Goal: Entertainment & Leisure: Browse casually

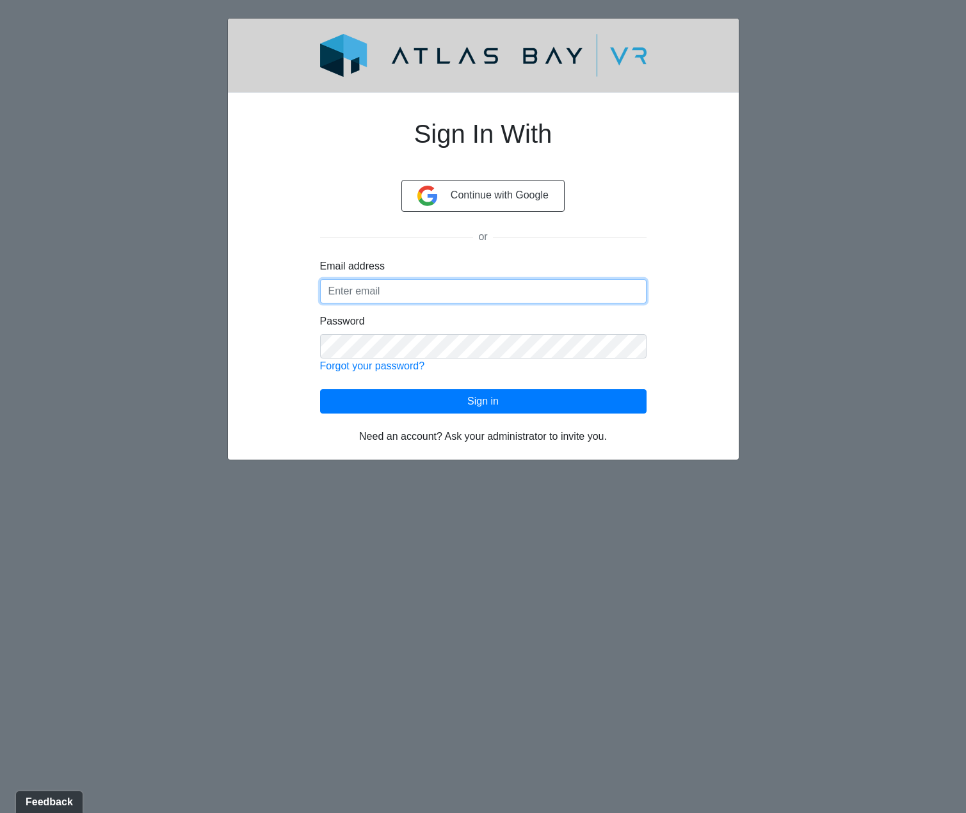
click at [440, 291] on input "Email address" at bounding box center [483, 291] width 326 height 24
type input "hmilligan@dynamikinteriors.com"
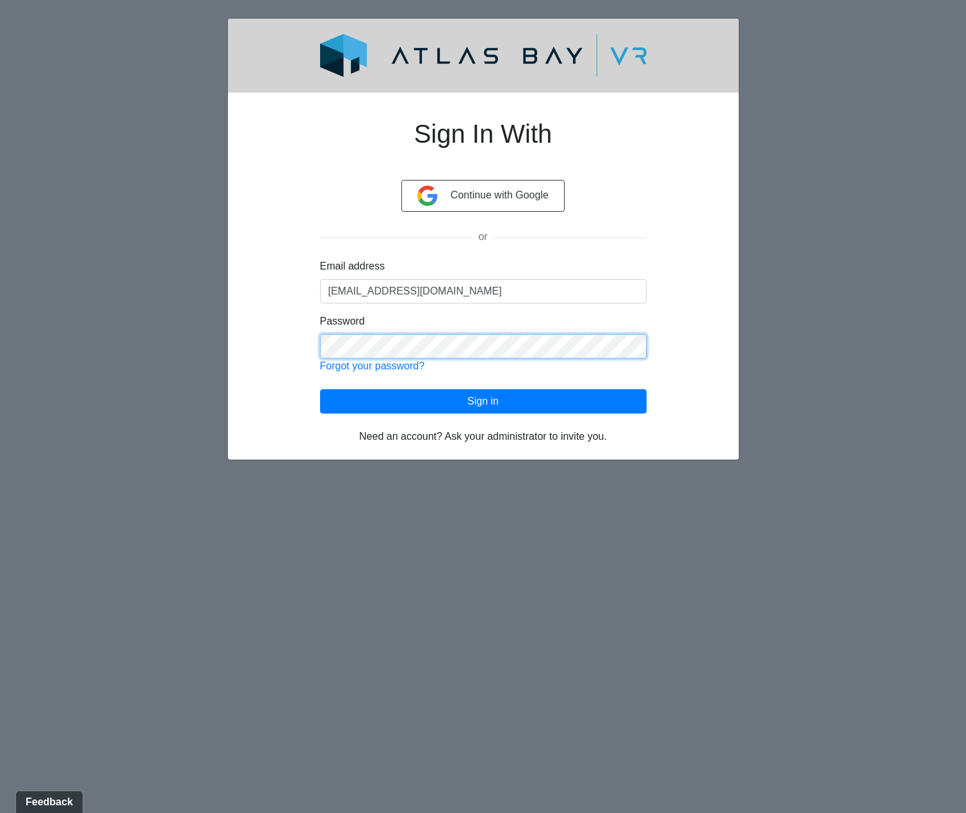
click at [287, 342] on div "Sign In With Continue with Google or Email address hmilligan@dynamikinteriors.c…" at bounding box center [483, 273] width 449 height 341
click button "Sign in" at bounding box center [483, 401] width 326 height 24
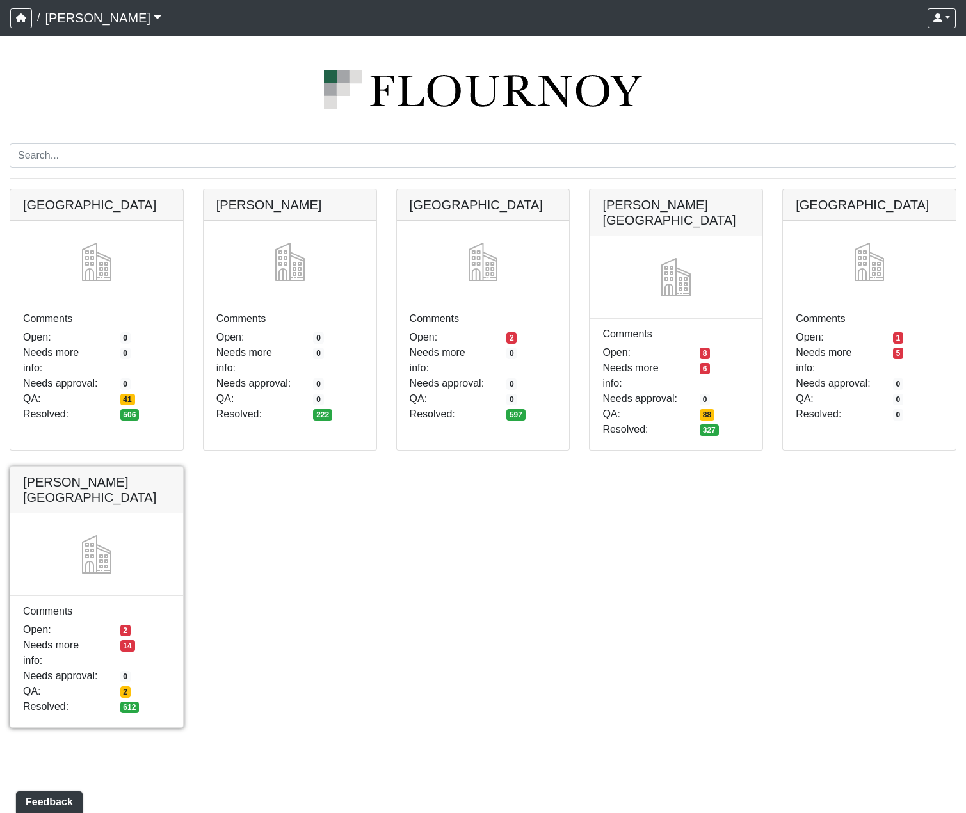
click at [87, 466] on link at bounding box center [96, 466] width 173 height 0
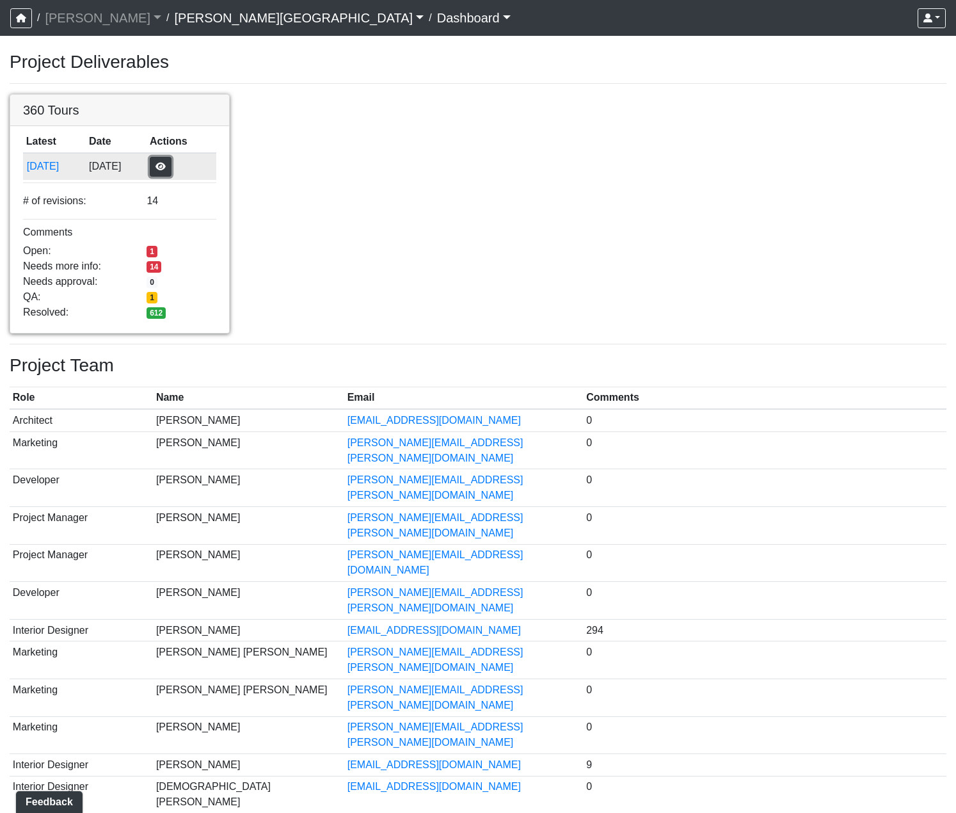
click at [171, 167] on button "button" at bounding box center [161, 167] width 22 height 20
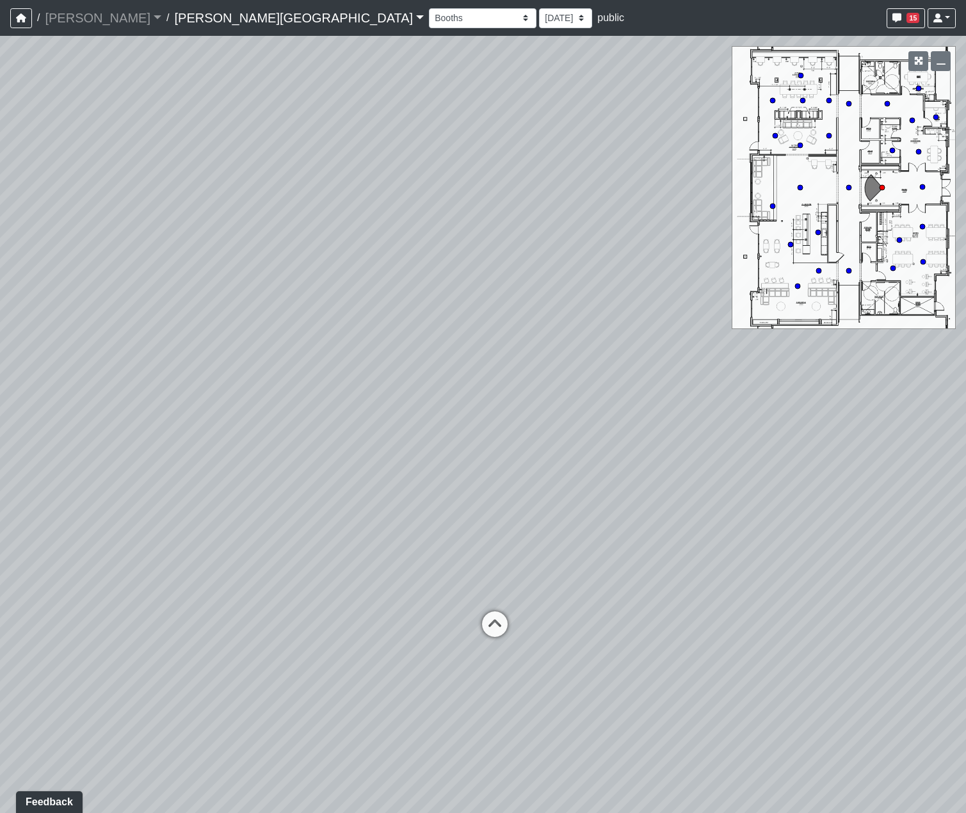
drag, startPoint x: 653, startPoint y: 408, endPoint x: 74, endPoint y: 369, distance: 579.7
click at [74, 369] on div "Loading... Hallway - Hallway 2 Loading... Entry" at bounding box center [483, 424] width 966 height 777
drag, startPoint x: 325, startPoint y: 384, endPoint x: 259, endPoint y: 383, distance: 65.9
click at [160, 379] on div "Loading... Hallway - Hallway 2 Loading... Entry" at bounding box center [483, 424] width 966 height 777
drag, startPoint x: 312, startPoint y: 391, endPoint x: 246, endPoint y: 404, distance: 67.1
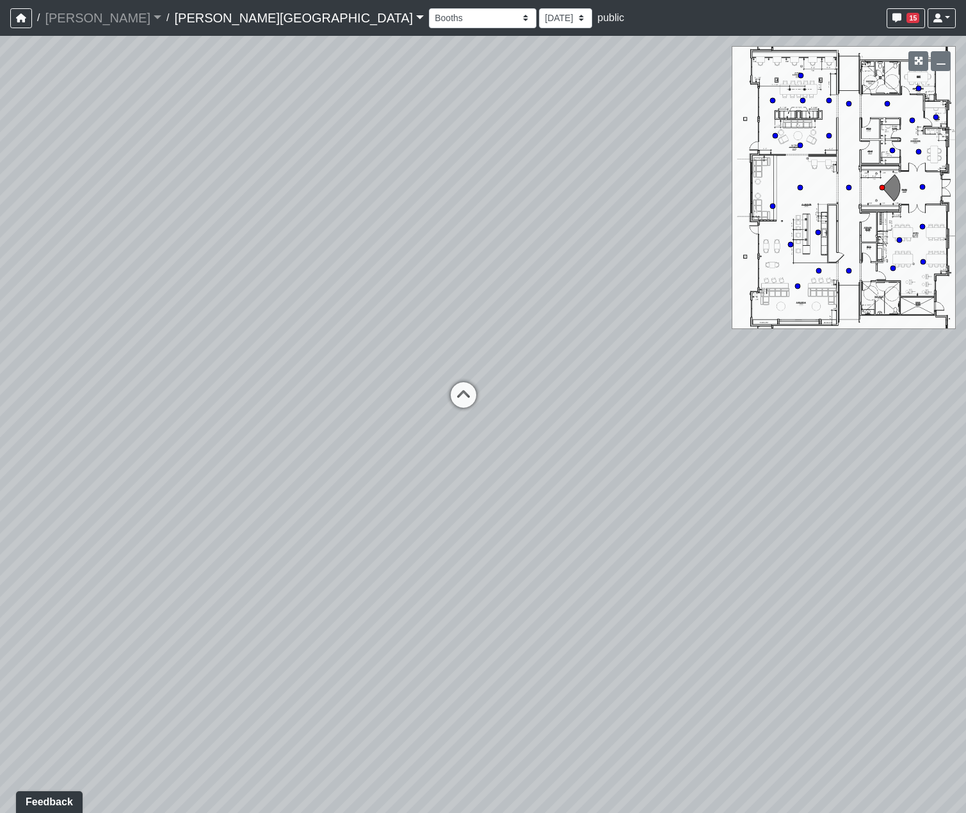
click at [246, 404] on div "Loading... Hallway - Hallway 2 Loading... Entry" at bounding box center [483, 424] width 966 height 777
click at [1, 58] on div "Loading... Hallway - Hallway 2 Loading... Entry" at bounding box center [483, 424] width 966 height 777
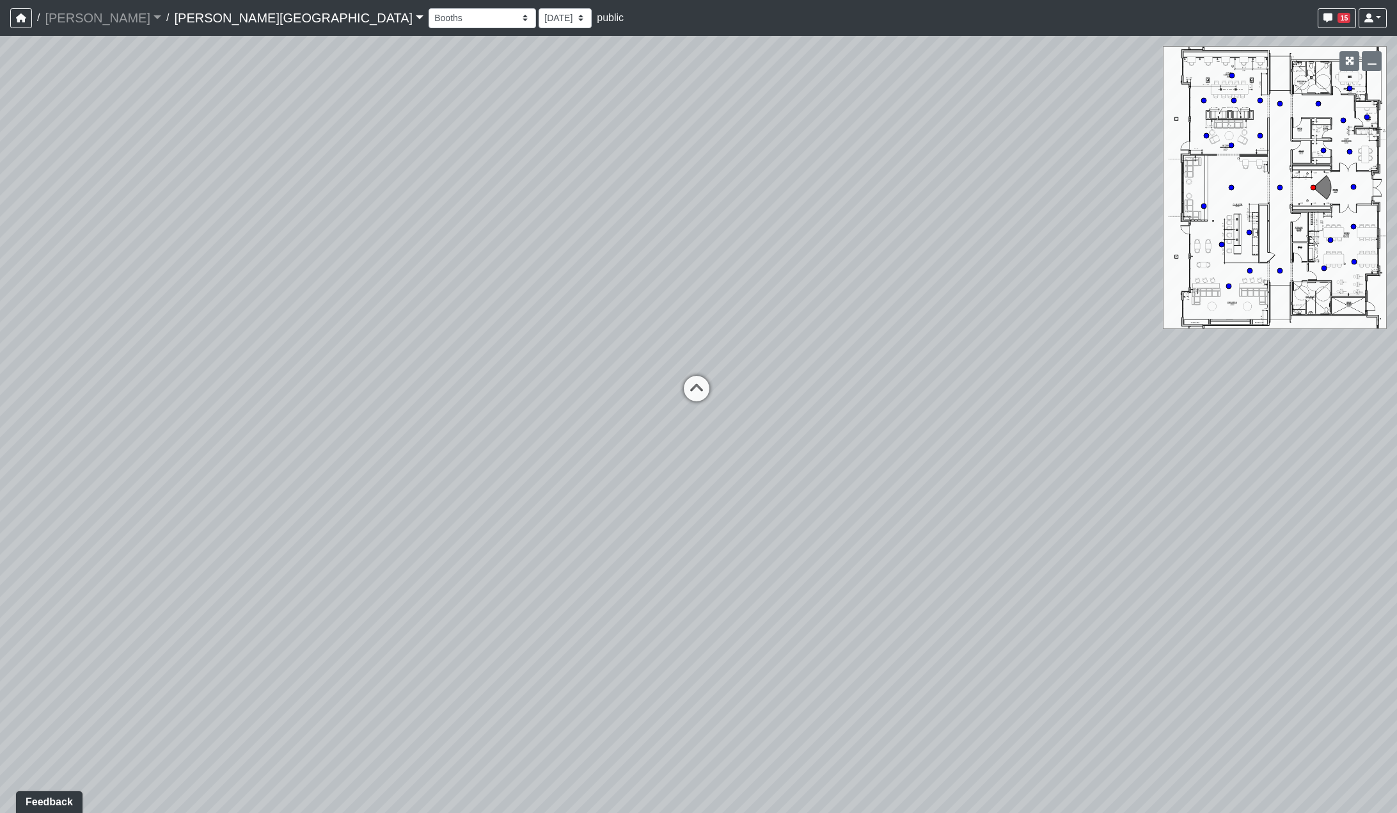
drag, startPoint x: 779, startPoint y: 450, endPoint x: 811, endPoint y: 450, distance: 32.0
click at [811, 450] on div "Loading... Hallway - Hallway 2 Loading... Entry" at bounding box center [698, 424] width 1397 height 777
click at [429, 23] on div "Booths 1 Booths 2 Entry Lounge 1 Lounge 2 Lounge 3 Windows Bar Entrance Lounge …" at bounding box center [526, 18] width 195 height 20
click at [429, 22] on select "Booths 1 Booths 2 Entry Lounge 1 Lounge 2 Lounge 3 Windows Bar Entrance Lounge …" at bounding box center [482, 18] width 107 height 20
click at [429, 8] on select "Booths 1 Booths 2 Entry Lounge 1 Lounge 2 Lounge 3 Windows Bar Entrance Lounge …" at bounding box center [482, 18] width 107 height 20
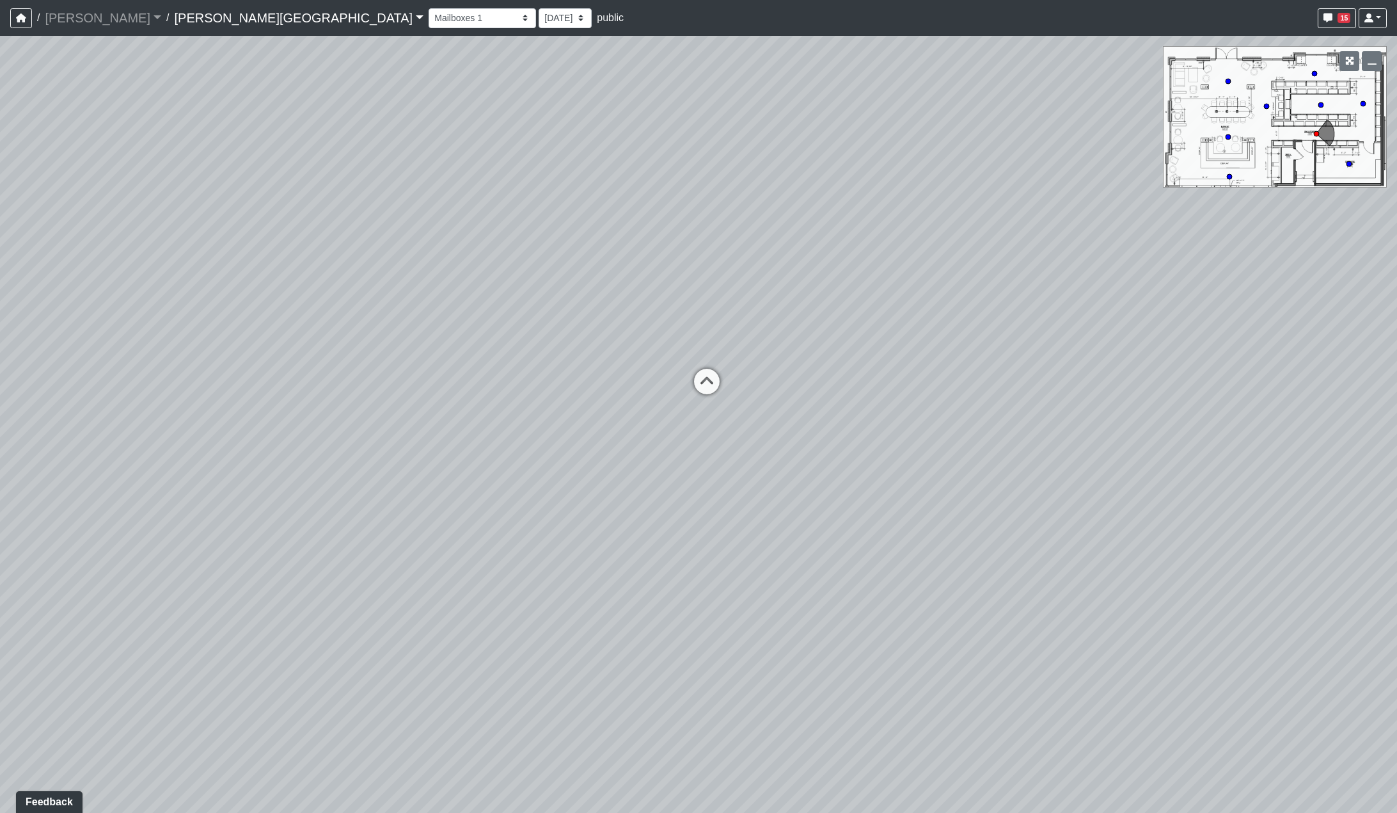
drag, startPoint x: 915, startPoint y: 317, endPoint x: 1016, endPoint y: 321, distance: 101.2
click at [965, 321] on div "Loading... Hallway - Hallway 2 Loading... Entry Loading... Market - Banquette L…" at bounding box center [698, 424] width 1397 height 777
drag, startPoint x: 934, startPoint y: 328, endPoint x: 1040, endPoint y: 311, distance: 107.0
click at [965, 311] on div "Loading... Hallway - Hallway 2 Loading... Entry Loading... Market - Banquette L…" at bounding box center [698, 424] width 1397 height 777
drag, startPoint x: 926, startPoint y: 319, endPoint x: 710, endPoint y: 253, distance: 225.7
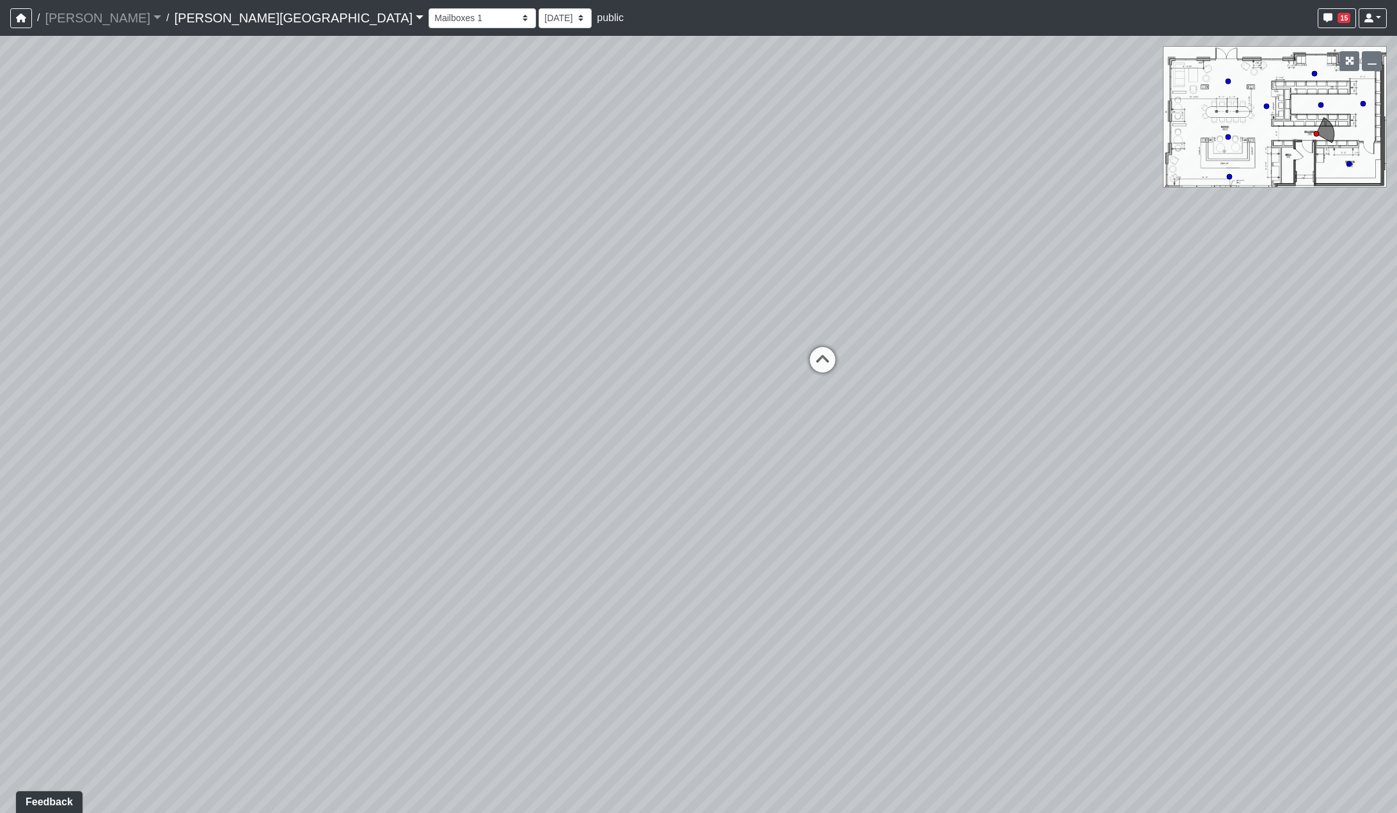
click at [935, 330] on div "Loading... Hallway - Hallway 2 Loading... Entry Loading... Market - Banquette L…" at bounding box center [698, 424] width 1397 height 777
click at [429, 13] on select "Booths 1 Booths 2 Entry Lounge 1 Lounge 2 Lounge 3 Windows Bar Entrance Lounge …" at bounding box center [482, 18] width 107 height 20
click at [429, 8] on select "Booths 1 Booths 2 Entry Lounge 1 Lounge 2 Lounge 3 Windows Bar Entrance Lounge …" at bounding box center [482, 18] width 107 height 20
drag, startPoint x: 276, startPoint y: 19, endPoint x: 271, endPoint y: 26, distance: 8.7
click at [429, 19] on select "Booths 1 Booths 2 Entry Lounge 1 Lounge 2 Lounge 3 Windows Bar Entrance Lounge …" at bounding box center [482, 18] width 107 height 20
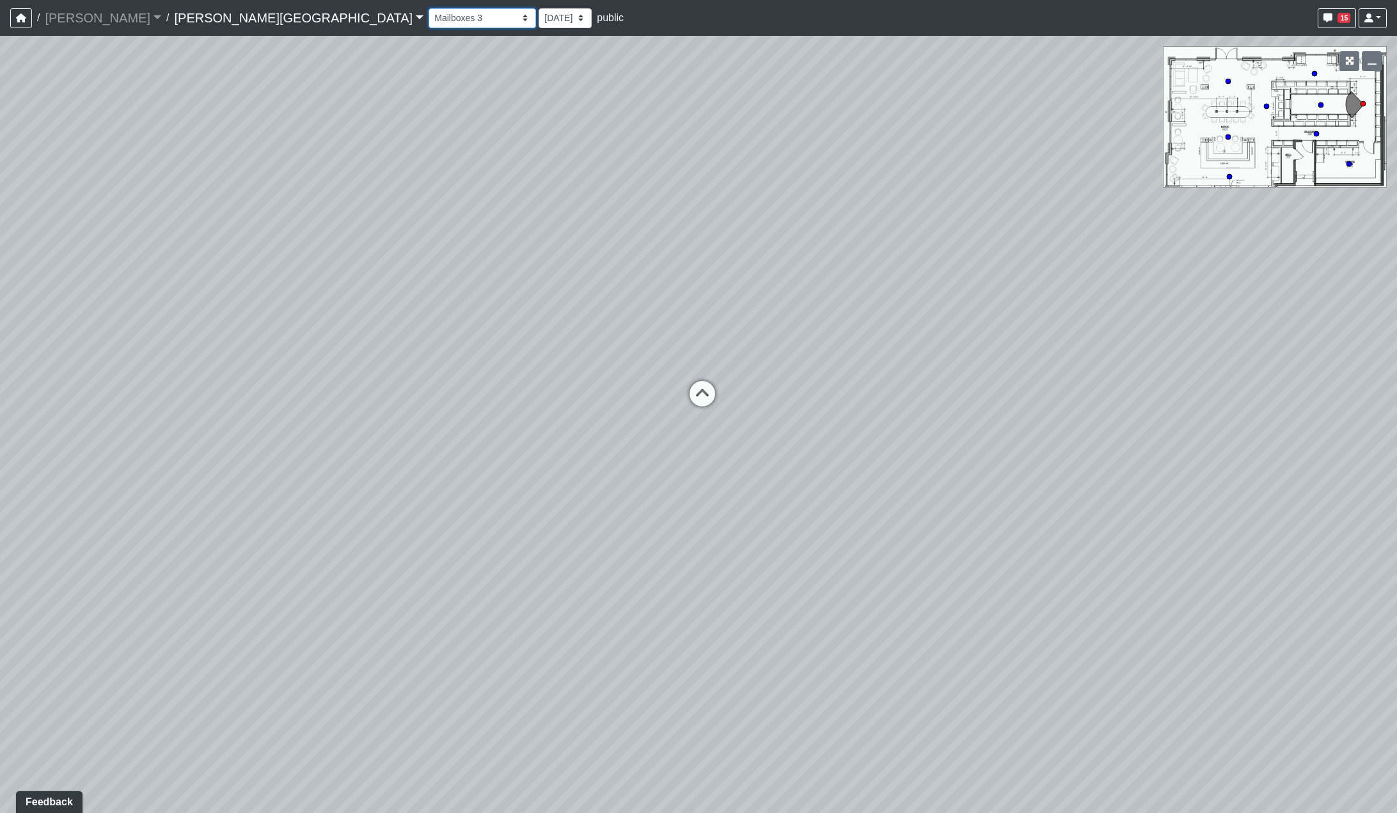
click at [429, 8] on select "Booths 1 Booths 2 Entry Lounge 1 Lounge 2 Lounge 3 Windows Bar Entrance Lounge …" at bounding box center [482, 18] width 107 height 20
click at [429, 17] on select "Booths 1 Booths 2 Entry Lounge 1 Lounge 2 Lounge 3 Windows Bar Entrance Lounge …" at bounding box center [482, 18] width 107 height 20
click at [429, 8] on select "Booths 1 Booths 2 Entry Lounge 1 Lounge 2 Lounge 3 Windows Bar Entrance Lounge …" at bounding box center [482, 18] width 107 height 20
click at [429, 17] on select "Booths 1 Booths 2 Entry Lounge 1 Lounge 2 Lounge 3 Windows Bar Entrance Lounge …" at bounding box center [482, 18] width 107 height 20
click at [429, 8] on select "Booths 1 Booths 2 Entry Lounge 1 Lounge 2 Lounge 3 Windows Bar Entrance Lounge …" at bounding box center [482, 18] width 107 height 20
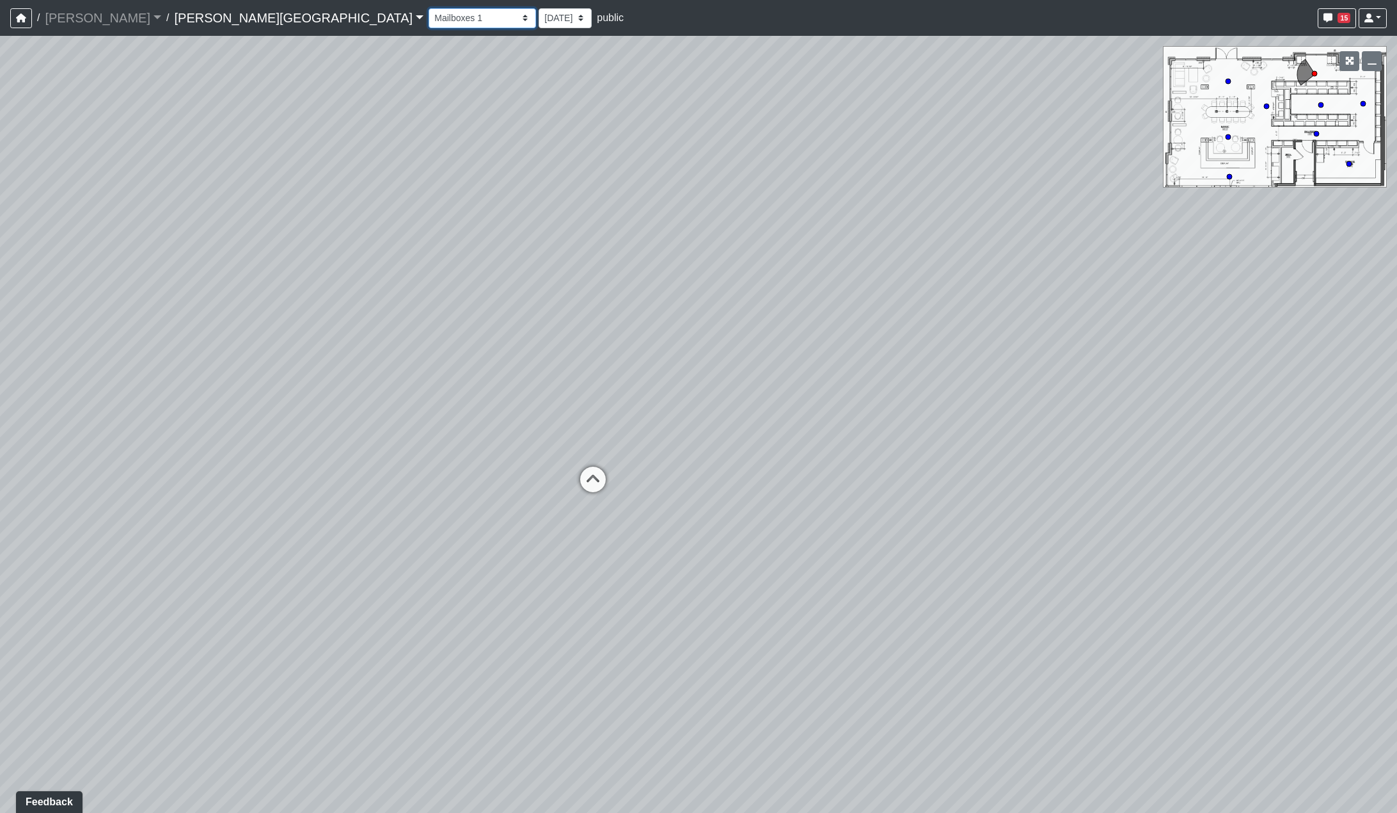
select select "4J2y4TPPejVuf2JetSittz"
click at [539, 18] on select "9/18/2025 8/25/2025 8/11/2025 7/18/2025 7/17/2025 7/10/2025 7/9/2025 2/12/2025 …" at bounding box center [565, 18] width 53 height 20
select select "gQUA1pRSuh1TPN42wbNcuY"
click at [539, 8] on select "9/18/2025 8/25/2025 8/11/2025 7/18/2025 7/17/2025 7/10/2025 7/9/2025 2/12/2025 …" at bounding box center [565, 18] width 53 height 20
select select "4J2y4TPPejVuf2JetSittz"
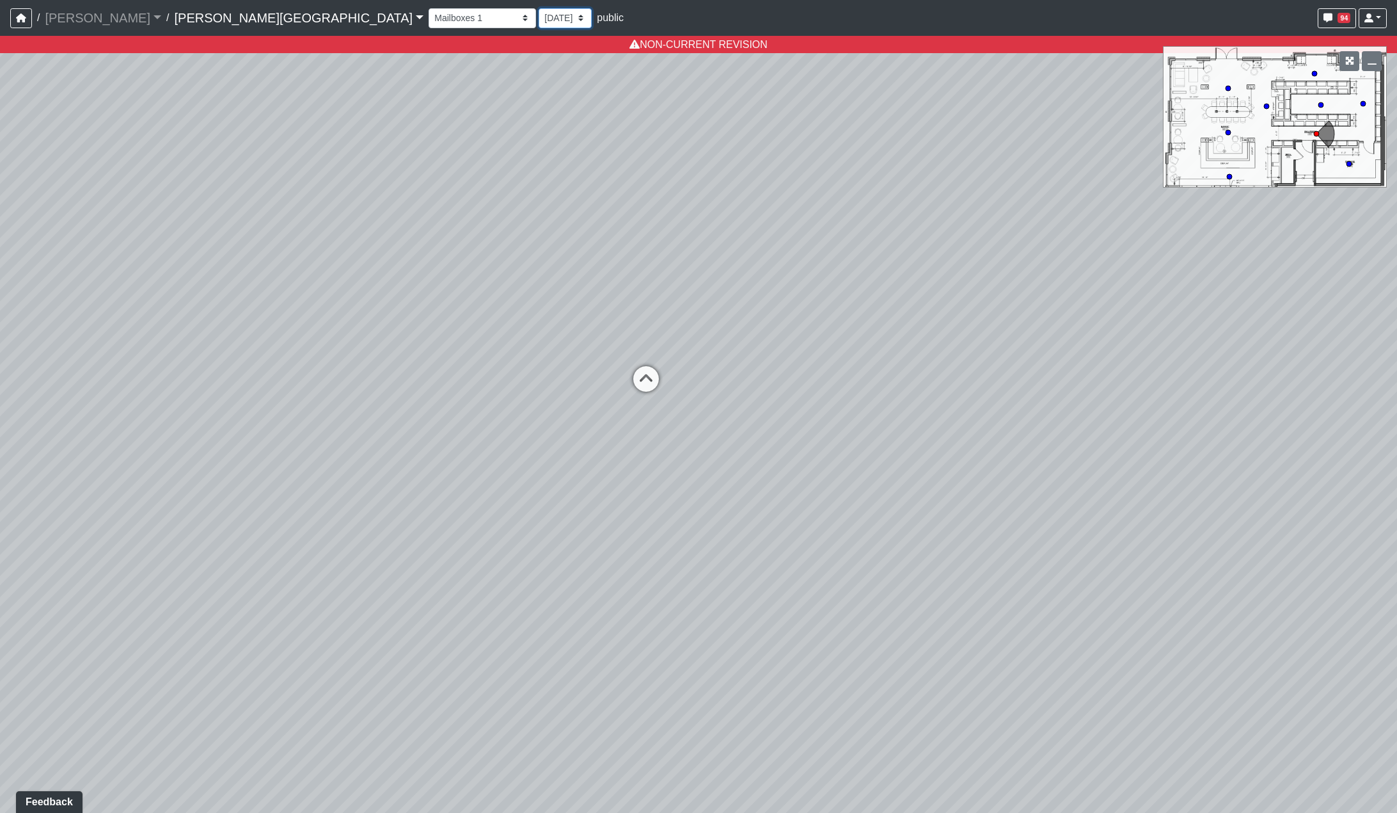
click at [539, 19] on select "9/18/2025 8/25/2025 8/11/2025 7/18/2025 7/17/2025 7/10/2025 7/9/2025 2/12/2025 …" at bounding box center [565, 18] width 53 height 20
click at [539, 8] on select "9/18/2025 8/25/2025 8/11/2025 7/18/2025 7/17/2025 7/10/2025 7/9/2025 2/12/2025 …" at bounding box center [565, 18] width 53 height 20
click at [539, 24] on select "9/18/2025 8/25/2025 8/11/2025 7/18/2025 7/17/2025 7/10/2025 7/9/2025 2/12/2025 …" at bounding box center [565, 18] width 53 height 20
select select "uFs6euBHNmPeGf5nPHiJmm"
click at [539, 8] on select "9/18/2025 8/25/2025 8/11/2025 7/18/2025 7/17/2025 7/10/2025 7/9/2025 2/12/2025 …" at bounding box center [565, 18] width 53 height 20
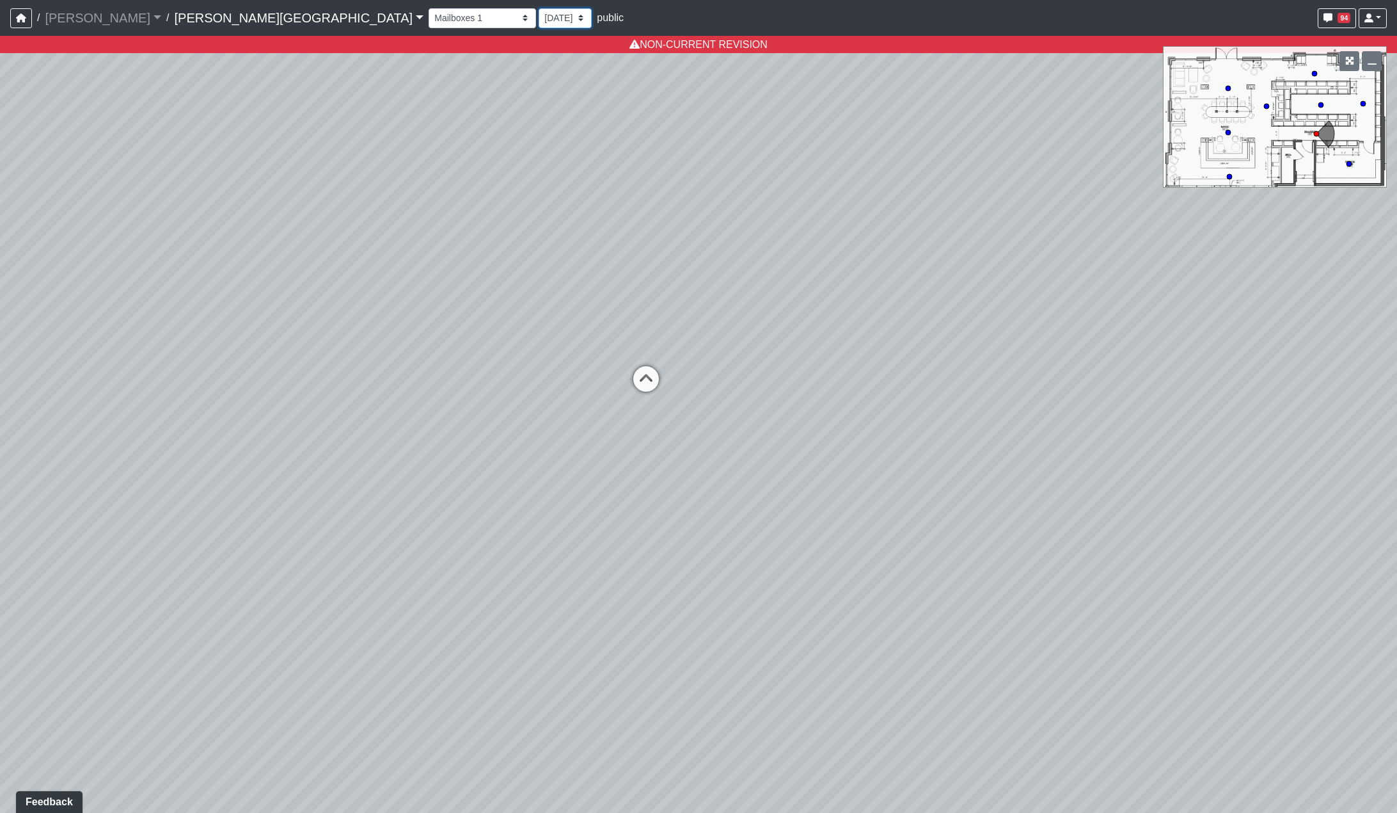
select select "4J2y4TPPejVuf2JetSittz"
click at [539, 15] on select "9/18/2025 8/25/2025 8/11/2025 7/18/2025 7/17/2025 7/10/2025 7/9/2025 2/12/2025 …" at bounding box center [565, 18] width 53 height 20
select select "gQUA1pRSuh1TPN42wbNcuY"
click at [539, 8] on select "9/18/2025 8/25/2025 8/11/2025 7/18/2025 7/17/2025 7/10/2025 7/9/2025 2/12/2025 …" at bounding box center [565, 18] width 53 height 20
select select "4J2y4TPPejVuf2JetSittz"
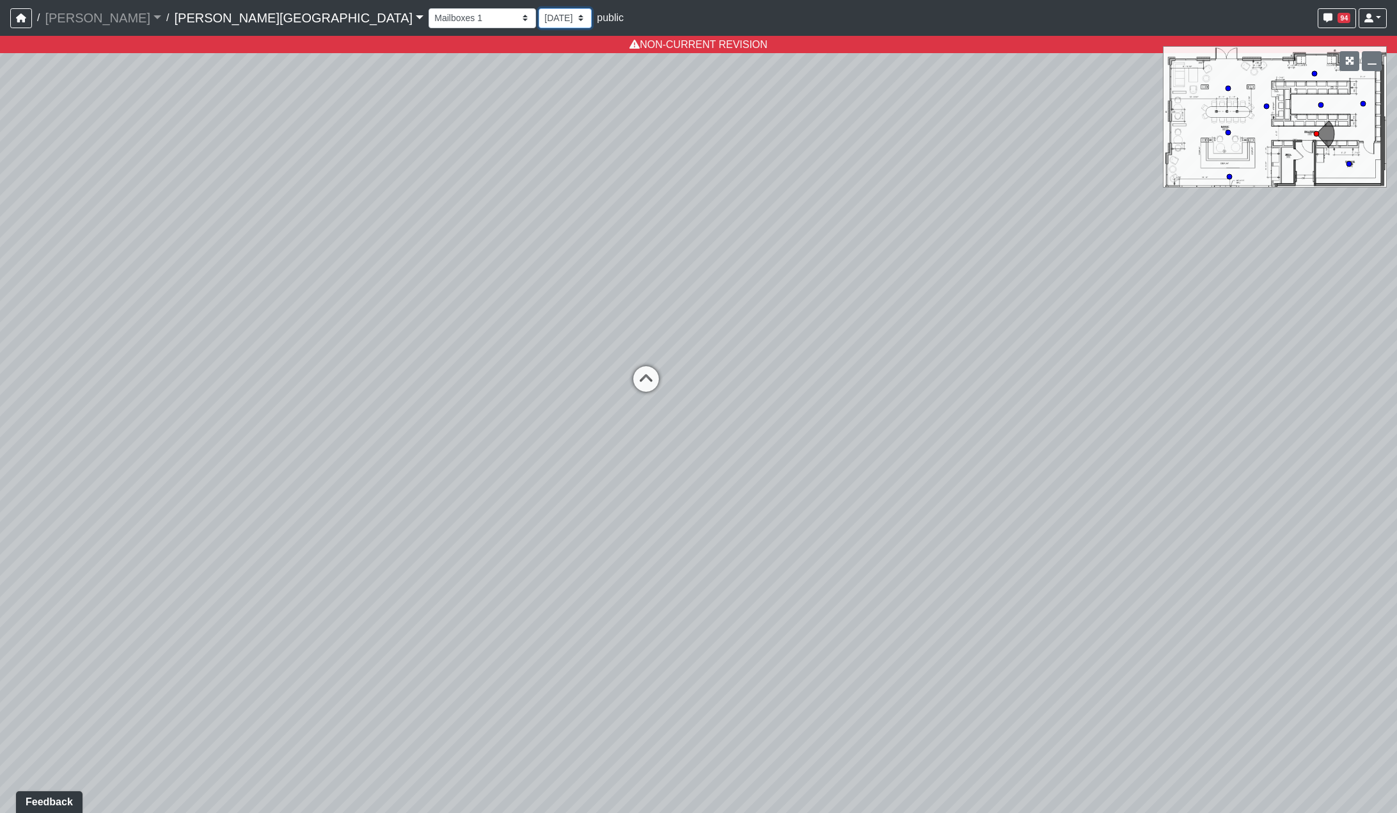
click at [539, 19] on select "9/18/2025 8/25/2025 8/11/2025 7/18/2025 7/17/2025 7/10/2025 7/9/2025 2/12/2025 …" at bounding box center [565, 18] width 53 height 20
select select "e2VumNiHeA4NxHG8nsH9Uk"
click at [539, 8] on select "9/18/2025 8/25/2025 8/11/2025 7/18/2025 7/17/2025 7/10/2025 7/9/2025 2/12/2025 …" at bounding box center [565, 18] width 53 height 20
select select "4J2y4TPPejVuf2JetSittz"
drag, startPoint x: 337, startPoint y: 17, endPoint x: 340, endPoint y: 27, distance: 10.1
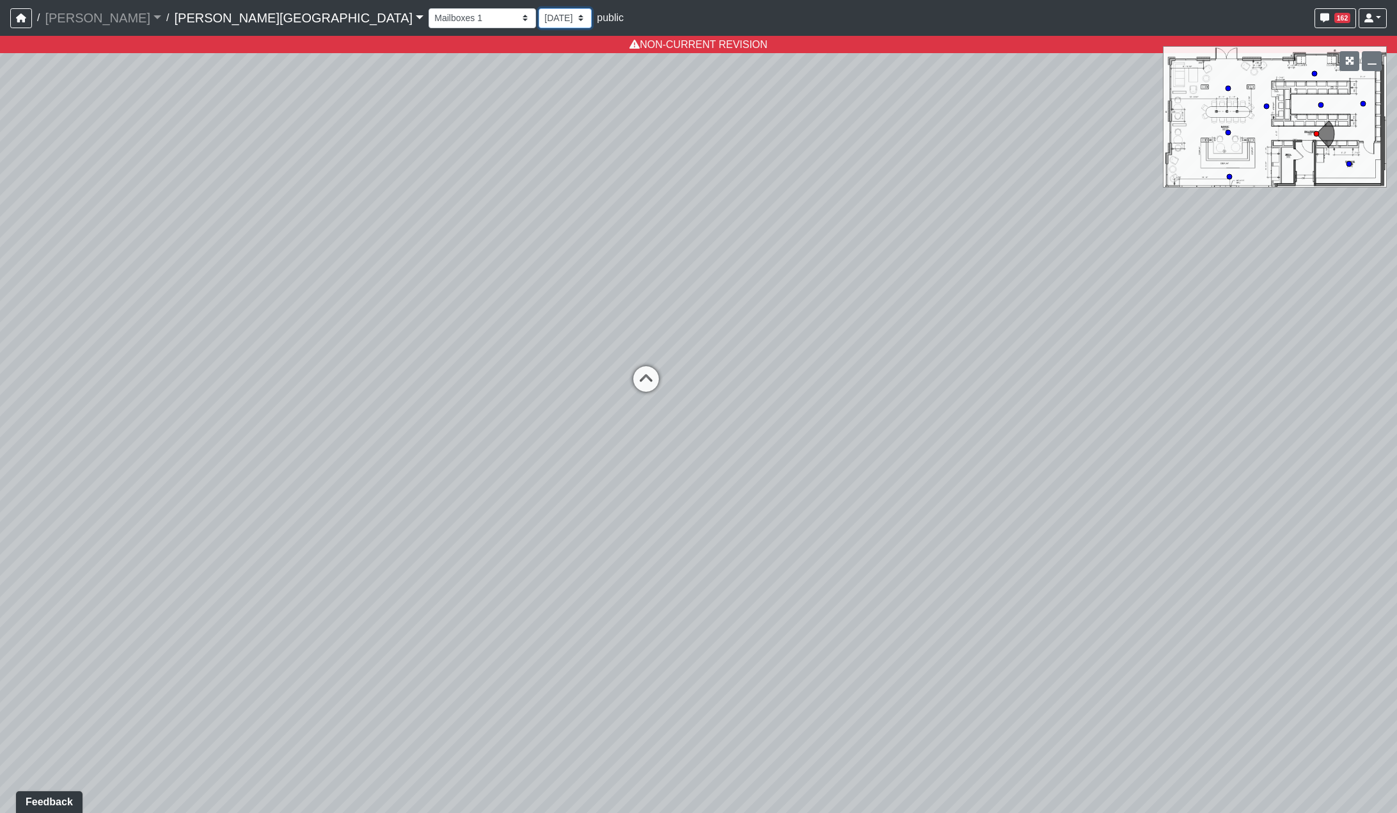
click at [539, 17] on select "9/18/2025 8/25/2025 8/11/2025 7/18/2025 7/17/2025 7/10/2025 7/9/2025 2/12/2025 …" at bounding box center [565, 18] width 53 height 20
select select "qr8oiGhzySXma3nsKDMaqd"
click at [539, 8] on select "9/18/2025 8/25/2025 8/11/2025 7/18/2025 7/17/2025 7/10/2025 7/9/2025 2/12/2025 …" at bounding box center [565, 18] width 53 height 20
select select "4J2y4TPPejVuf2JetSittz"
drag, startPoint x: 340, startPoint y: 19, endPoint x: 338, endPoint y: 27, distance: 8.4
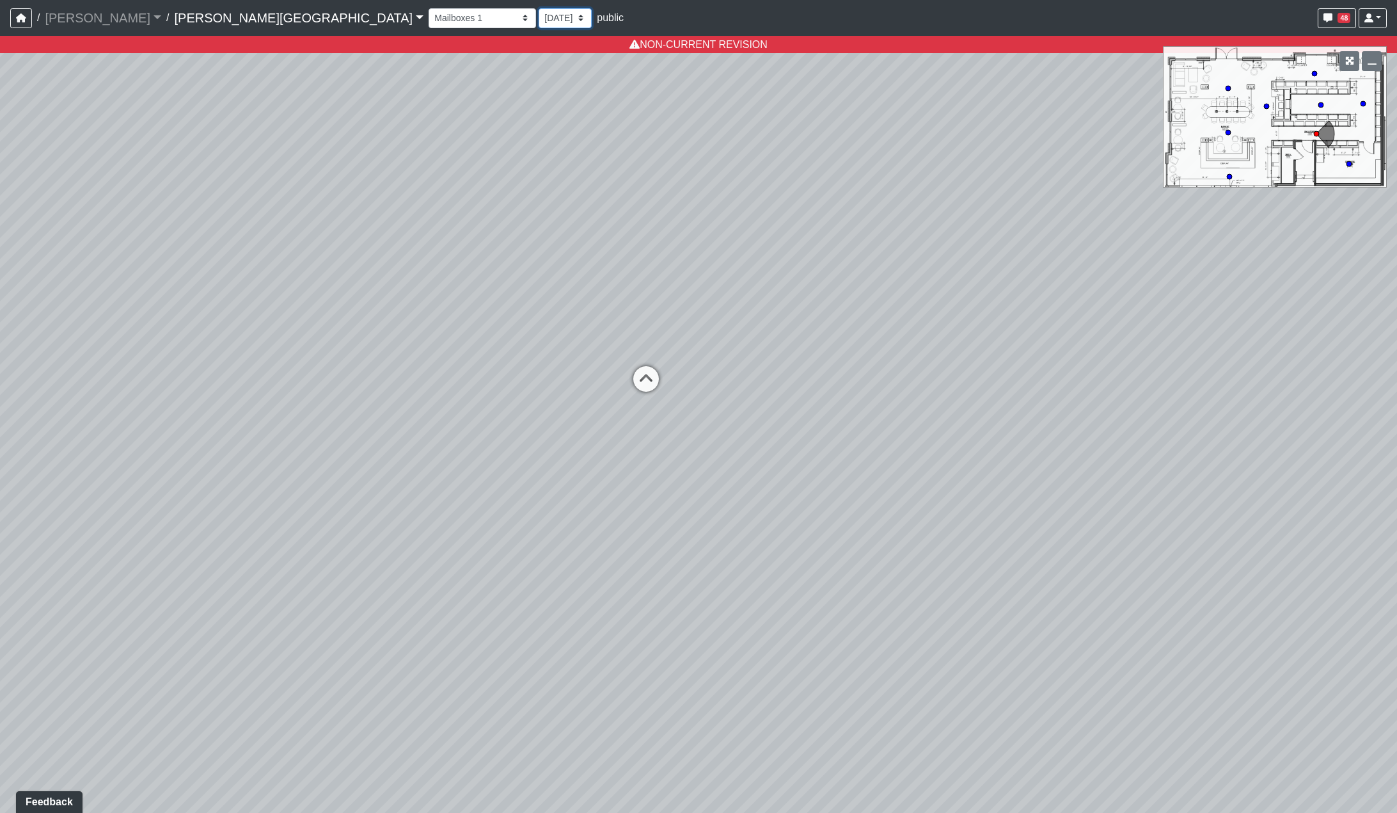
click at [539, 19] on select "9/18/2025 8/25/2025 8/11/2025 7/18/2025 7/17/2025 7/10/2025 7/9/2025 2/12/2025 …" at bounding box center [565, 18] width 53 height 20
select select "1c1sgYcMxGz6dqzz3dYjRN"
click at [539, 8] on select "9/18/2025 8/25/2025 8/11/2025 7/18/2025 7/17/2025 7/10/2025 7/9/2025 2/12/2025 …" at bounding box center [565, 18] width 53 height 20
select select "4J2y4TPPejVuf2JetSittz"
click at [539, 14] on select "9/18/2025 8/25/2025 8/11/2025 7/18/2025 7/17/2025 7/10/2025 7/9/2025 2/12/2025 …" at bounding box center [565, 18] width 53 height 20
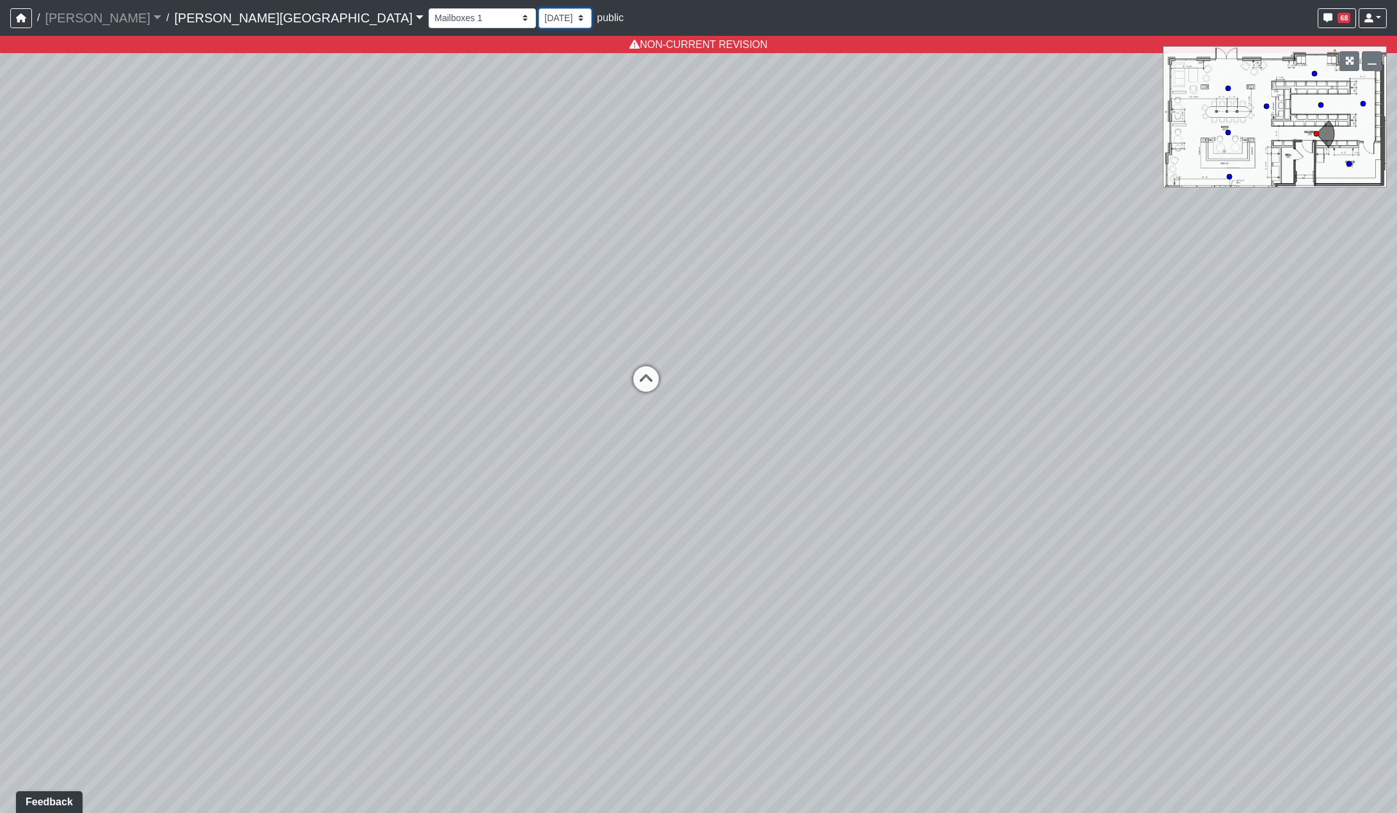
select select "rqkEVXgxnPpMDdcxVT5SYo"
click at [539, 8] on select "9/18/2025 8/25/2025 8/11/2025 7/18/2025 7/17/2025 7/10/2025 7/9/2025 2/12/2025 …" at bounding box center [565, 18] width 53 height 20
select select "4J2y4TPPejVuf2JetSittz"
click at [539, 22] on select "9/18/2025 8/25/2025 8/11/2025 7/18/2025 7/17/2025 7/10/2025 7/9/2025 2/12/2025 …" at bounding box center [565, 18] width 53 height 20
select select "wzoWVqM2G5FFRq7aL6KUid"
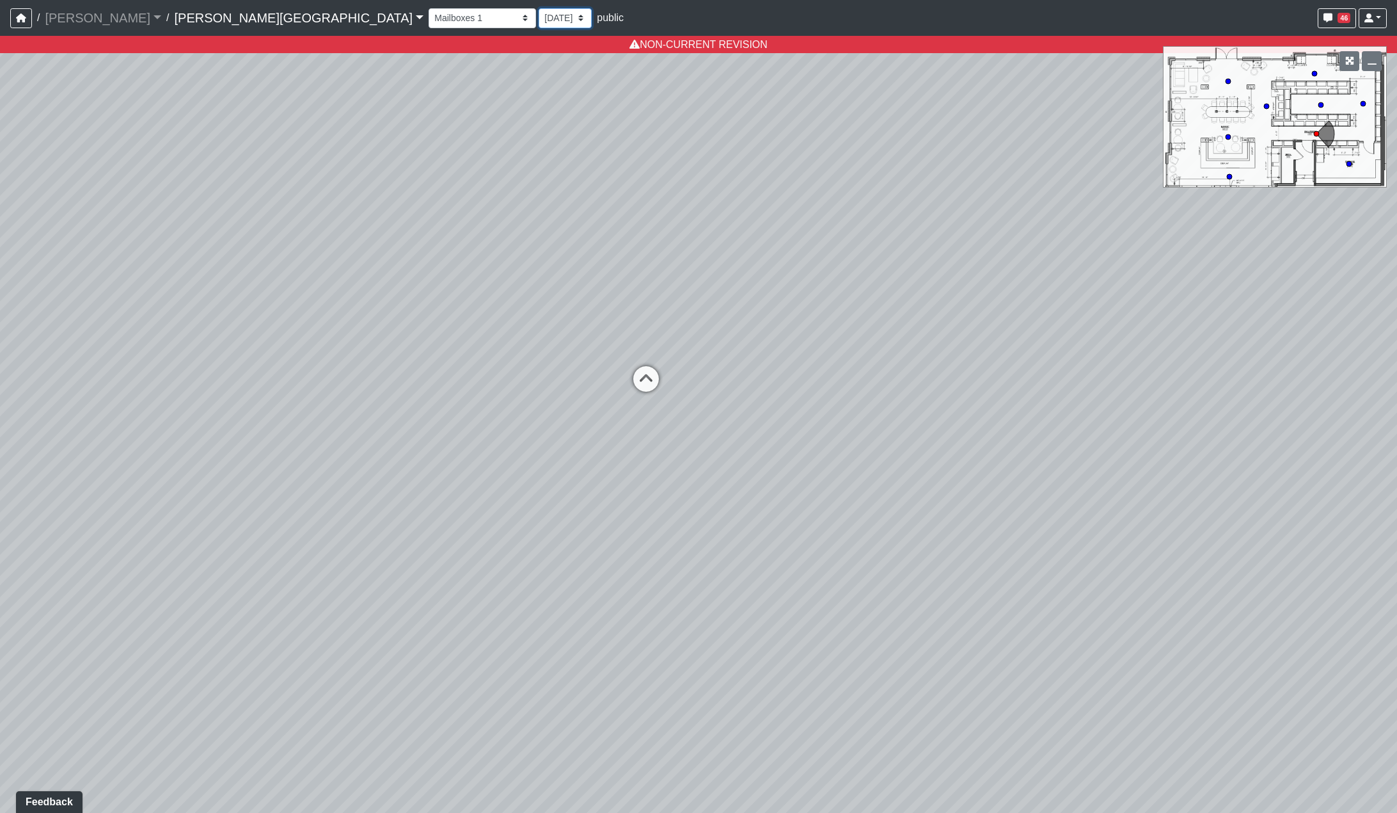
click at [539, 8] on select "9/18/2025 8/25/2025 8/11/2025 7/18/2025 7/17/2025 7/10/2025 7/9/2025 2/12/2025 …" at bounding box center [565, 18] width 53 height 20
select select "4J2y4TPPejVuf2JetSittz"
click at [539, 26] on select "9/18/2025 8/25/2025 8/11/2025 7/18/2025 7/17/2025 7/10/2025 7/9/2025 2/12/2025 …" at bounding box center [565, 18] width 53 height 20
select select "8f1oBR6JE6ATm6Xh8T7m1r"
click at [539, 8] on select "9/18/2025 8/25/2025 8/11/2025 7/18/2025 7/17/2025 7/10/2025 7/9/2025 2/12/2025 …" at bounding box center [565, 18] width 53 height 20
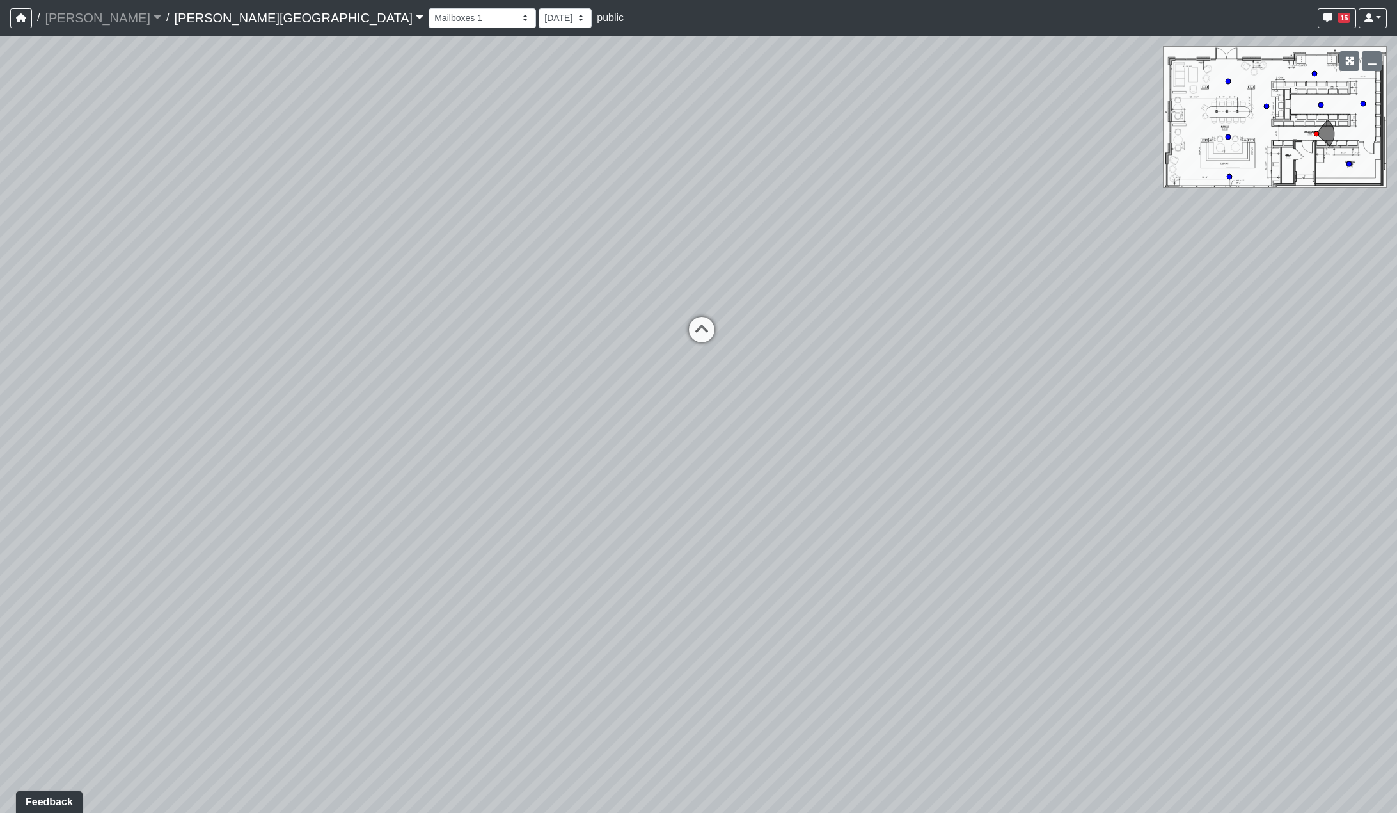
drag, startPoint x: 813, startPoint y: 490, endPoint x: 997, endPoint y: 397, distance: 206.0
click at [965, 397] on div "Loading... Hallway - Hallway 2 Loading... Entry Loading... Market - Banquette L…" at bounding box center [698, 424] width 1397 height 777
drag, startPoint x: 530, startPoint y: 490, endPoint x: 411, endPoint y: 497, distance: 119.3
click at [386, 511] on div "Loading... Hallway - Hallway 2 Loading... Entry Loading... Market - Banquette L…" at bounding box center [698, 424] width 1397 height 777
click at [632, 472] on div "Loading... Hallway - Hallway 2 Loading... Entry Loading... Market - Banquette L…" at bounding box center [698, 424] width 1397 height 777
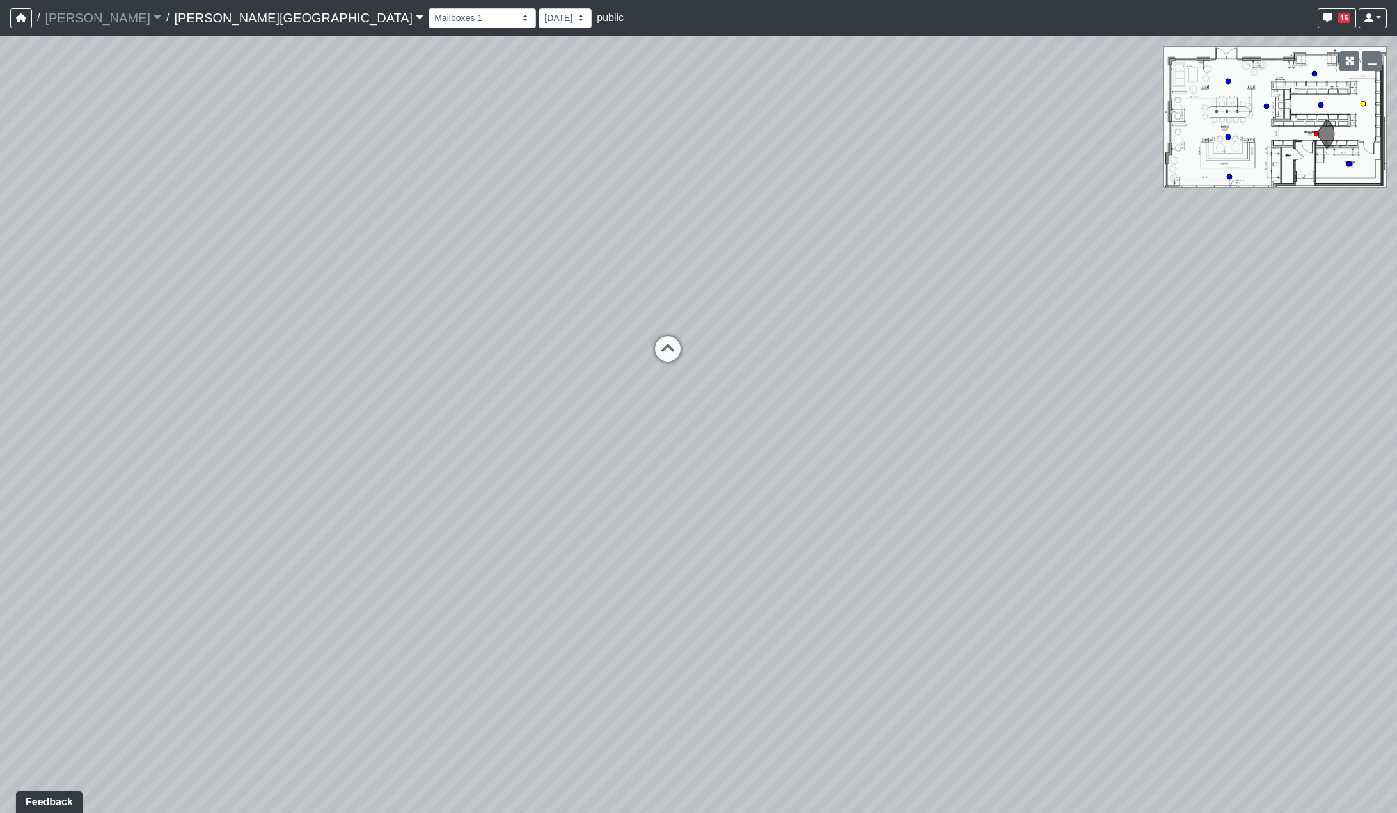
click at [665, 338] on icon at bounding box center [668, 355] width 38 height 38
drag, startPoint x: 612, startPoint y: 415, endPoint x: 799, endPoint y: 412, distance: 186.2
click at [795, 400] on div "Loading... Hallway - Hallway 2 Loading... Entry Loading... Market - Banquette L…" at bounding box center [698, 424] width 1397 height 777
drag, startPoint x: 597, startPoint y: 383, endPoint x: 900, endPoint y: 402, distance: 303.3
click at [905, 393] on div "Loading... Hallway - Hallway 2 Loading... Entry Loading... Market - Banquette L…" at bounding box center [698, 424] width 1397 height 777
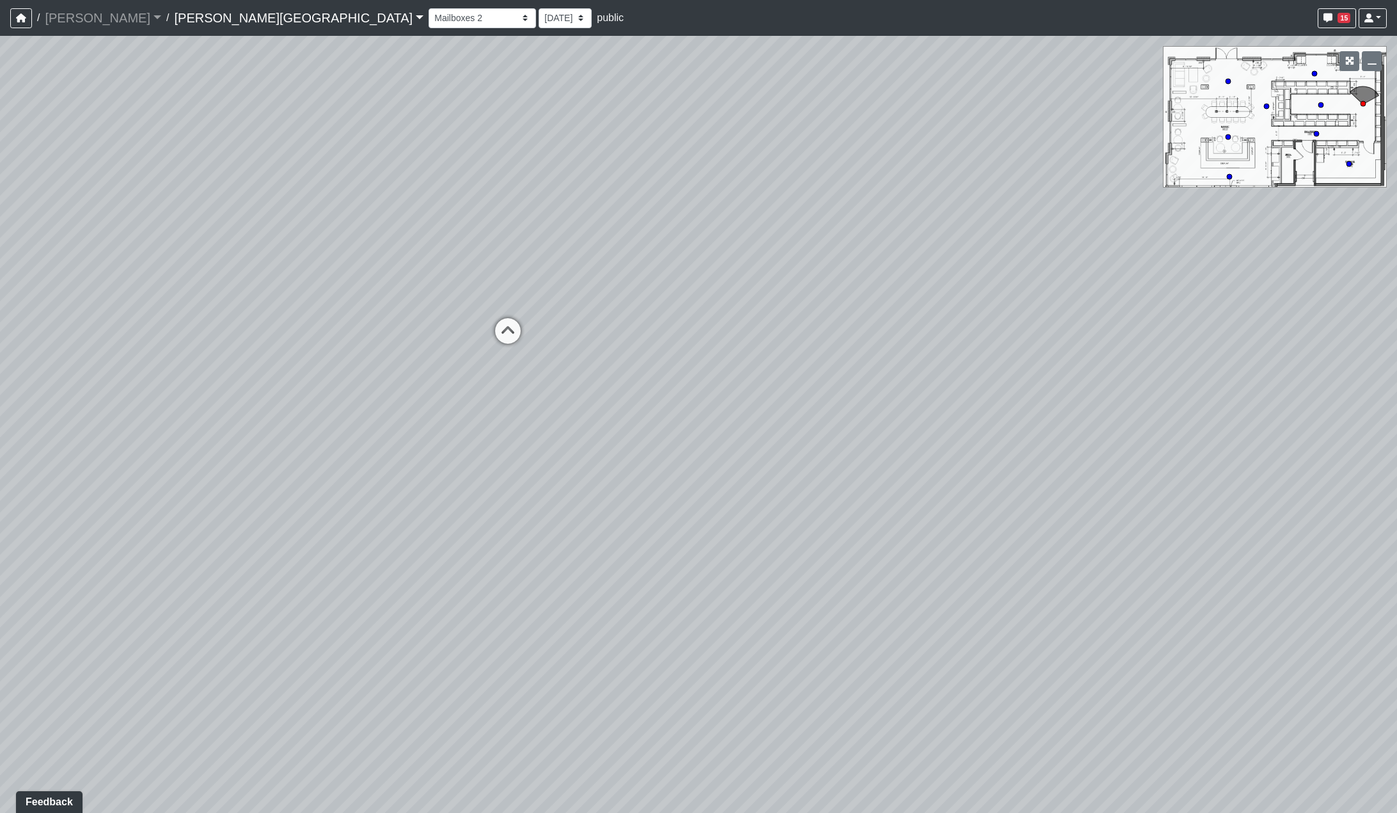
drag, startPoint x: 602, startPoint y: 463, endPoint x: 955, endPoint y: 429, distance: 354.8
click at [951, 427] on div "Loading... Hallway - Hallway 2 Loading... Entry Loading... Market - Banquette L…" at bounding box center [698, 424] width 1397 height 777
drag, startPoint x: 689, startPoint y: 477, endPoint x: 1001, endPoint y: 477, distance: 312.3
click at [965, 471] on div "Loading... Hallway - Hallway 2 Loading... Entry Loading... Market - Banquette L…" at bounding box center [698, 424] width 1397 height 777
drag, startPoint x: 733, startPoint y: 479, endPoint x: 1087, endPoint y: 550, distance: 360.2
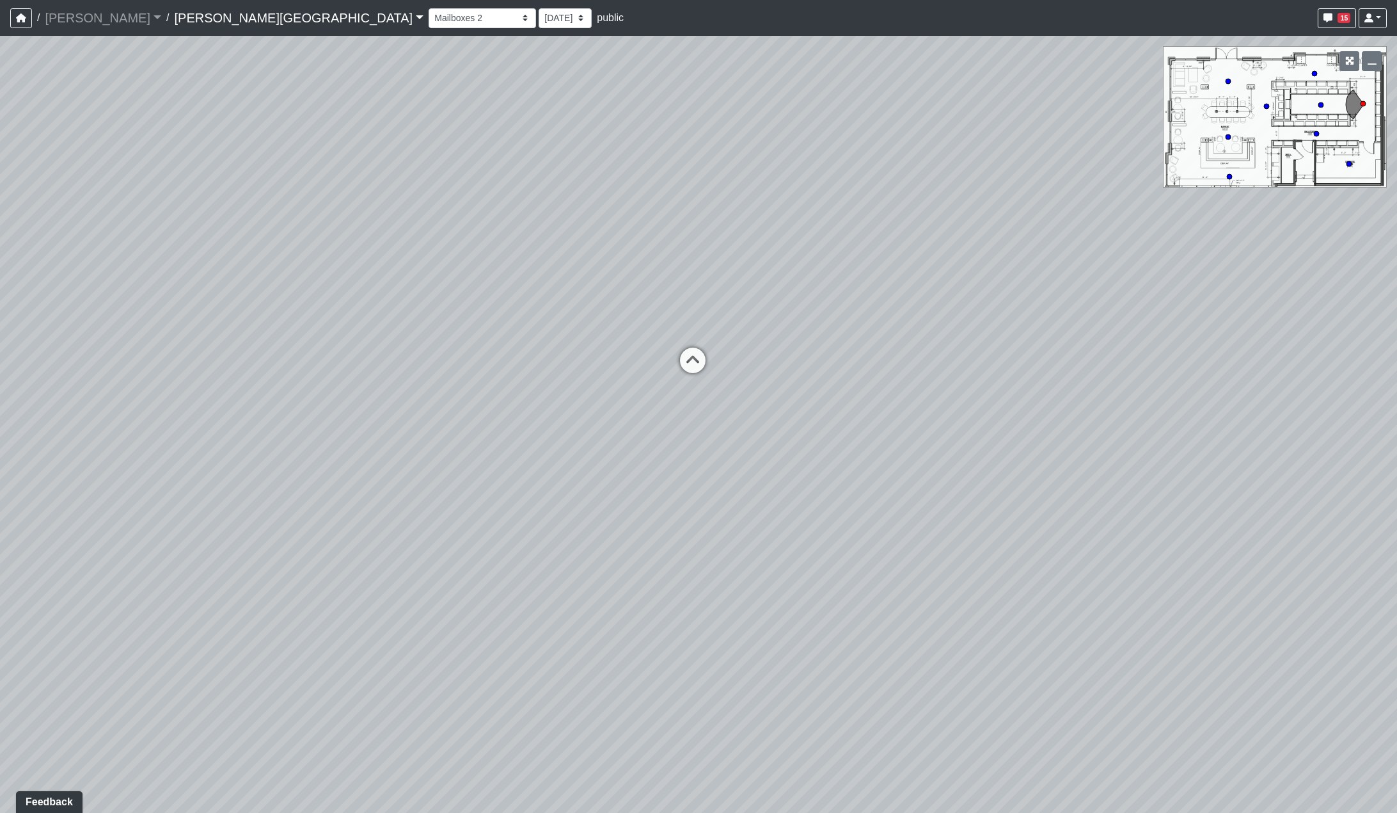
click at [965, 550] on div "Loading... Hallway - Hallway 2 Loading... Entry Loading... Market - Banquette L…" at bounding box center [698, 424] width 1397 height 777
drag, startPoint x: 815, startPoint y: 518, endPoint x: 801, endPoint y: 529, distance: 18.2
click at [801, 529] on div "Loading... Hallway - Hallway 2 Loading... Entry Loading... Market - Banquette L…" at bounding box center [698, 424] width 1397 height 777
drag, startPoint x: 1264, startPoint y: 548, endPoint x: 795, endPoint y: 504, distance: 471.7
click at [795, 504] on div "Loading... Hallway - Hallway 2 Loading... Entry Loading... Market - Banquette L…" at bounding box center [698, 424] width 1397 height 777
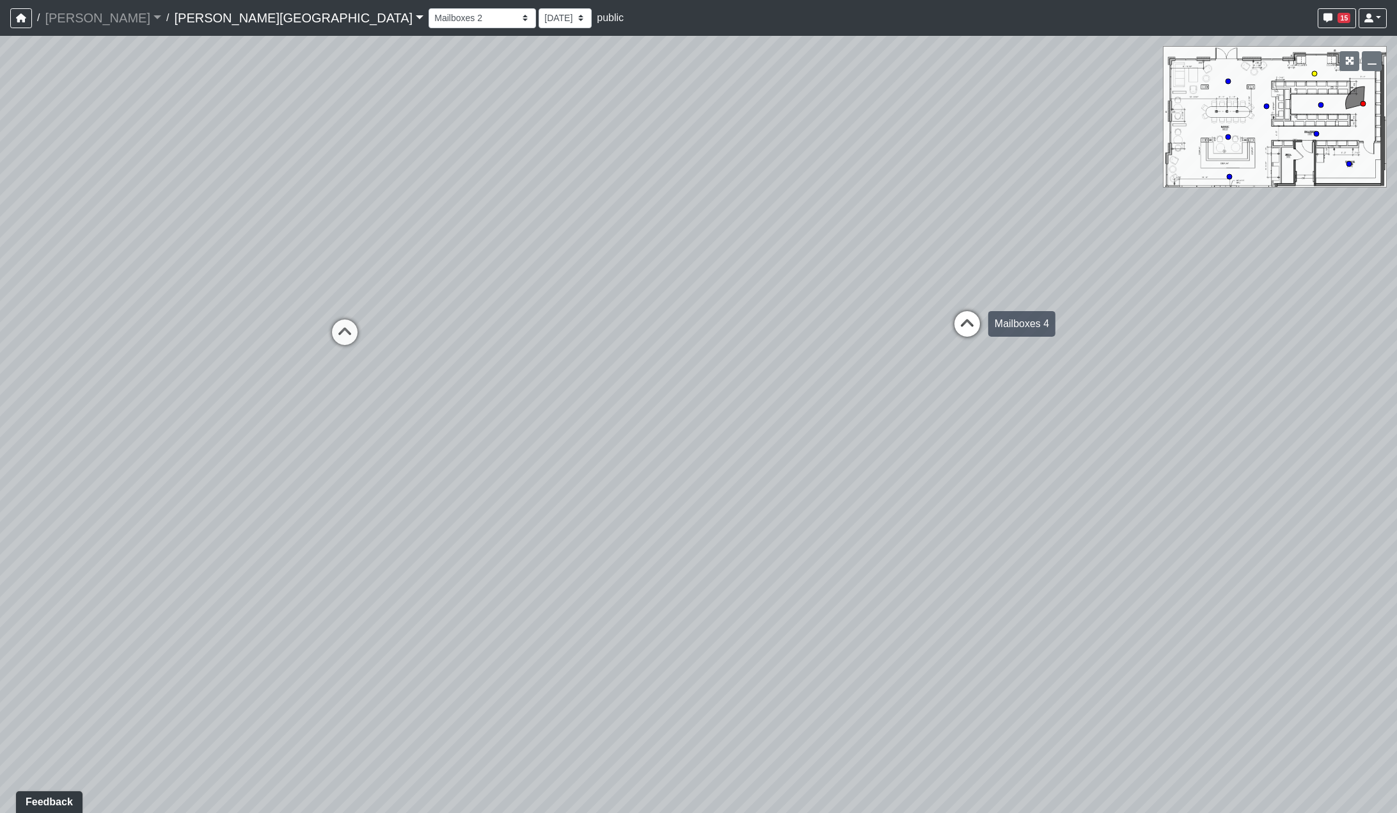
click at [964, 317] on icon at bounding box center [967, 330] width 38 height 38
drag, startPoint x: 405, startPoint y: 362, endPoint x: 987, endPoint y: 362, distance: 581.6
click at [965, 360] on div "Loading... Hallway - Hallway 2 Loading... Entry Loading... Market - Banquette L…" at bounding box center [698, 424] width 1397 height 777
drag, startPoint x: 756, startPoint y: 392, endPoint x: 1225, endPoint y: 347, distance: 470.5
click at [965, 347] on div "Loading... Hallway - Hallway 2 Loading... Entry Loading... Market - Banquette L…" at bounding box center [698, 424] width 1397 height 777
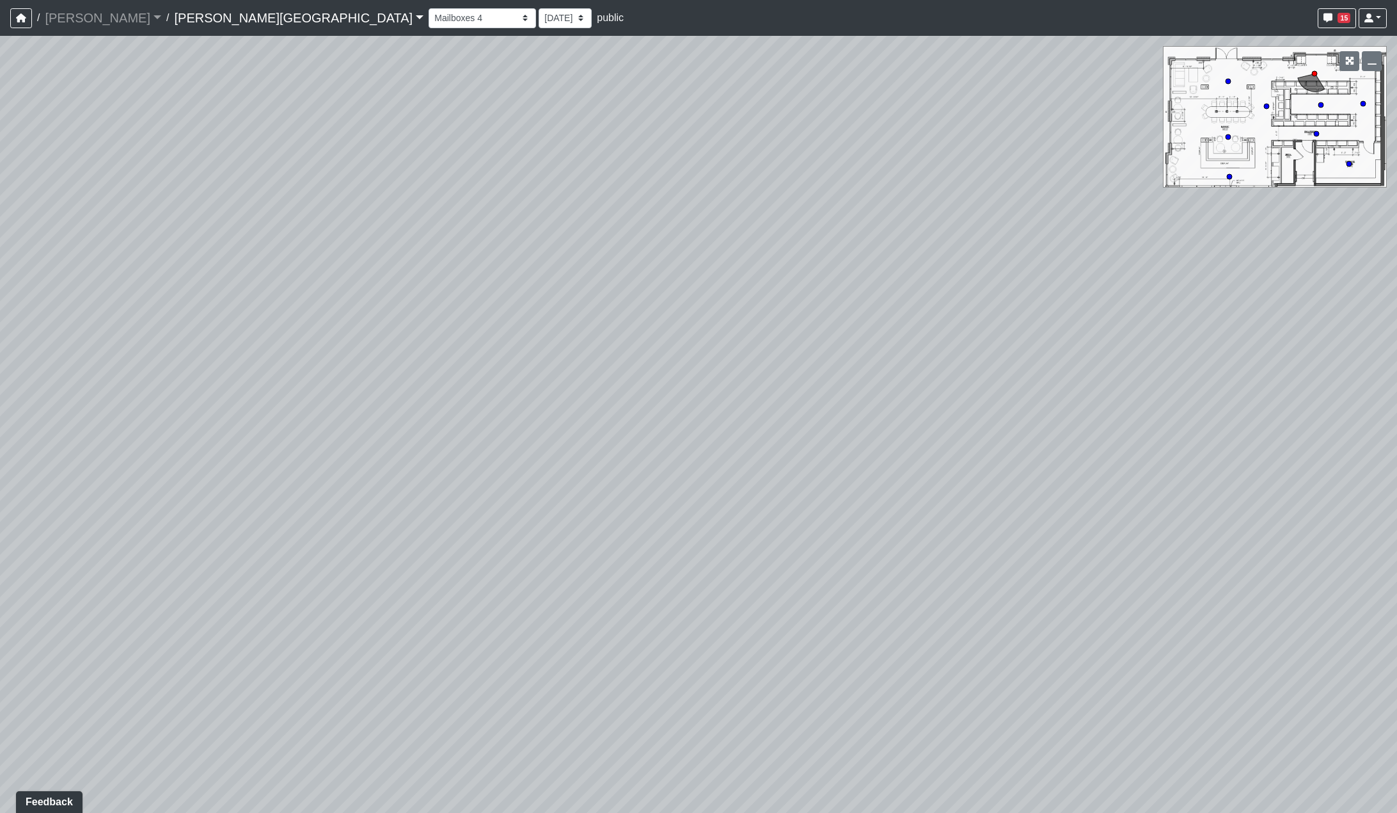
drag, startPoint x: 843, startPoint y: 436, endPoint x: 1114, endPoint y: 384, distance: 276.2
click at [965, 384] on div "Loading... Hallway - Hallway 2 Loading... Entry Loading... Market - Banquette L…" at bounding box center [698, 424] width 1397 height 777
drag, startPoint x: 846, startPoint y: 408, endPoint x: 981, endPoint y: 512, distance: 170.2
click at [965, 512] on div "Loading... Hallway - Hallway 2 Loading... Entry Loading... Market - Banquette L…" at bounding box center [698, 424] width 1397 height 777
drag, startPoint x: 774, startPoint y: 437, endPoint x: 1061, endPoint y: 438, distance: 287.3
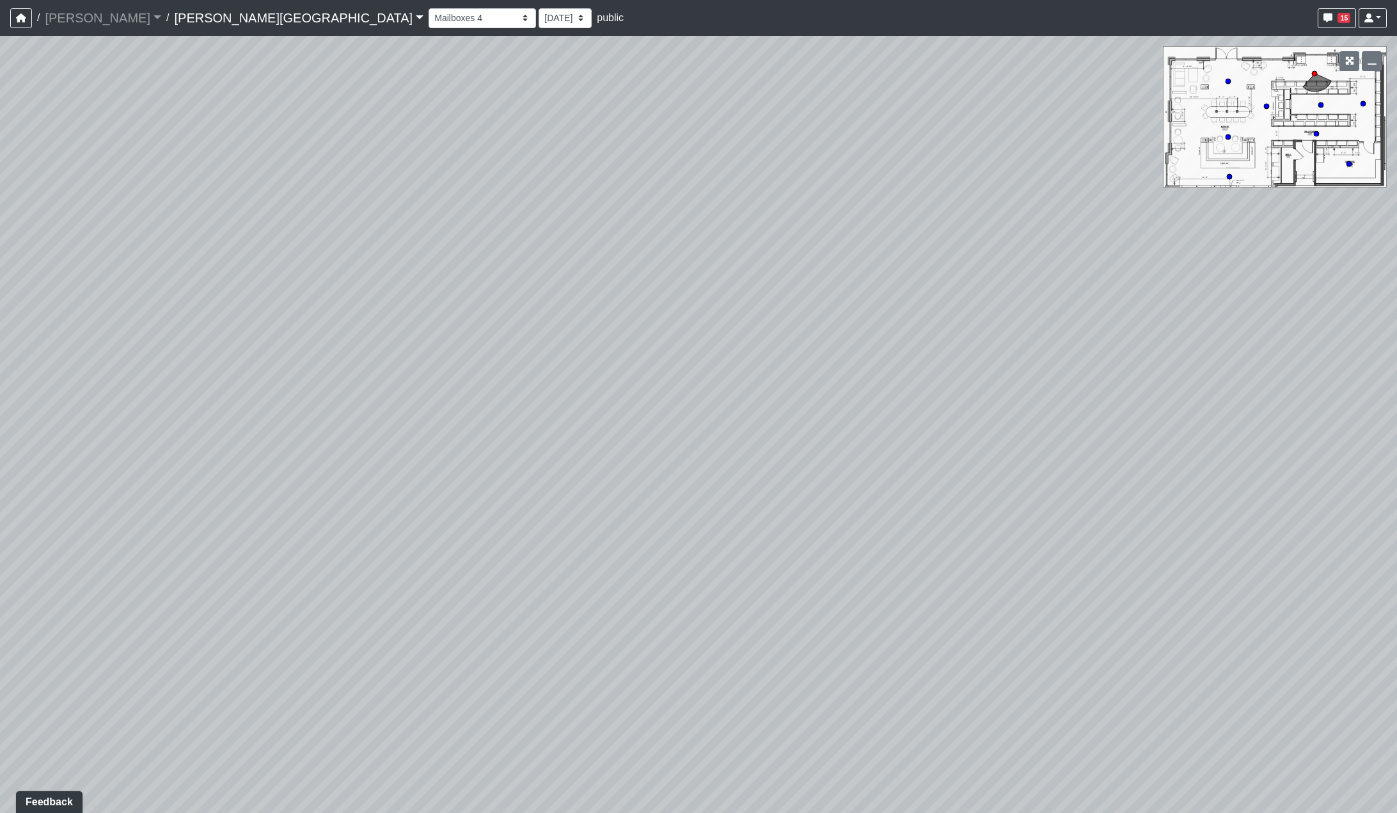
click at [965, 438] on div "Loading... Hallway - Hallway 2 Loading... Entry Loading... Market - Banquette L…" at bounding box center [698, 424] width 1397 height 777
click at [259, 365] on icon at bounding box center [251, 366] width 38 height 38
drag, startPoint x: 593, startPoint y: 479, endPoint x: 332, endPoint y: 388, distance: 275.6
click at [332, 388] on div "Loading... Hallway - Hallway 2 Loading... Entry Loading... Market - Banquette L…" at bounding box center [698, 424] width 1397 height 777
drag, startPoint x: 679, startPoint y: 378, endPoint x: 549, endPoint y: 394, distance: 130.9
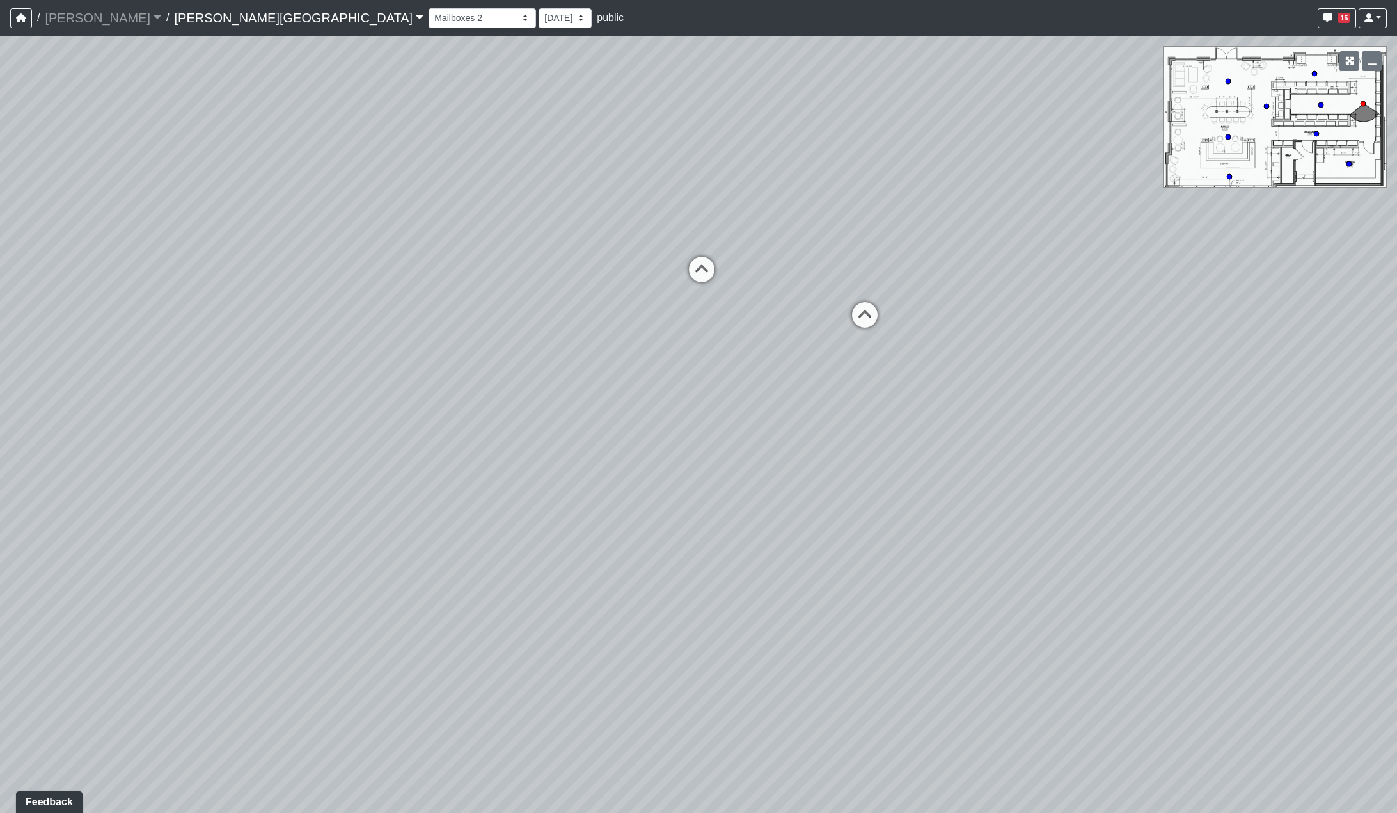
click at [551, 394] on div "Loading... Hallway - Hallway 2 Loading... Entry Loading... Market - Banquette L…" at bounding box center [698, 424] width 1397 height 777
drag, startPoint x: 859, startPoint y: 383, endPoint x: 493, endPoint y: 451, distance: 371.6
click at [502, 456] on div "Loading... Hallway - Hallway 2 Loading... Entry Loading... Market - Banquette L…" at bounding box center [698, 424] width 1397 height 777
drag, startPoint x: 1081, startPoint y: 484, endPoint x: 912, endPoint y: 495, distance: 168.7
click at [918, 496] on div "Loading... Hallway - Hallway 2 Loading... Entry Loading... Market - Banquette L…" at bounding box center [698, 424] width 1397 height 777
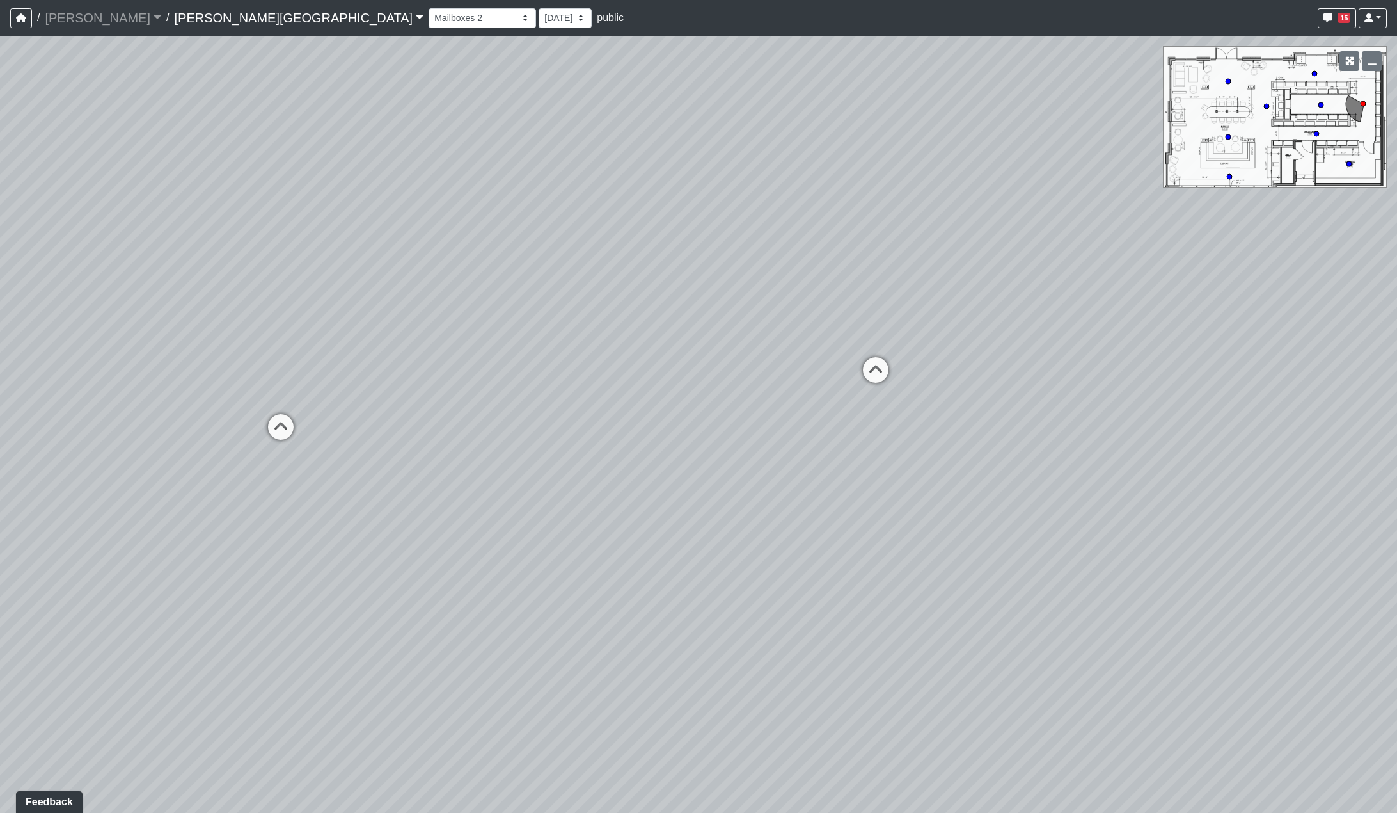
drag, startPoint x: 902, startPoint y: 486, endPoint x: 772, endPoint y: 513, distance: 132.6
click at [772, 513] on div "Loading... Hallway - Hallway 2 Loading... Entry Loading... Market - Banquette L…" at bounding box center [698, 424] width 1397 height 777
click at [429, 17] on select "Booths 1 Booths 2 Entry Lounge 1 Lounge 2 Lounge 3 Windows Bar Entrance Lounge …" at bounding box center [482, 18] width 107 height 20
click at [429, 8] on select "Booths 1 Booths 2 Entry Lounge 1 Lounge 2 Lounge 3 Windows Bar Entrance Lounge …" at bounding box center [482, 18] width 107 height 20
select select "wVdWaS56oRVgxW28aB1Cn9"
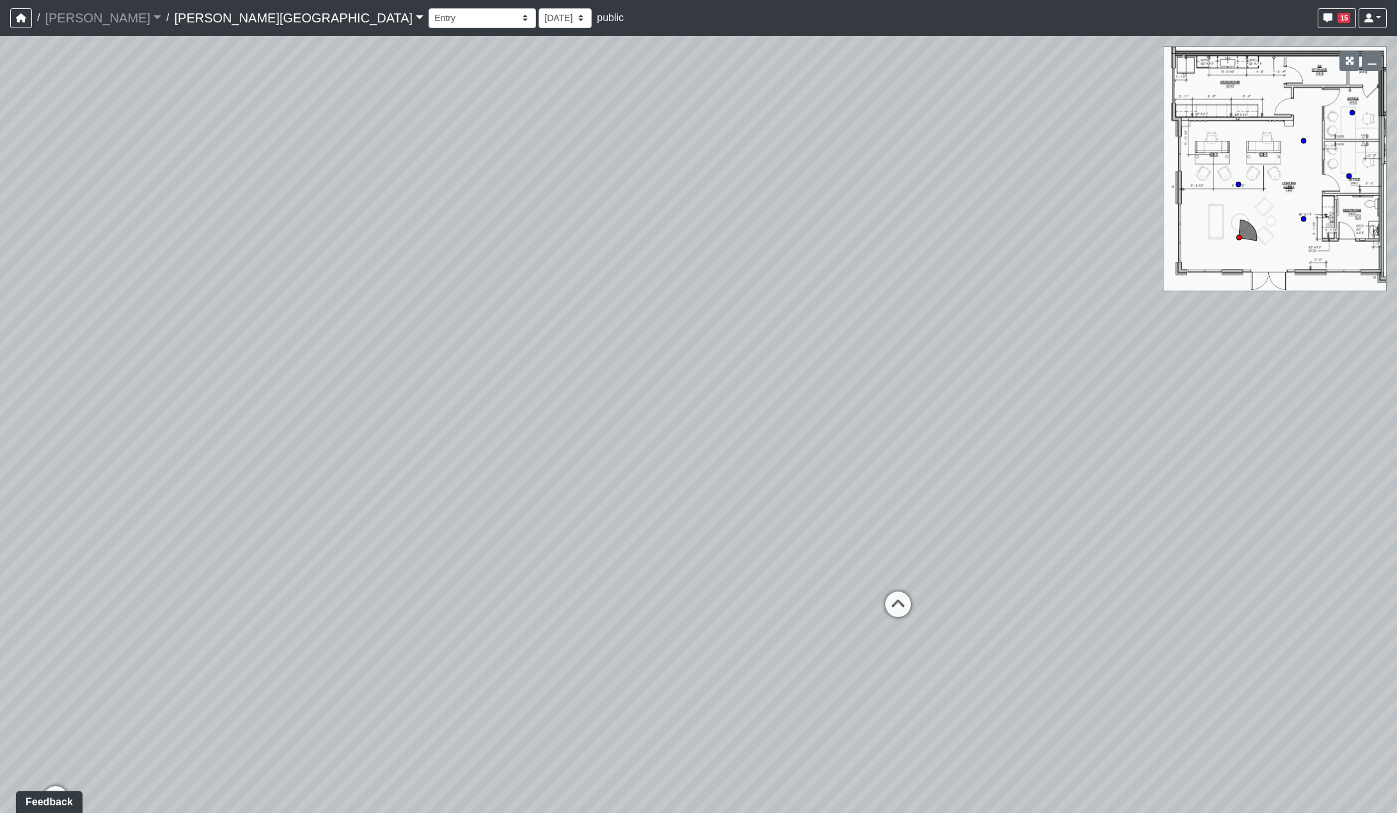
drag, startPoint x: 672, startPoint y: 399, endPoint x: 276, endPoint y: 338, distance: 400.6
click at [276, 338] on div "Loading... Hallway - Hallway 2 Loading... Entry Loading... Market - Banquette L…" at bounding box center [698, 424] width 1397 height 777
drag, startPoint x: 624, startPoint y: 389, endPoint x: 758, endPoint y: 411, distance: 136.2
click at [751, 411] on div "Loading... Hallway - Hallway 2 Loading... Entry Loading... Market - Banquette L…" at bounding box center [698, 424] width 1397 height 777
drag, startPoint x: 972, startPoint y: 445, endPoint x: 955, endPoint y: 481, distance: 39.8
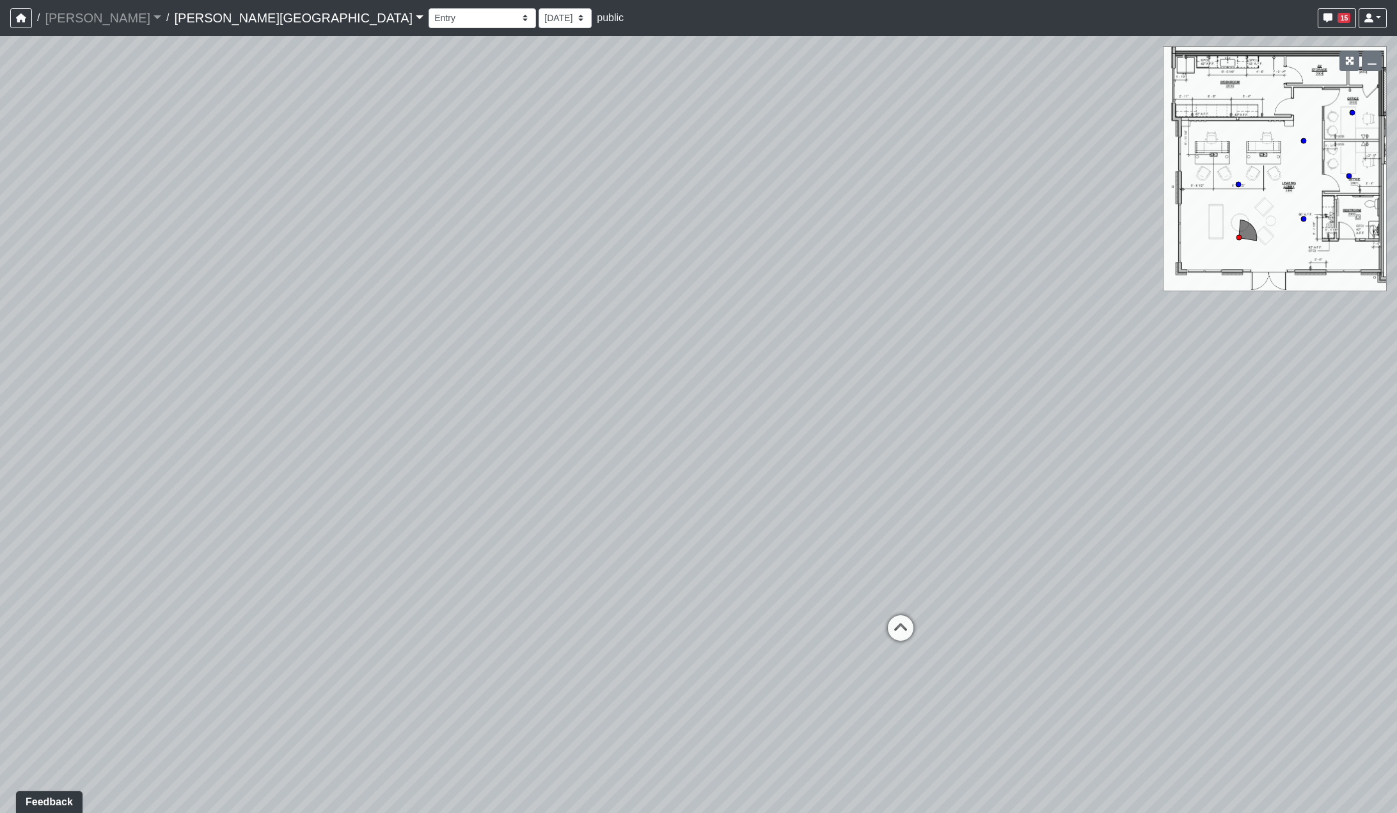
click at [955, 481] on div "Loading... Hallway - Hallway 2 Loading... Entry Loading... Market - Banquette L…" at bounding box center [698, 424] width 1397 height 777
drag, startPoint x: 841, startPoint y: 375, endPoint x: 785, endPoint y: 365, distance: 56.5
click at [786, 365] on div "Loading... Hallway - Hallway 2 Loading... Entry Loading... Market - Banquette L…" at bounding box center [698, 424] width 1397 height 777
drag, startPoint x: 540, startPoint y: 474, endPoint x: 849, endPoint y: 493, distance: 309.6
click at [849, 493] on div "Loading... Hallway - Hallway 2 Loading... Entry Loading... Market - Banquette L…" at bounding box center [698, 424] width 1397 height 777
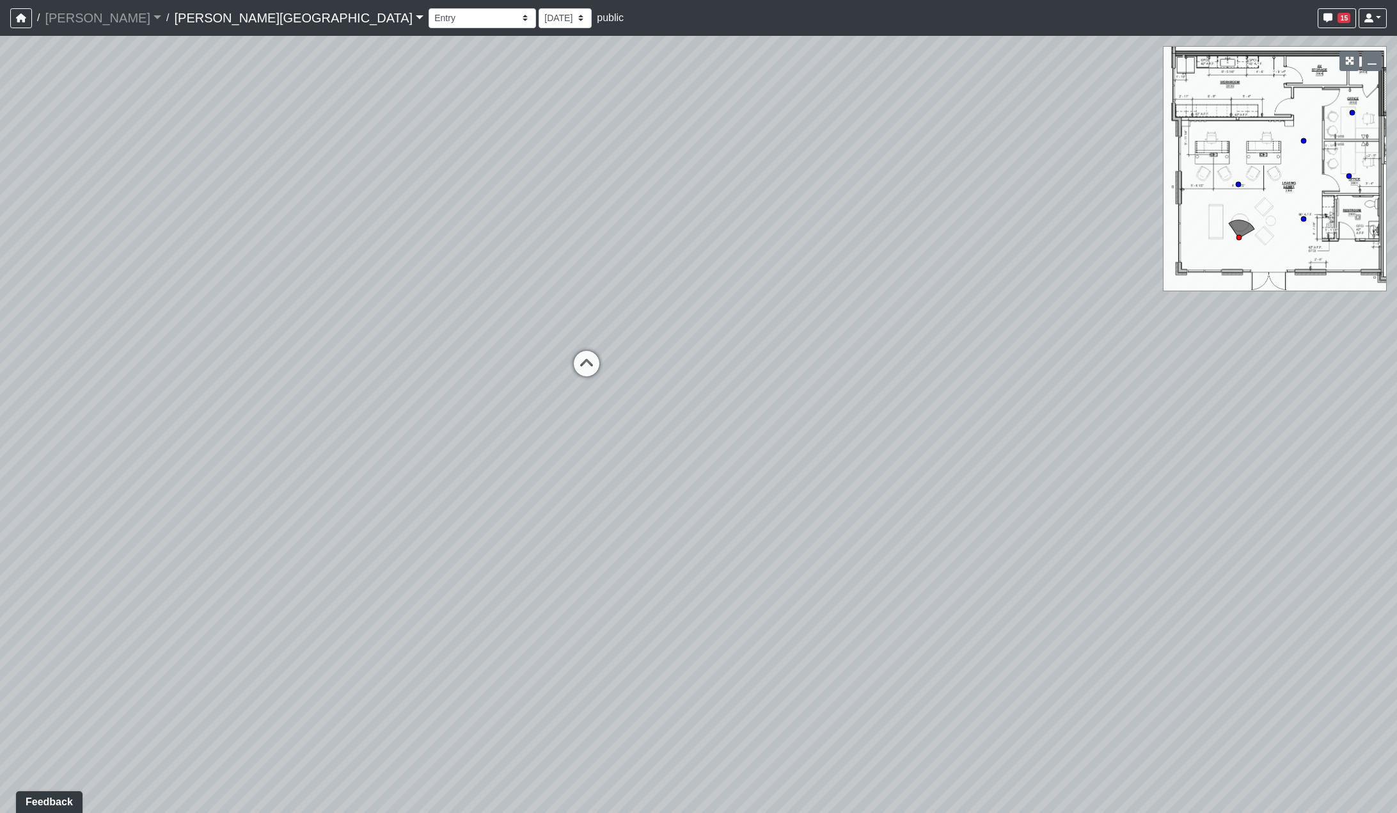
drag, startPoint x: 672, startPoint y: 628, endPoint x: 962, endPoint y: 292, distance: 443.6
click at [965, 286] on div "Loading... Hallway - Hallway 2 Loading... Entry Loading... Market - Banquette L…" at bounding box center [698, 424] width 1397 height 777
drag, startPoint x: 582, startPoint y: 353, endPoint x: 485, endPoint y: 621, distance: 285.2
click at [480, 628] on div "Loading... Hallway - Hallway 2 Loading... Entry Loading... Market - Banquette L…" at bounding box center [698, 424] width 1397 height 777
drag, startPoint x: 902, startPoint y: 461, endPoint x: 855, endPoint y: 462, distance: 46.7
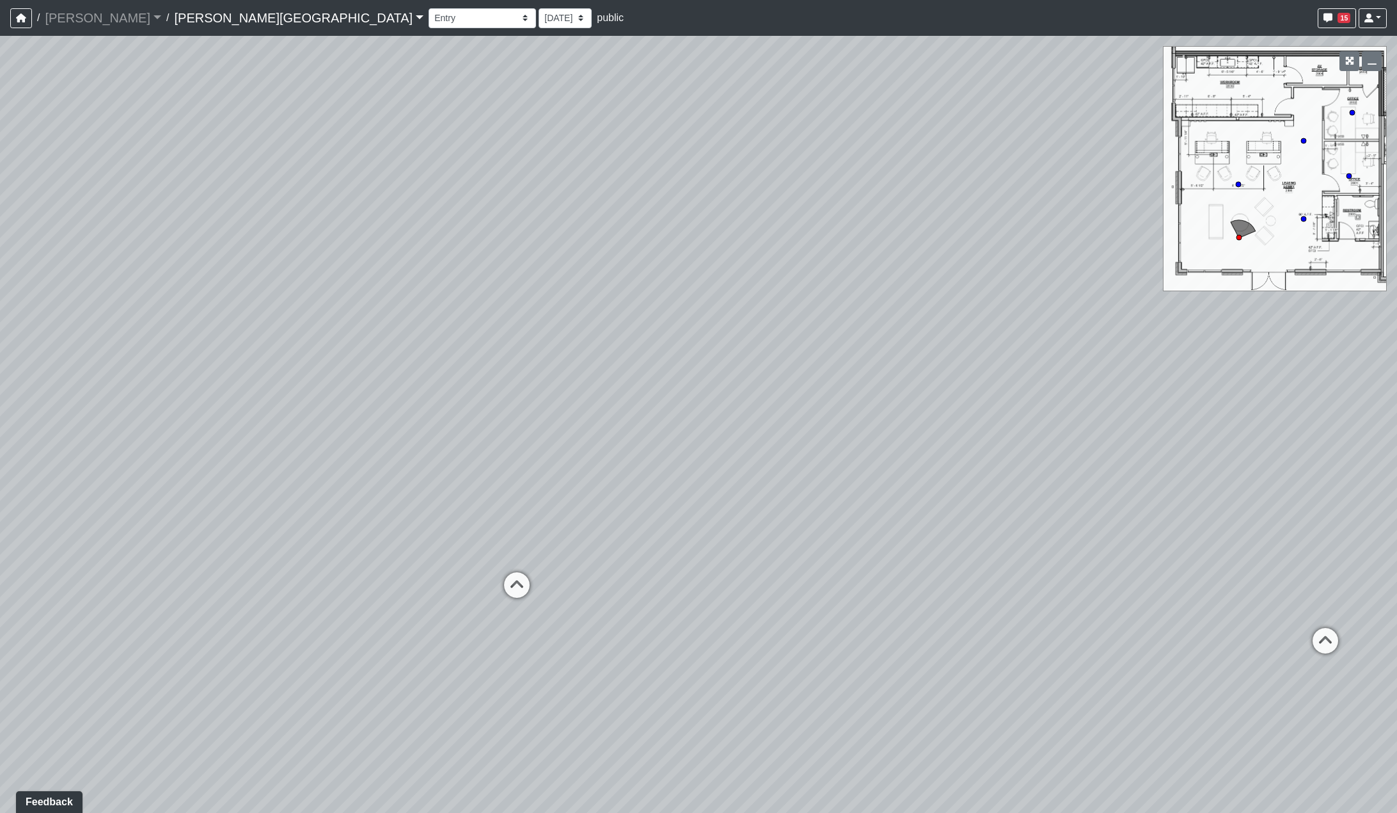
click at [861, 463] on div "Loading... Hallway - Hallway 2 Loading... Entry Loading... Market - Banquette L…" at bounding box center [698, 424] width 1397 height 777
click at [539, 22] on select "9/18/2025 8/25/2025 8/11/2025 7/18/2025 7/17/2025 7/10/2025 7/9/2025 2/12/2025 …" at bounding box center [565, 18] width 53 height 20
select select "qr8oiGhzySXma3nsKDMaqd"
click at [539, 8] on select "9/18/2025 8/25/2025 8/11/2025 7/18/2025 7/17/2025 7/10/2025 7/9/2025 2/12/2025 …" at bounding box center [565, 18] width 53 height 20
select select "wVdWaS56oRVgxW28aB1Cn9"
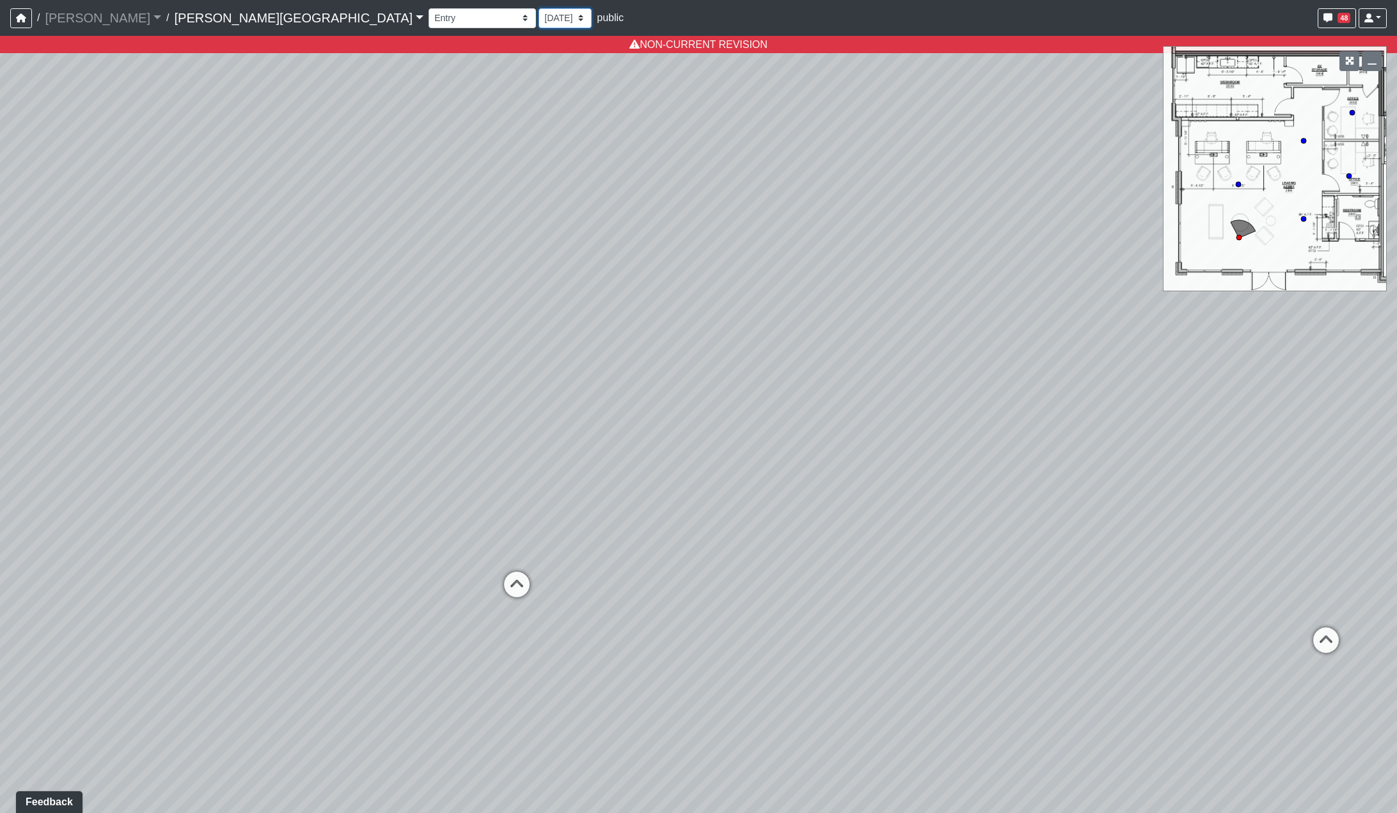
click at [539, 23] on select "9/18/2025 8/25/2025 8/11/2025 7/18/2025 7/17/2025 7/10/2025 7/9/2025 2/12/2025 …" at bounding box center [565, 18] width 53 height 20
select select "1c1sgYcMxGz6dqzz3dYjRN"
click at [539, 8] on select "9/18/2025 8/25/2025 8/11/2025 7/18/2025 7/17/2025 7/10/2025 7/9/2025 2/12/2025 …" at bounding box center [565, 18] width 53 height 20
select select "wVdWaS56oRVgxW28aB1Cn9"
click at [539, 12] on select "9/18/2025 8/25/2025 8/11/2025 7/18/2025 7/17/2025 7/10/2025 7/9/2025 2/12/2025 …" at bounding box center [565, 18] width 53 height 20
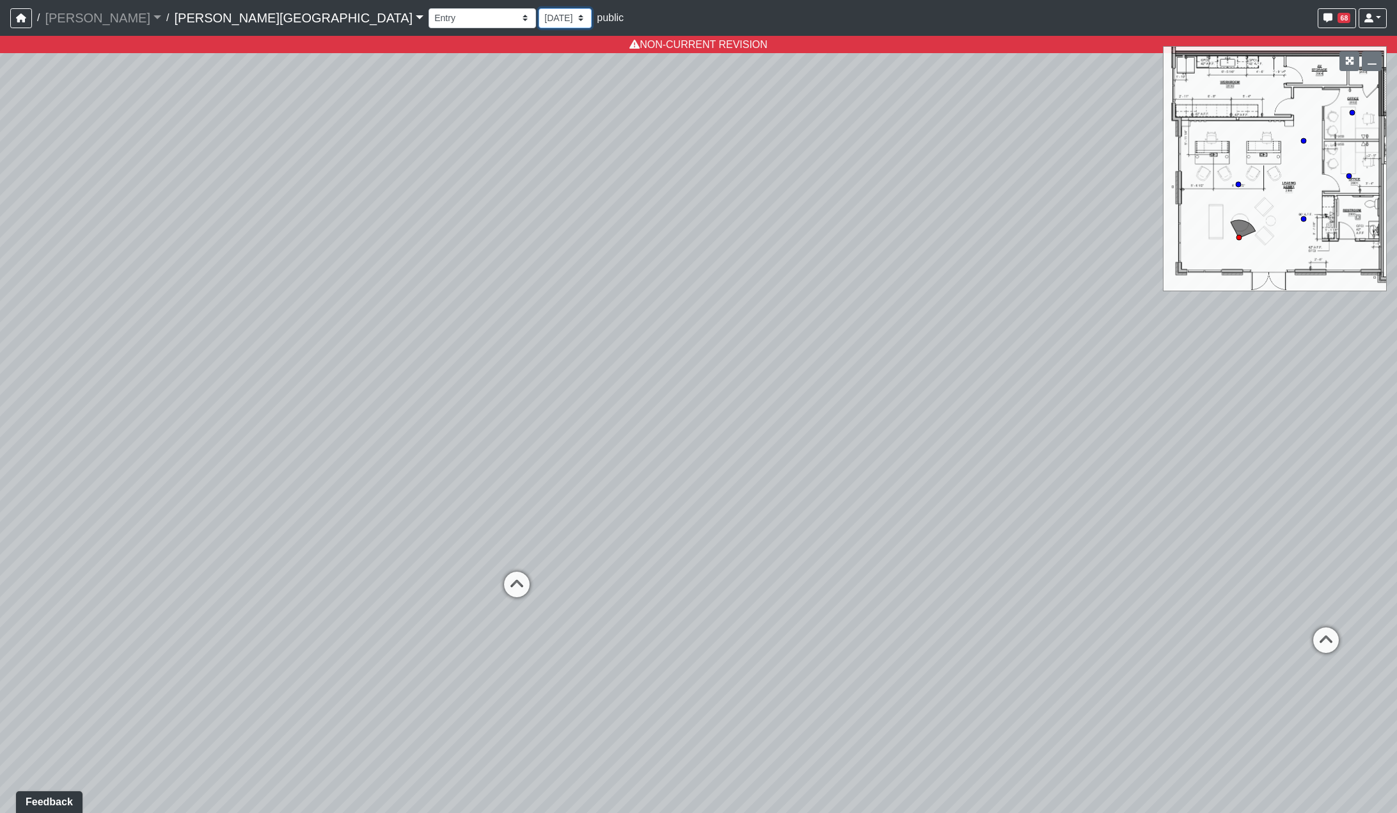
select select "rqkEVXgxnPpMDdcxVT5SYo"
click at [539, 8] on select "9/18/2025 8/25/2025 8/11/2025 7/18/2025 7/17/2025 7/10/2025 7/9/2025 2/12/2025 …" at bounding box center [565, 18] width 53 height 20
select select "wVdWaS56oRVgxW28aB1Cn9"
click at [539, 19] on select "9/18/2025 8/25/2025 8/11/2025 7/18/2025 7/17/2025 7/10/2025 7/9/2025 2/12/2025 …" at bounding box center [565, 18] width 53 height 20
select select "wzoWVqM2G5FFRq7aL6KUid"
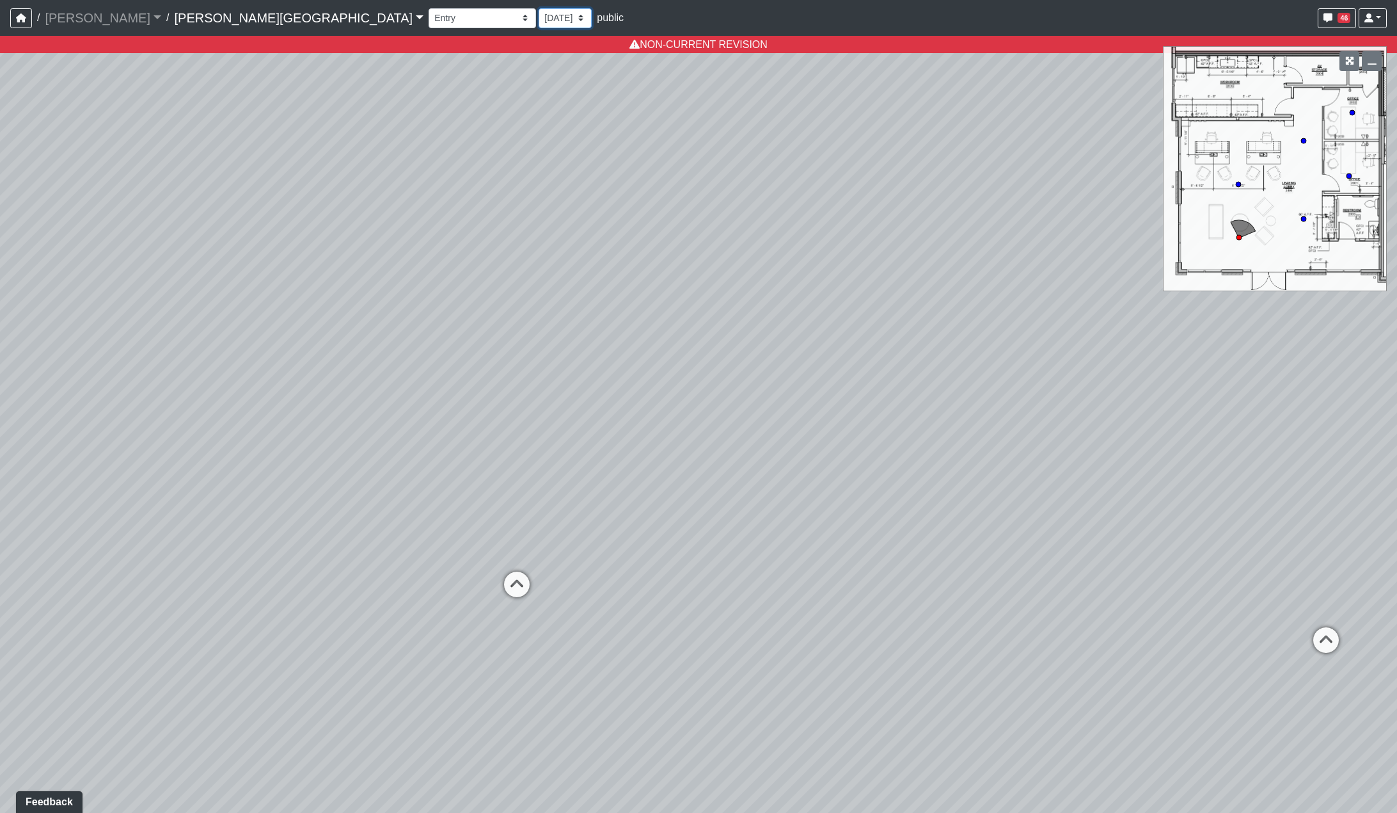
click at [539, 8] on select "9/18/2025 8/25/2025 8/11/2025 7/18/2025 7/17/2025 7/10/2025 7/9/2025 2/12/2025 …" at bounding box center [565, 18] width 53 height 20
select select "wVdWaS56oRVgxW28aB1Cn9"
click at [539, 19] on select "9/18/2025 8/25/2025 8/11/2025 7/18/2025 7/17/2025 7/10/2025 7/9/2025 2/12/2025 …" at bounding box center [565, 18] width 53 height 20
select select "8f1oBR6JE6ATm6Xh8T7m1r"
click at [539, 8] on select "9/18/2025 8/25/2025 8/11/2025 7/18/2025 7/17/2025 7/10/2025 7/9/2025 2/12/2025 …" at bounding box center [565, 18] width 53 height 20
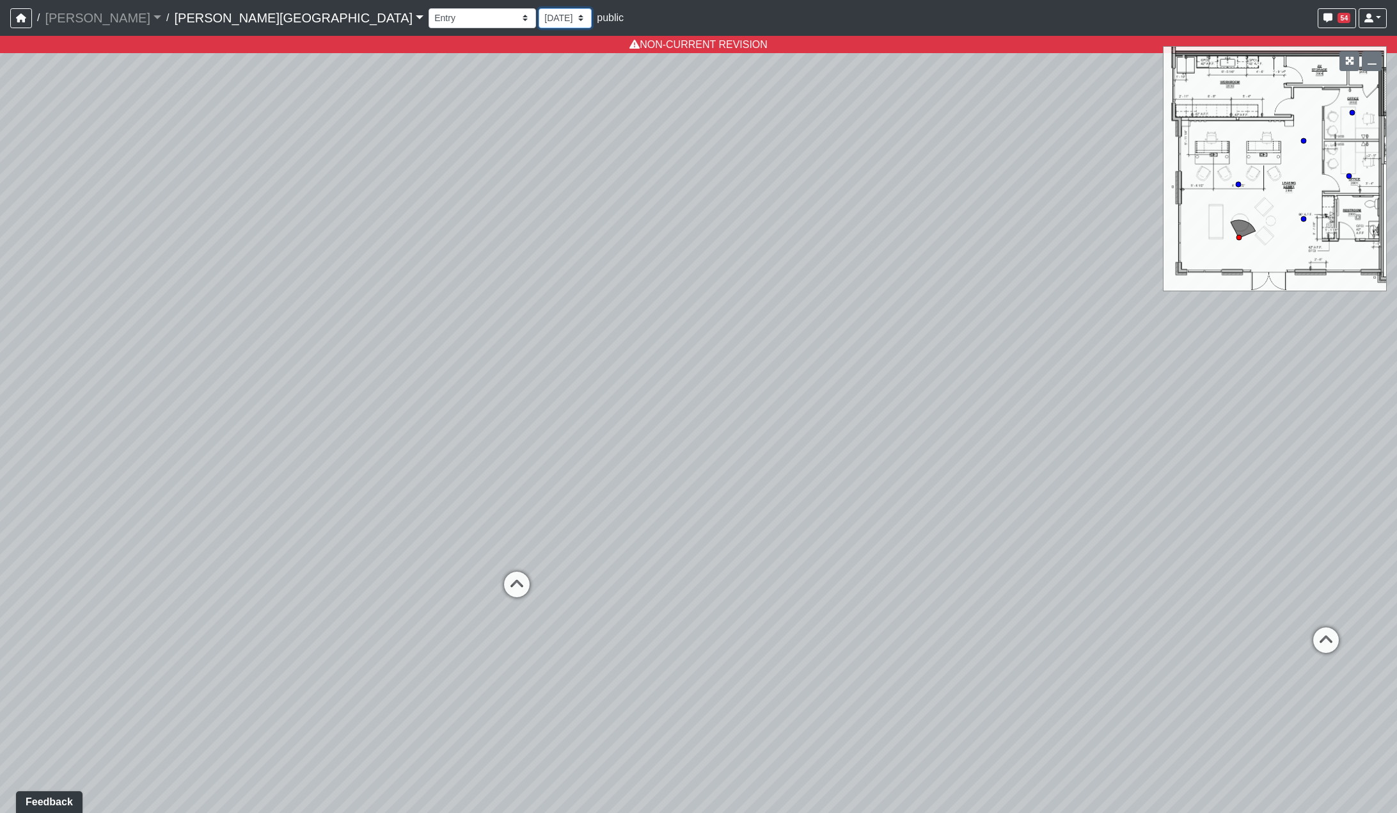
select select "wVdWaS56oRVgxW28aB1Cn9"
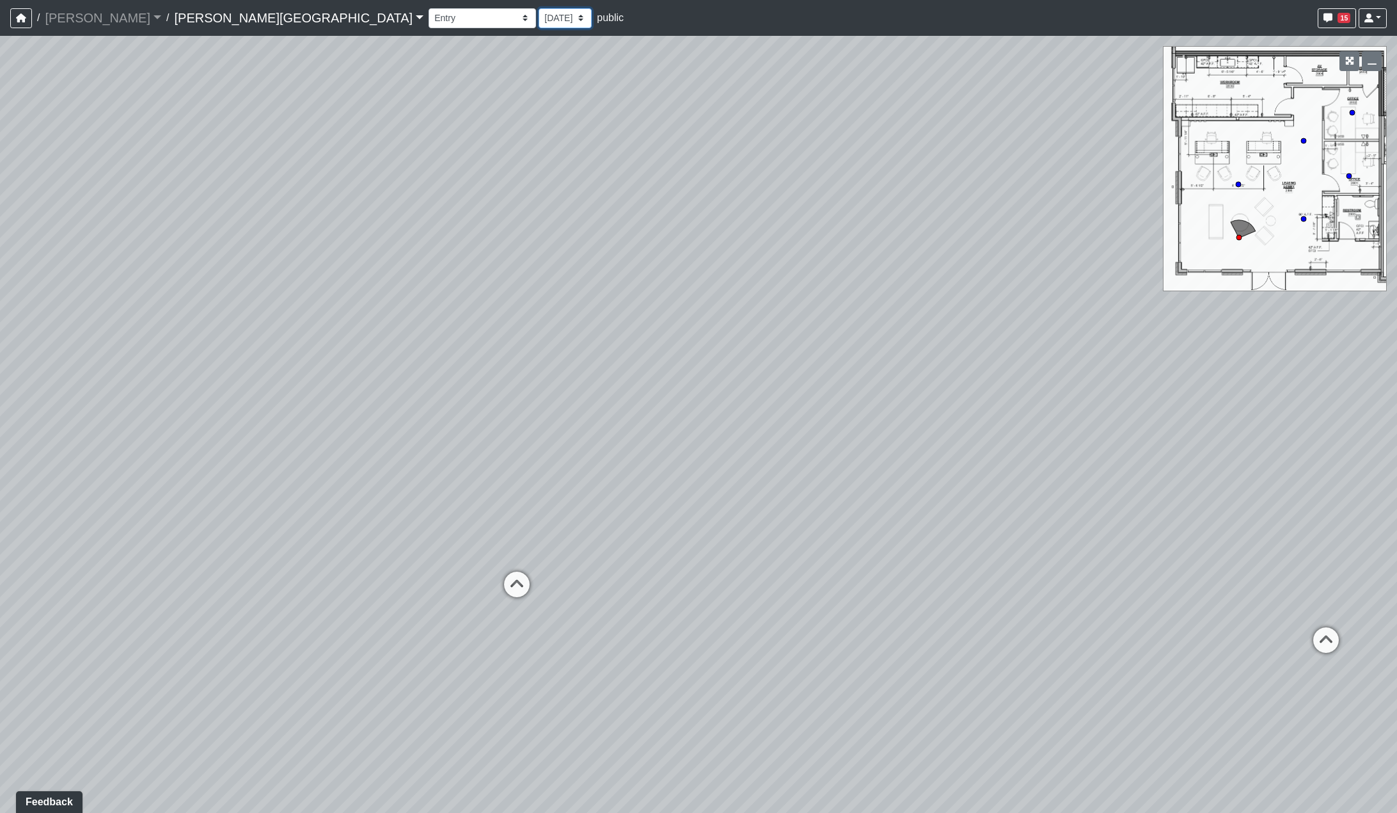
click at [539, 8] on select "9/18/2025 8/25/2025 8/11/2025 7/18/2025 7/17/2025 7/10/2025 7/9/2025 2/12/2025 …" at bounding box center [565, 18] width 53 height 20
drag, startPoint x: 967, startPoint y: 482, endPoint x: 738, endPoint y: 438, distance: 233.4
click at [738, 438] on div "Loading... Hallway - Hallway 2 Loading... Entry Loading... Market - Banquette L…" at bounding box center [698, 424] width 1397 height 777
drag, startPoint x: 913, startPoint y: 472, endPoint x: 502, endPoint y: 429, distance: 413.7
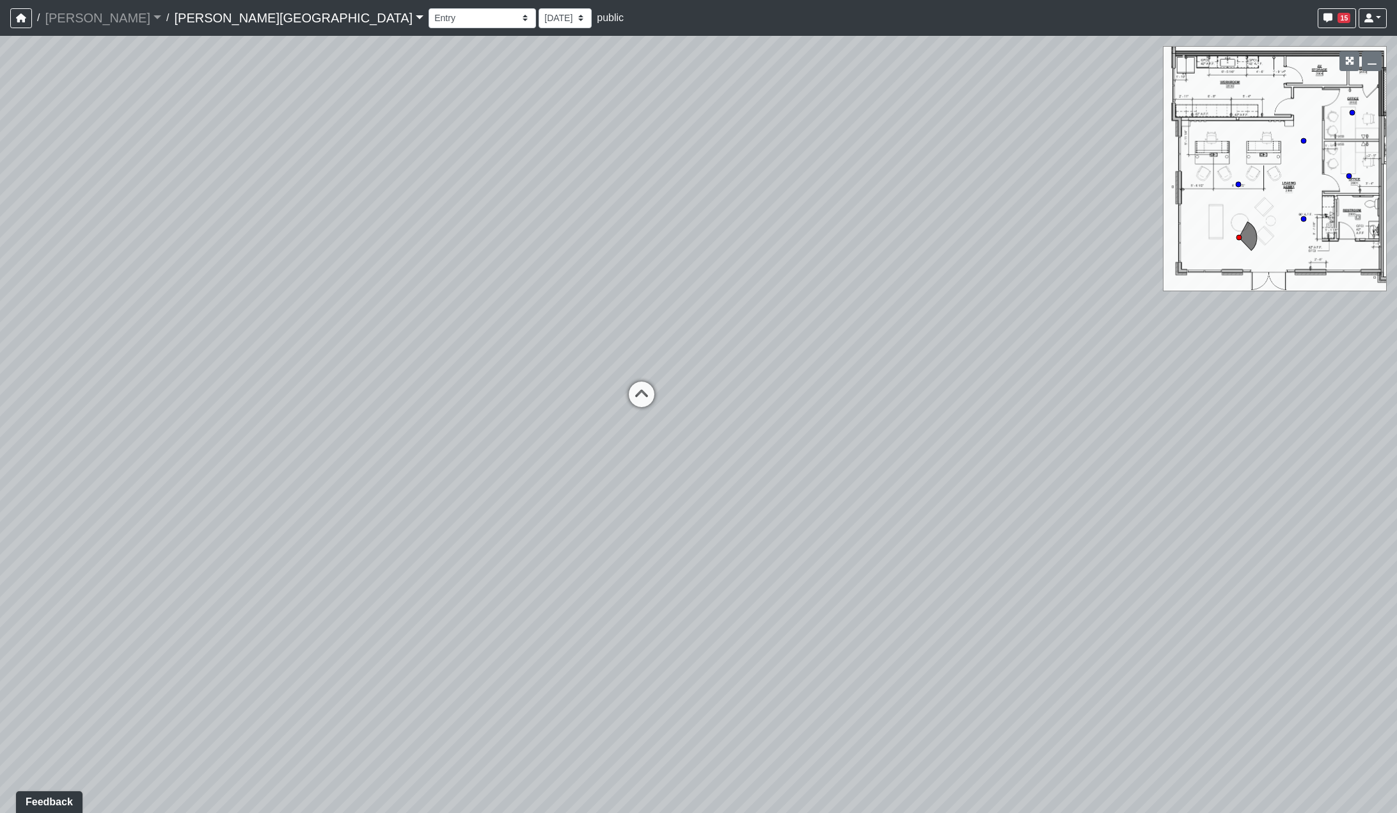
click at [505, 427] on div "Loading... Hallway - Hallway 2 Loading... Entry Loading... Market - Banquette L…" at bounding box center [698, 424] width 1397 height 777
drag, startPoint x: 736, startPoint y: 463, endPoint x: 292, endPoint y: 319, distance: 467.0
click at [292, 319] on div "Loading... Hallway - Hallway 2 Loading... Entry Loading... Market - Banquette L…" at bounding box center [698, 424] width 1397 height 777
drag, startPoint x: 557, startPoint y: 362, endPoint x: 88, endPoint y: 264, distance: 479.3
click at [84, 258] on div "Loading... Hallway - Hallway 2 Loading... Entry Loading... Market - Banquette L…" at bounding box center [698, 424] width 1397 height 777
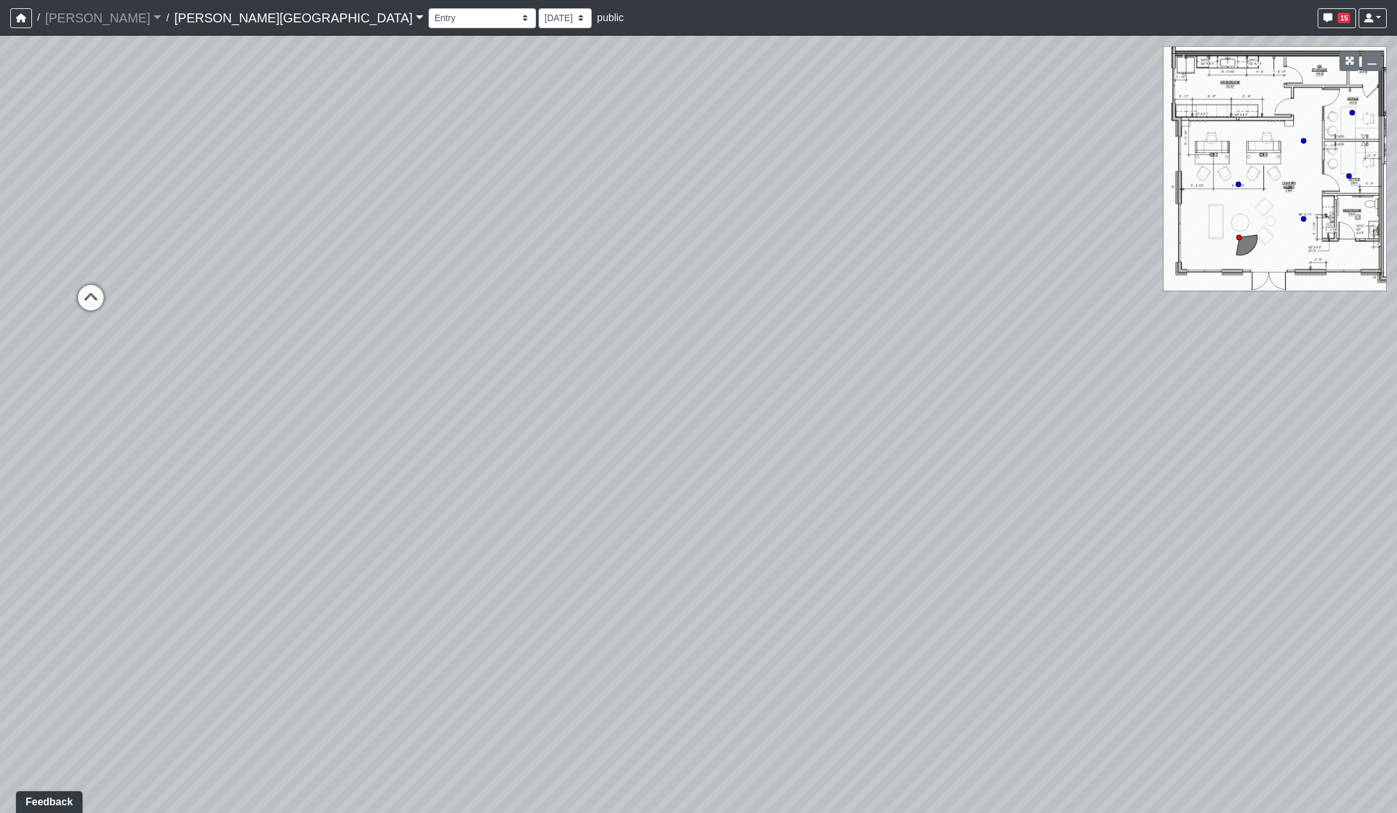
drag, startPoint x: 373, startPoint y: 276, endPoint x: 761, endPoint y: 266, distance: 388.5
click at [758, 264] on div "Loading... Hallway - Hallway 2 Loading... Entry Loading... Market - Banquette L…" at bounding box center [698, 424] width 1397 height 777
drag, startPoint x: 575, startPoint y: 303, endPoint x: 708, endPoint y: 323, distance: 133.9
click at [712, 311] on div "Loading... Hallway - Hallway 2 Loading... Entry Loading... Market - Banquette L…" at bounding box center [698, 424] width 1397 height 777
drag, startPoint x: 542, startPoint y: 283, endPoint x: 745, endPoint y: 456, distance: 266.9
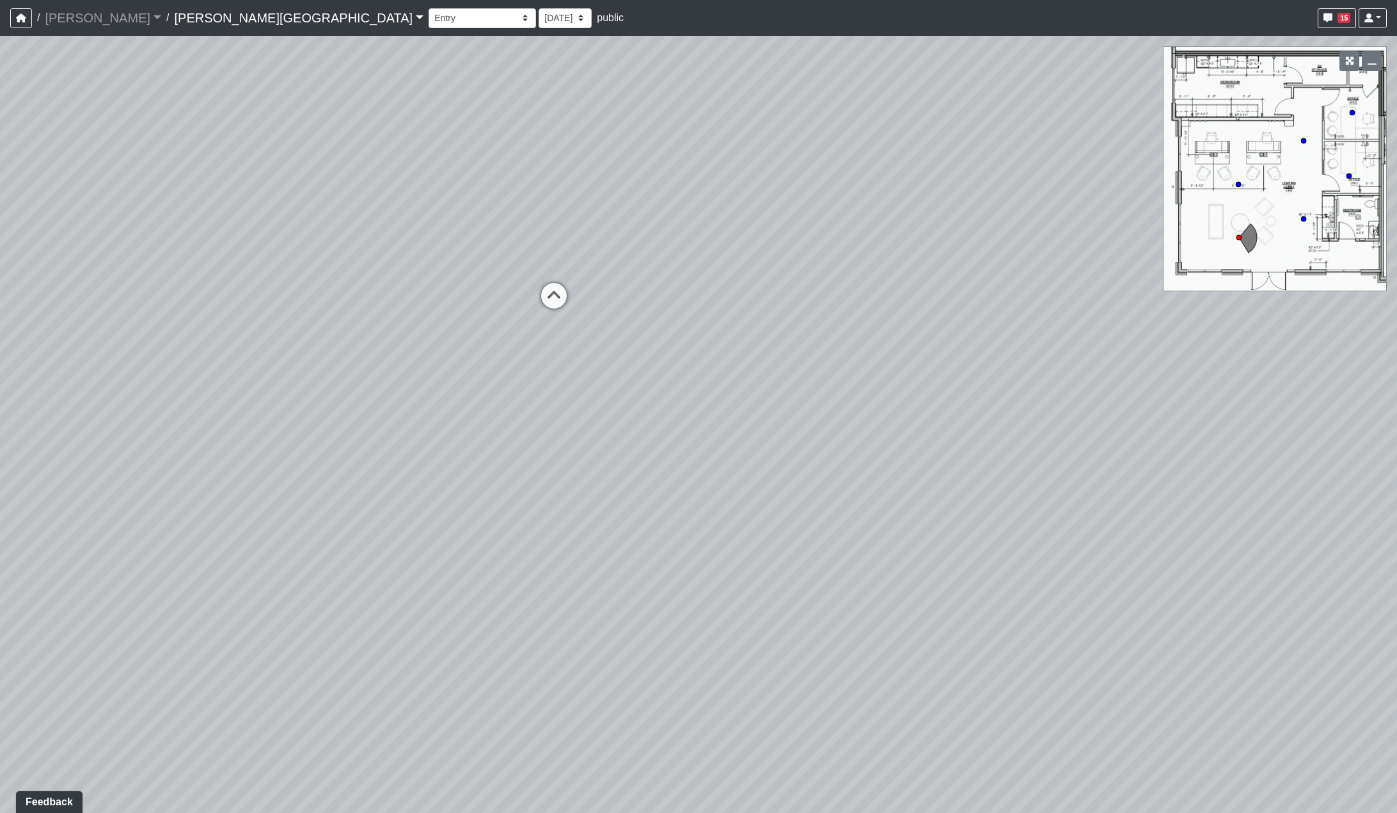
click at [818, 469] on div "Loading... Hallway - Hallway 2 Loading... Entry Loading... Market - Banquette L…" at bounding box center [698, 424] width 1397 height 777
drag, startPoint x: 591, startPoint y: 388, endPoint x: 855, endPoint y: 557, distance: 313.5
click at [855, 554] on div "Loading... Hallway - Hallway 2 Loading... Entry Loading... Market - Banquette L…" at bounding box center [698, 424] width 1397 height 777
drag, startPoint x: 603, startPoint y: 429, endPoint x: 842, endPoint y: 537, distance: 262.3
click at [892, 531] on div "Loading... Hallway - Hallway 2 Loading... Entry Loading... Market - Banquette L…" at bounding box center [698, 424] width 1397 height 777
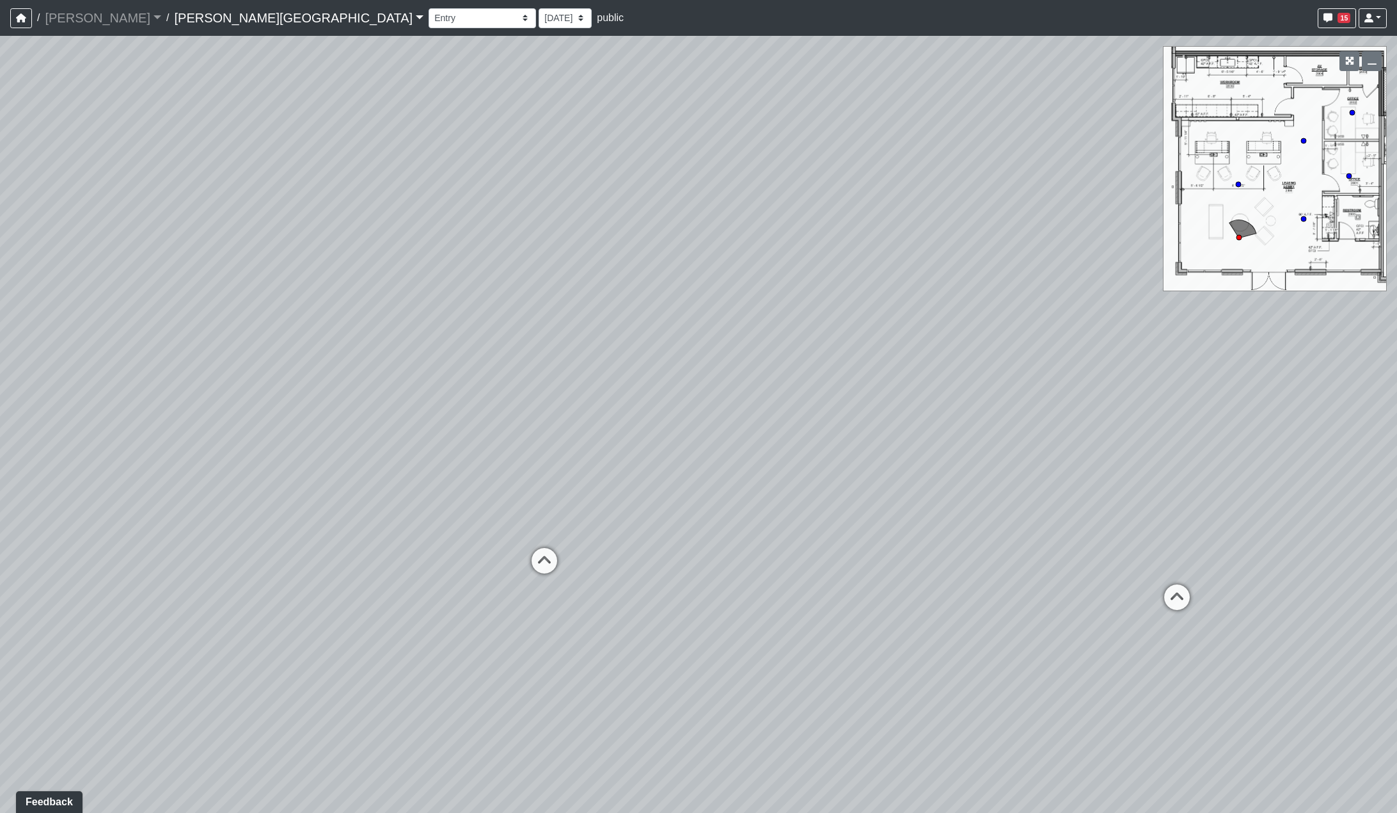
drag, startPoint x: 704, startPoint y: 507, endPoint x: 736, endPoint y: 360, distance: 151.2
click at [736, 360] on div "Loading... Hallway - Hallway 2 Loading... Entry Loading... Market - Banquette L…" at bounding box center [698, 424] width 1397 height 777
drag, startPoint x: 1280, startPoint y: 502, endPoint x: 1123, endPoint y: 506, distance: 156.8
click at [965, 506] on div "Loading... Hallway - Hallway 2 Loading... Entry Loading... Market - Banquette L…" at bounding box center [698, 424] width 1397 height 777
drag, startPoint x: 1155, startPoint y: 490, endPoint x: 1130, endPoint y: 492, distance: 25.0
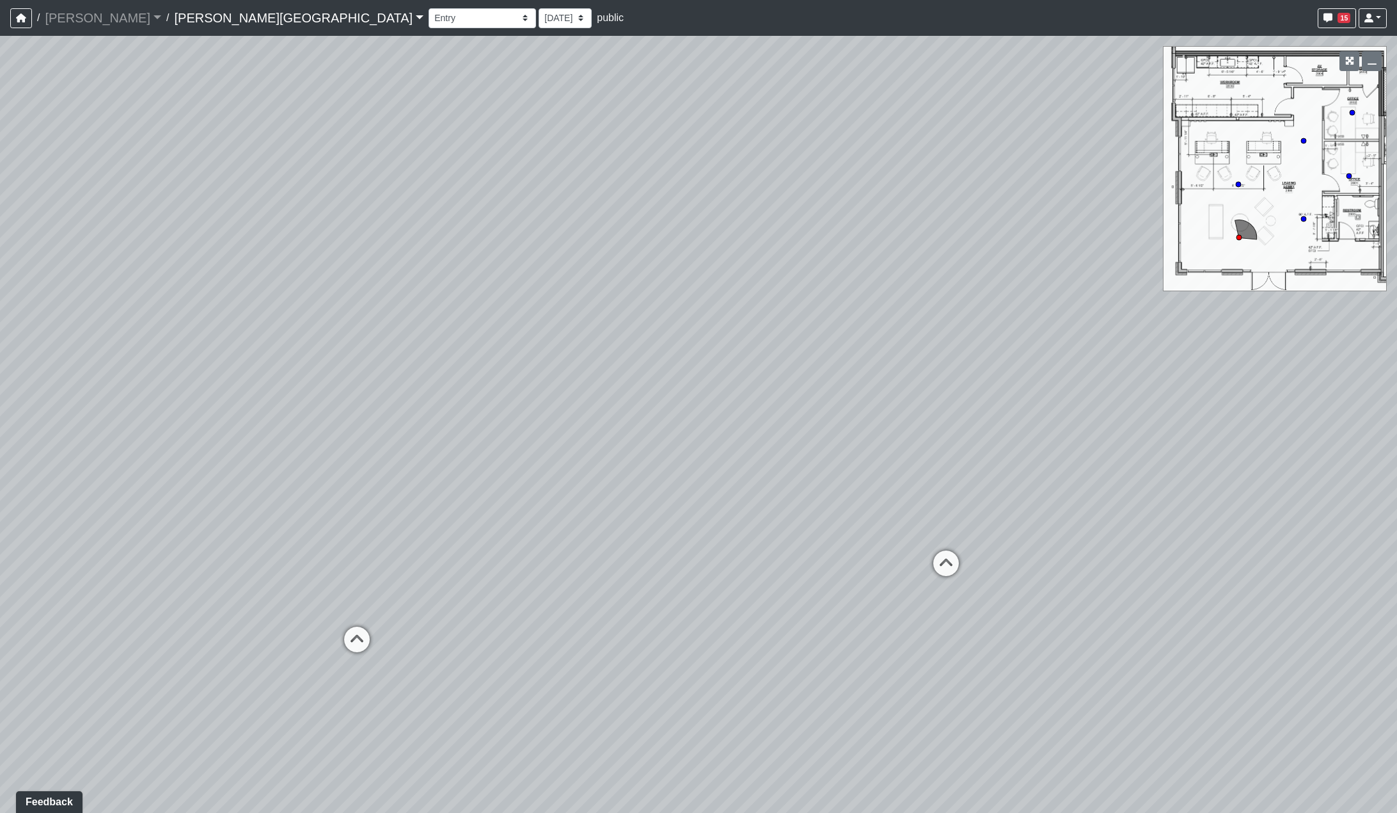
click at [965, 492] on div "Loading... Hallway - Hallway 2 Loading... Entry Loading... Market - Banquette L…" at bounding box center [698, 424] width 1397 height 777
drag, startPoint x: 995, startPoint y: 488, endPoint x: 900, endPoint y: 554, distance: 115.4
click at [900, 555] on div "Loading... Hallway - Hallway 2 Loading... Entry Loading... Market - Banquette L…" at bounding box center [698, 424] width 1397 height 777
drag, startPoint x: 907, startPoint y: 537, endPoint x: 1086, endPoint y: 529, distance: 178.7
click at [965, 529] on div "Loading... Hallway - Hallway 2 Loading... Entry Loading... Market - Banquette L…" at bounding box center [698, 424] width 1397 height 777
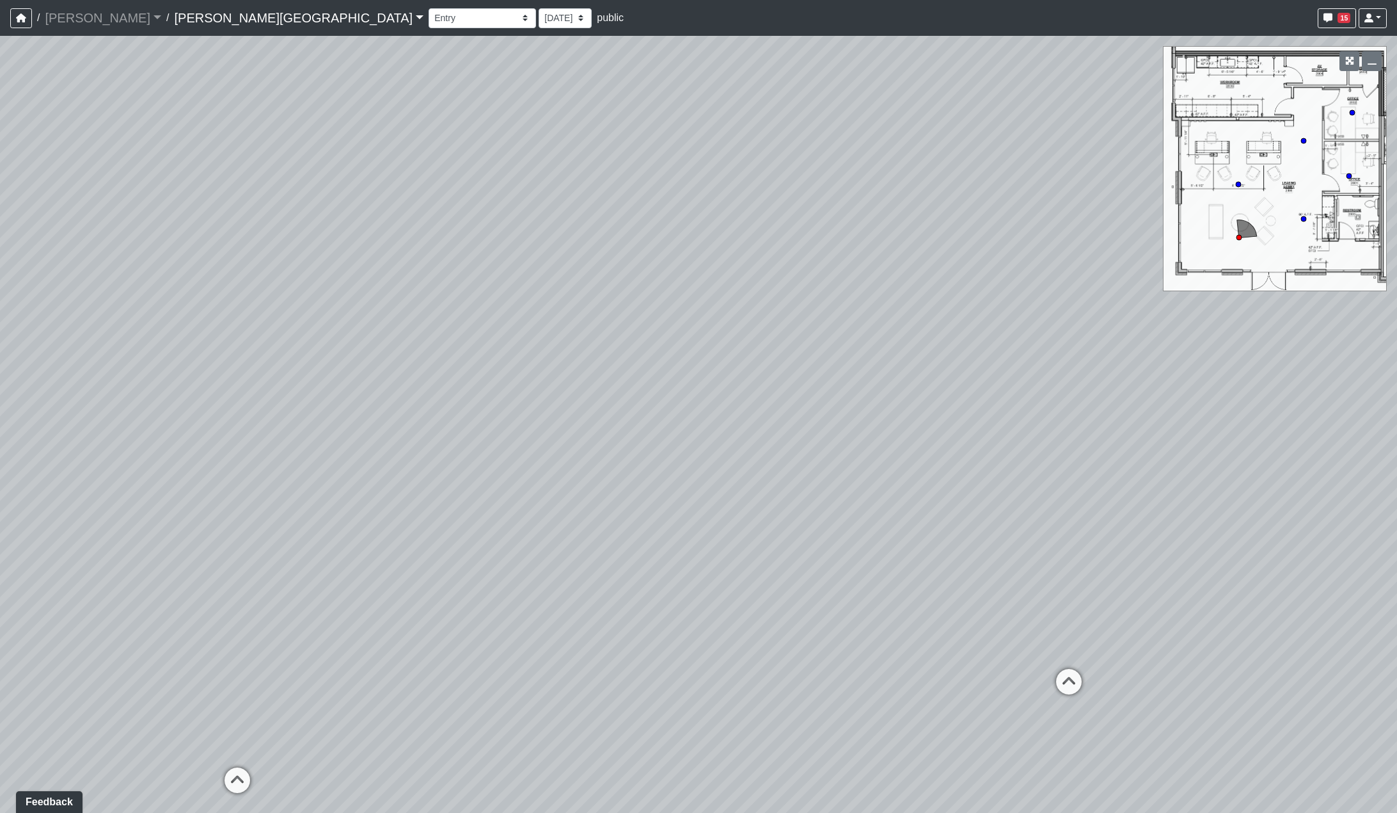
drag, startPoint x: 843, startPoint y: 515, endPoint x: 844, endPoint y: 508, distance: 7.1
click at [844, 508] on div "Loading... Hallway - Hallway 2 Loading... Entry Loading... Market - Banquette L…" at bounding box center [698, 424] width 1397 height 777
click at [539, 13] on select "9/18/2025 8/25/2025 8/11/2025 7/18/2025 7/17/2025 7/10/2025 7/9/2025 2/12/2025 …" at bounding box center [565, 18] width 53 height 20
click at [507, 3] on nav "/ Flournoy Flournoy Loading... / Tanner Road Tanner Road Loading... Tanner Road…" at bounding box center [698, 18] width 1397 height 36
click at [539, 18] on select "9/18/2025 8/25/2025 8/11/2025 7/18/2025 7/17/2025 7/10/2025 7/9/2025 2/12/2025 …" at bounding box center [565, 18] width 53 height 20
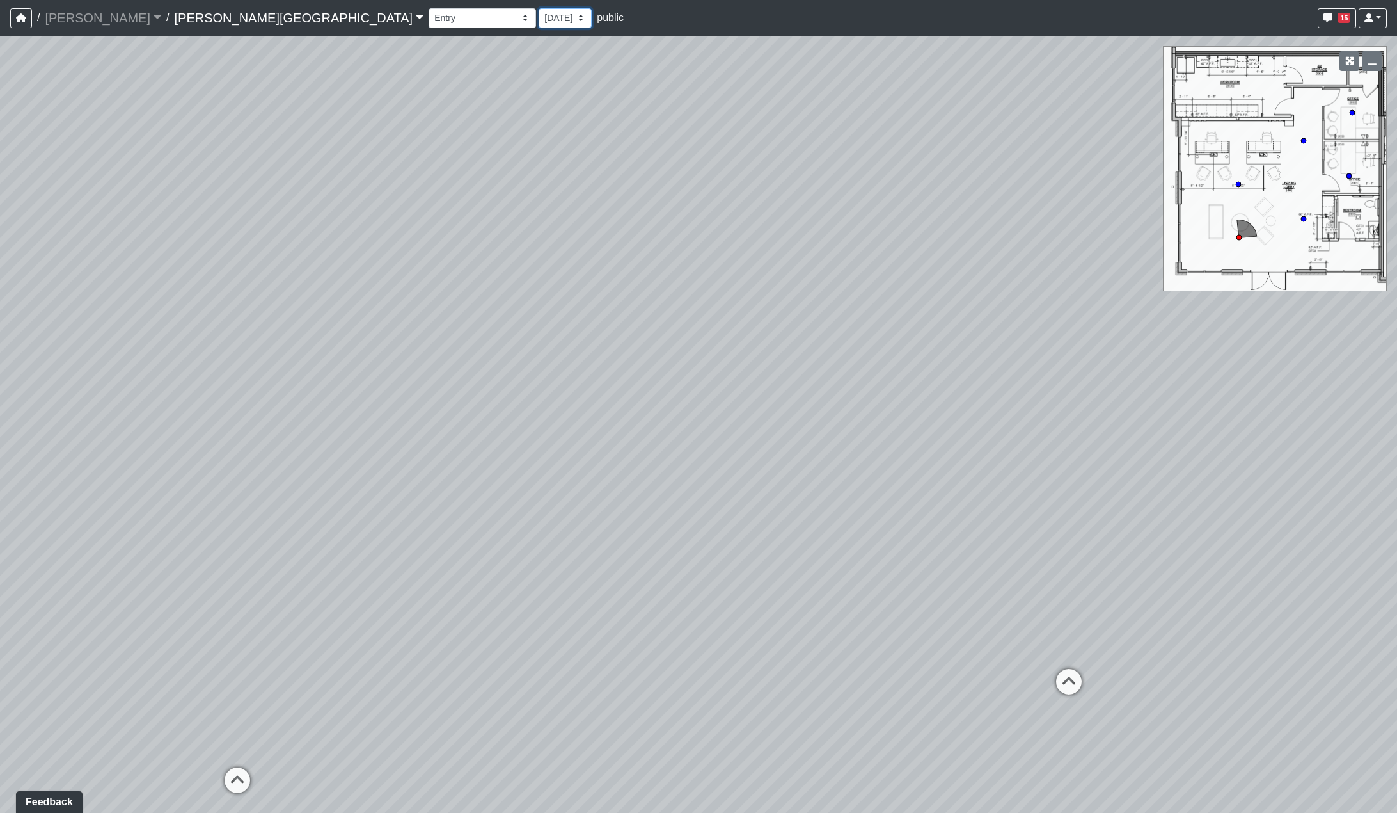
select select "qr8oiGhzySXma3nsKDMaqd"
click at [539, 8] on select "9/18/2025 8/25/2025 8/11/2025 7/18/2025 7/17/2025 7/10/2025 7/9/2025 2/12/2025 …" at bounding box center [565, 18] width 53 height 20
select select "wVdWaS56oRVgxW28aB1Cn9"
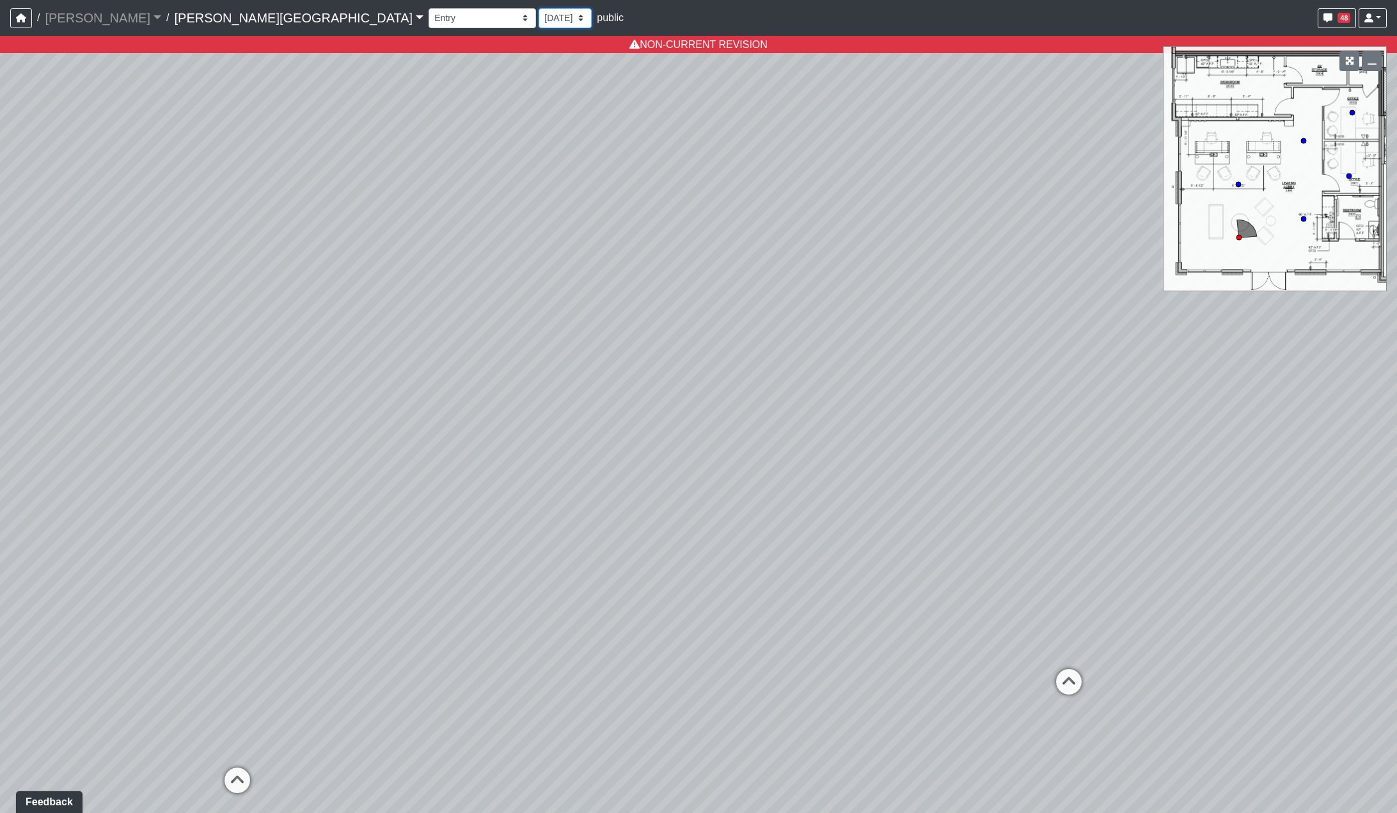
click at [539, 19] on select "9/18/2025 8/25/2025 8/11/2025 7/18/2025 7/17/2025 7/10/2025 7/9/2025 2/12/2025 …" at bounding box center [565, 18] width 53 height 20
select select "1c1sgYcMxGz6dqzz3dYjRN"
click at [539, 8] on select "9/18/2025 8/25/2025 8/11/2025 7/18/2025 7/17/2025 7/10/2025 7/9/2025 2/12/2025 …" at bounding box center [565, 18] width 53 height 20
select select "wVdWaS56oRVgxW28aB1Cn9"
click at [539, 17] on select "9/18/2025 8/25/2025 8/11/2025 7/18/2025 7/17/2025 7/10/2025 7/9/2025 2/12/2025 …" at bounding box center [565, 18] width 53 height 20
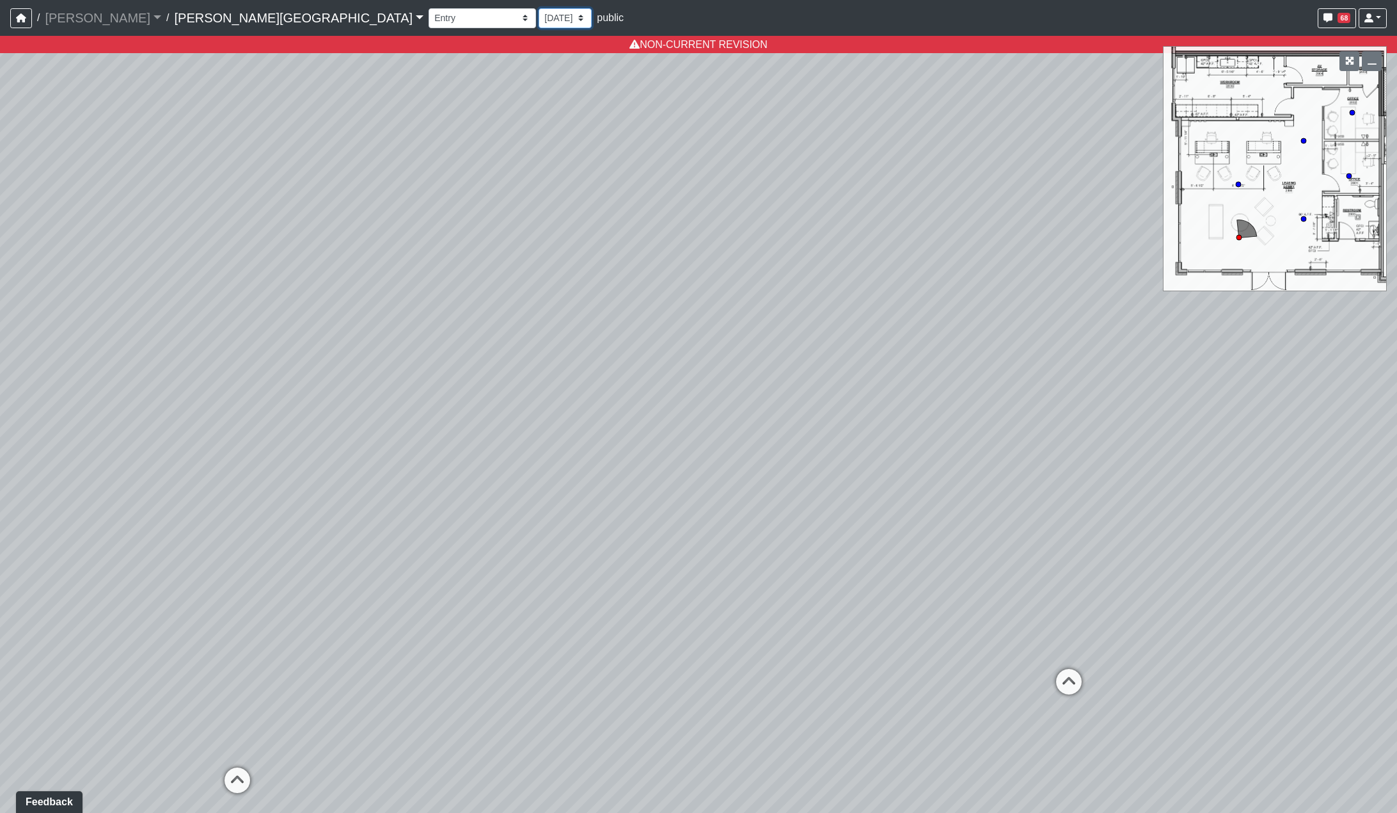
select select "rqkEVXgxnPpMDdcxVT5SYo"
click at [539, 8] on select "9/18/2025 8/25/2025 8/11/2025 7/18/2025 7/17/2025 7/10/2025 7/9/2025 2/12/2025 …" at bounding box center [565, 18] width 53 height 20
select select "wVdWaS56oRVgxW28aB1Cn9"
click at [539, 22] on select "9/18/2025 8/25/2025 8/11/2025 7/18/2025 7/17/2025 7/10/2025 7/9/2025 2/12/2025 …" at bounding box center [565, 18] width 53 height 20
drag, startPoint x: 596, startPoint y: 329, endPoint x: 776, endPoint y: 174, distance: 237.8
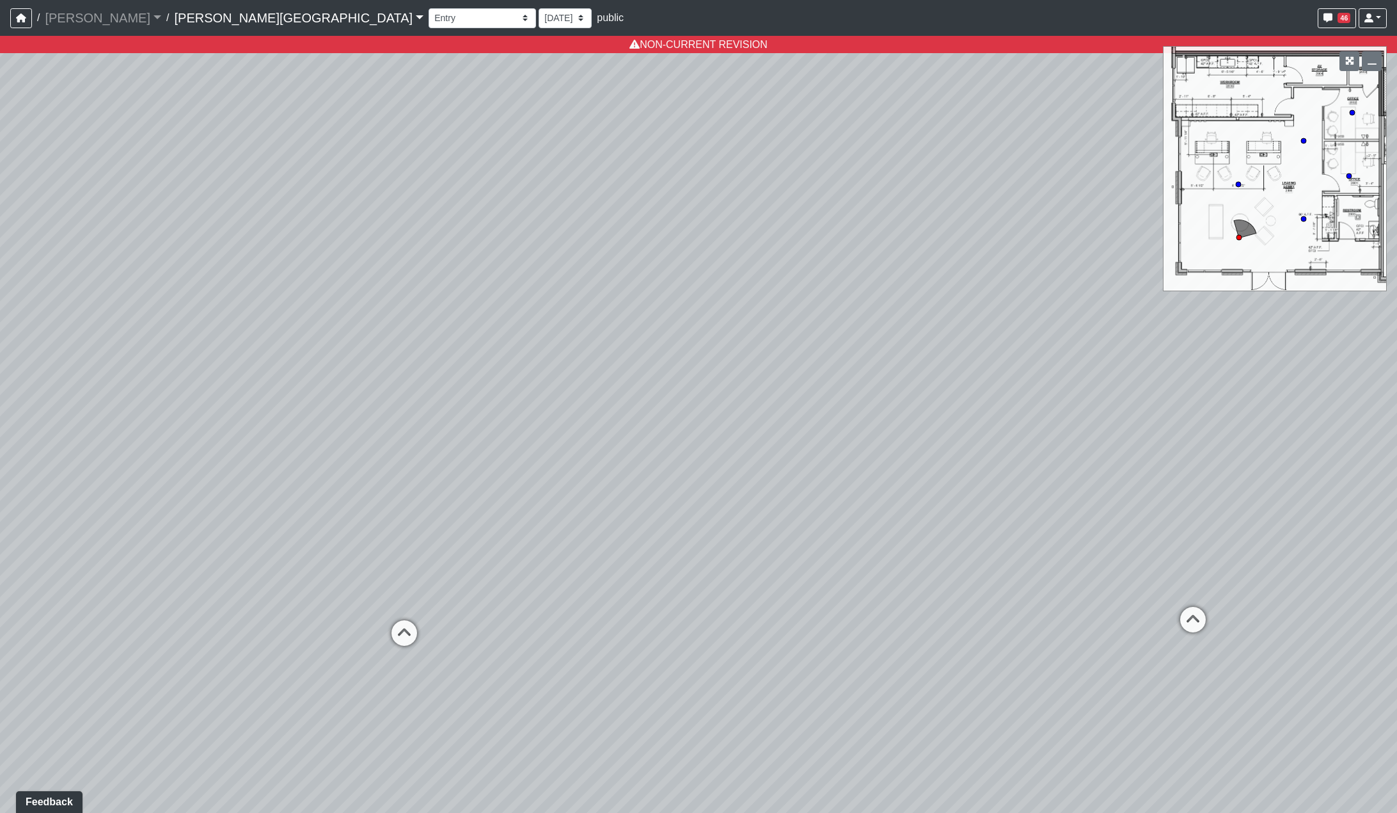
click at [776, 174] on div "Loading... Hallway - Hallway 2 Loading... Entry Loading... Market - Banquette L…" at bounding box center [698, 424] width 1397 height 777
drag, startPoint x: 628, startPoint y: 381, endPoint x: 825, endPoint y: 283, distance: 219.8
click at [825, 282] on div "Loading... Hallway - Hallway 2 Loading... Entry Loading... Market - Banquette L…" at bounding box center [698, 424] width 1397 height 777
click at [539, 13] on select "9/18/2025 8/25/2025 8/11/2025 7/18/2025 7/17/2025 7/10/2025 7/9/2025 2/12/2025 …" at bounding box center [565, 18] width 53 height 20
select select "wzoWVqM2G5FFRq7aL6KUid"
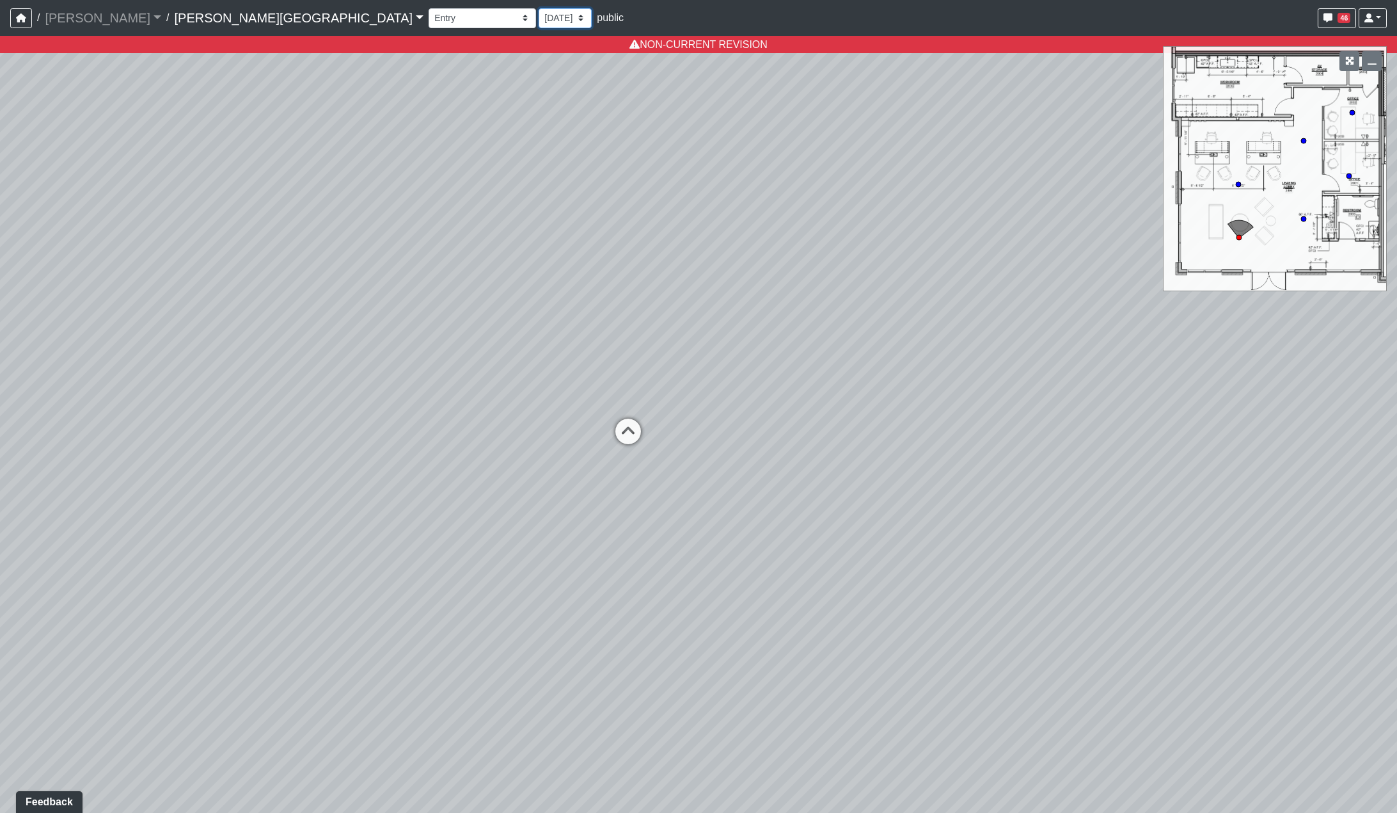
click at [539, 8] on select "9/18/2025 8/25/2025 8/11/2025 7/18/2025 7/17/2025 7/10/2025 7/9/2025 2/12/2025 …" at bounding box center [565, 18] width 53 height 20
select select "wVdWaS56oRVgxW28aB1Cn9"
click at [539, 22] on select "9/18/2025 8/25/2025 8/11/2025 7/18/2025 7/17/2025 7/10/2025 7/9/2025 2/12/2025 …" at bounding box center [565, 18] width 53 height 20
select select "8f1oBR6JE6ATm6Xh8T7m1r"
click at [539, 8] on select "9/18/2025 8/25/2025 8/11/2025 7/18/2025 7/17/2025 7/10/2025 7/9/2025 2/12/2025 …" at bounding box center [565, 18] width 53 height 20
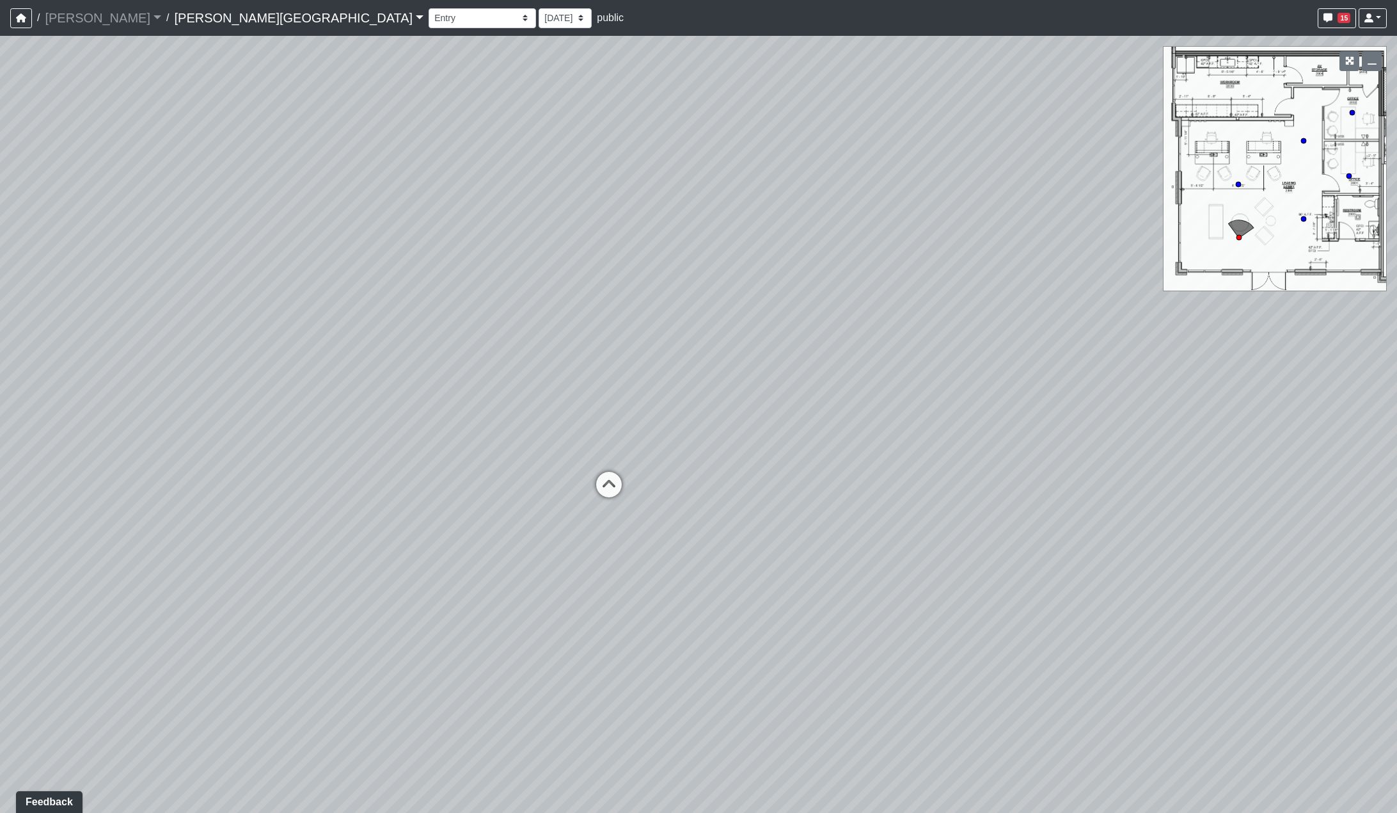
drag, startPoint x: 621, startPoint y: 222, endPoint x: 572, endPoint y: 370, distance: 155.6
click at [572, 370] on div "Loading... Hallway - Hallway 2 Loading... Entry Loading... Market - Banquette L…" at bounding box center [698, 424] width 1397 height 777
drag, startPoint x: 657, startPoint y: 281, endPoint x: 566, endPoint y: 416, distance: 162.7
click at [566, 416] on div "Loading... Hallway - Hallway 2 Loading... Entry Loading... Market - Banquette L…" at bounding box center [698, 424] width 1397 height 777
drag, startPoint x: 678, startPoint y: 349, endPoint x: 562, endPoint y: 335, distance: 117.2
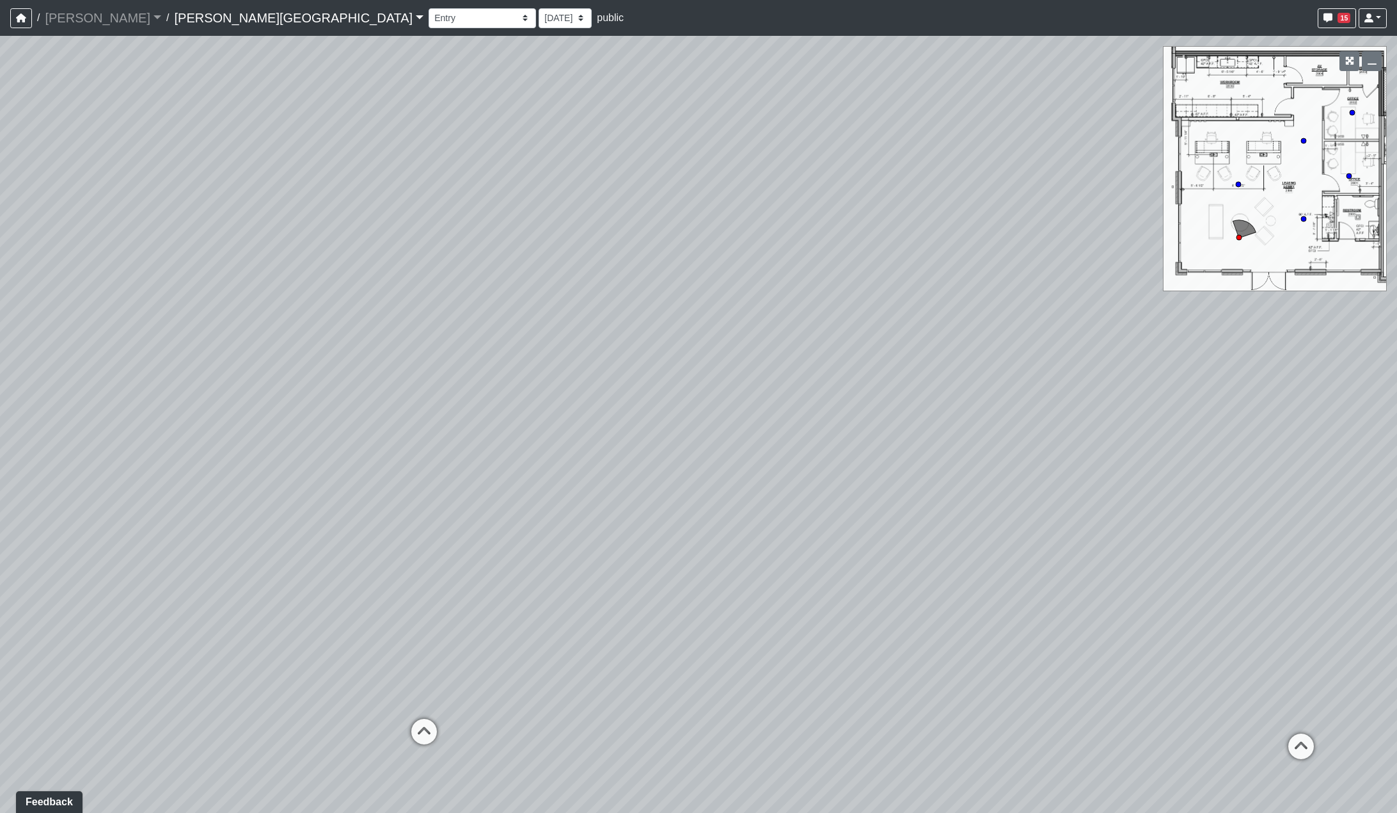
click at [567, 333] on div "Loading... Hallway - Hallway 2 Loading... Entry Loading... Market - Banquette L…" at bounding box center [698, 424] width 1397 height 777
drag, startPoint x: 765, startPoint y: 358, endPoint x: 896, endPoint y: 344, distance: 132.5
click at [896, 344] on div "Loading... Hallway - Hallway 2 Loading... Entry Loading... Market - Banquette L…" at bounding box center [698, 424] width 1397 height 777
drag, startPoint x: 831, startPoint y: 360, endPoint x: 900, endPoint y: 358, distance: 68.5
click at [900, 358] on div "Loading... Hallway - Hallway 2 Loading... Entry Loading... Market - Banquette L…" at bounding box center [698, 424] width 1397 height 777
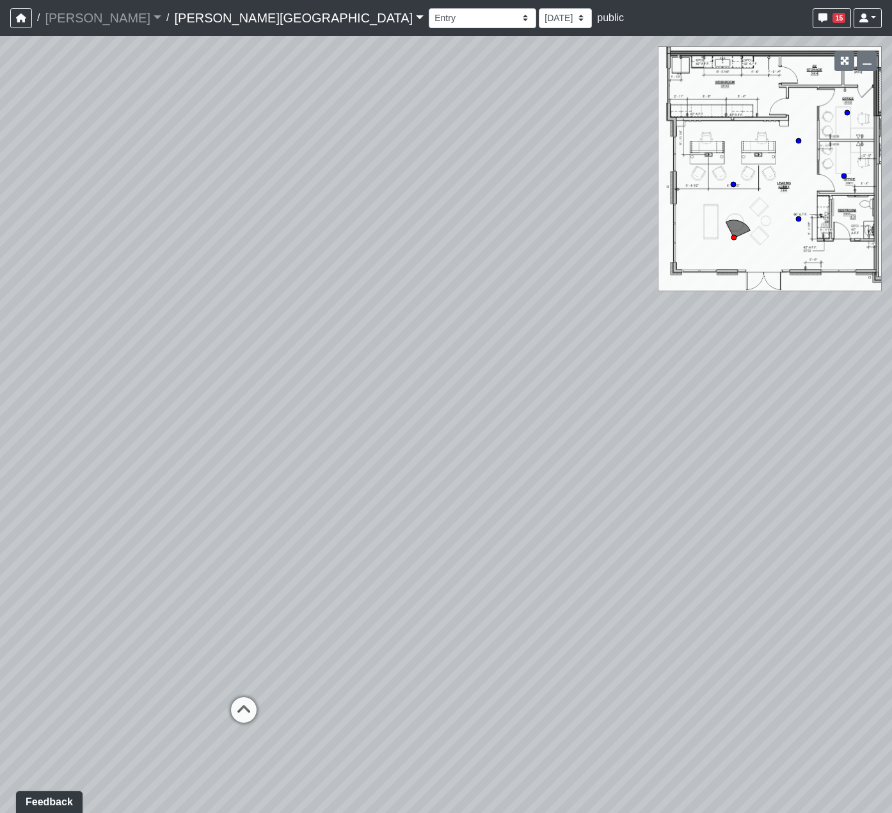
drag, startPoint x: 663, startPoint y: 399, endPoint x: 523, endPoint y: 369, distance: 143.2
click at [524, 371] on div "Loading... Hallway - Hallway 2 Loading... Entry Loading... Market - Banquette L…" at bounding box center [446, 424] width 892 height 777
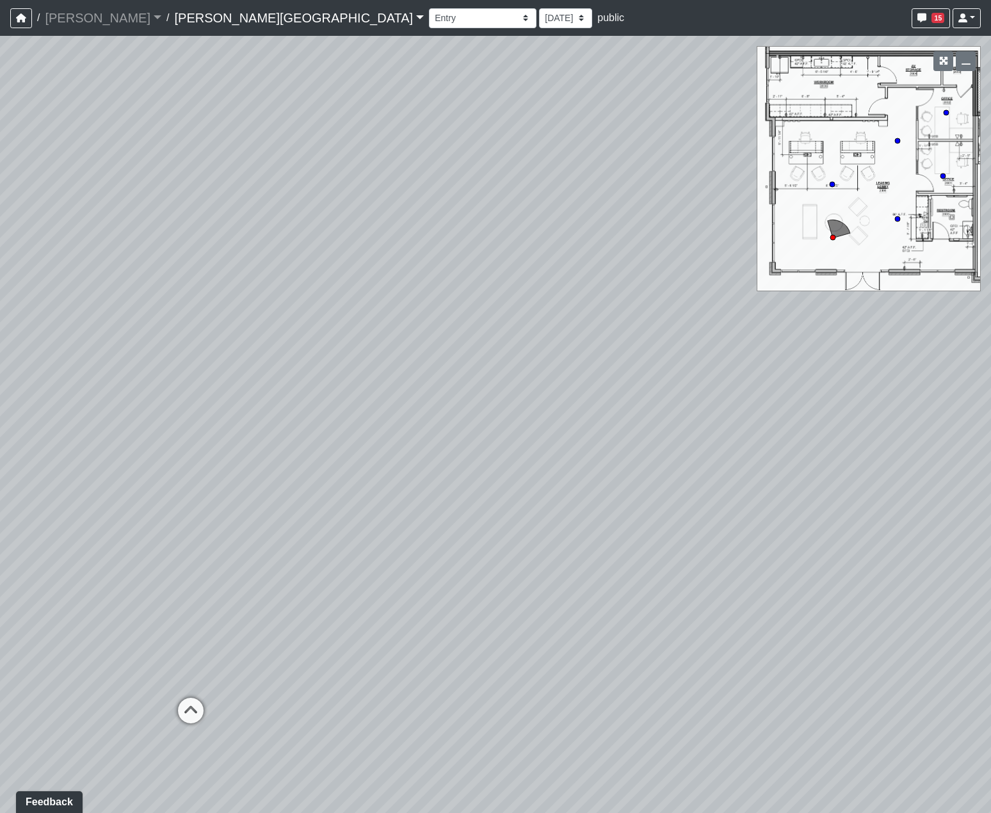
drag, startPoint x: 653, startPoint y: 407, endPoint x: 498, endPoint y: 378, distance: 157.6
drag, startPoint x: 493, startPoint y: 371, endPoint x: 569, endPoint y: 341, distance: 82.5
drag, startPoint x: 482, startPoint y: 285, endPoint x: 704, endPoint y: 352, distance: 231.2
click at [733, 338] on div "Loading... Hallway - Hallway 2 Loading... Entry Loading... Market - Banquette L…" at bounding box center [495, 424] width 991 height 777
drag, startPoint x: 388, startPoint y: 322, endPoint x: 581, endPoint y: 398, distance: 207.5
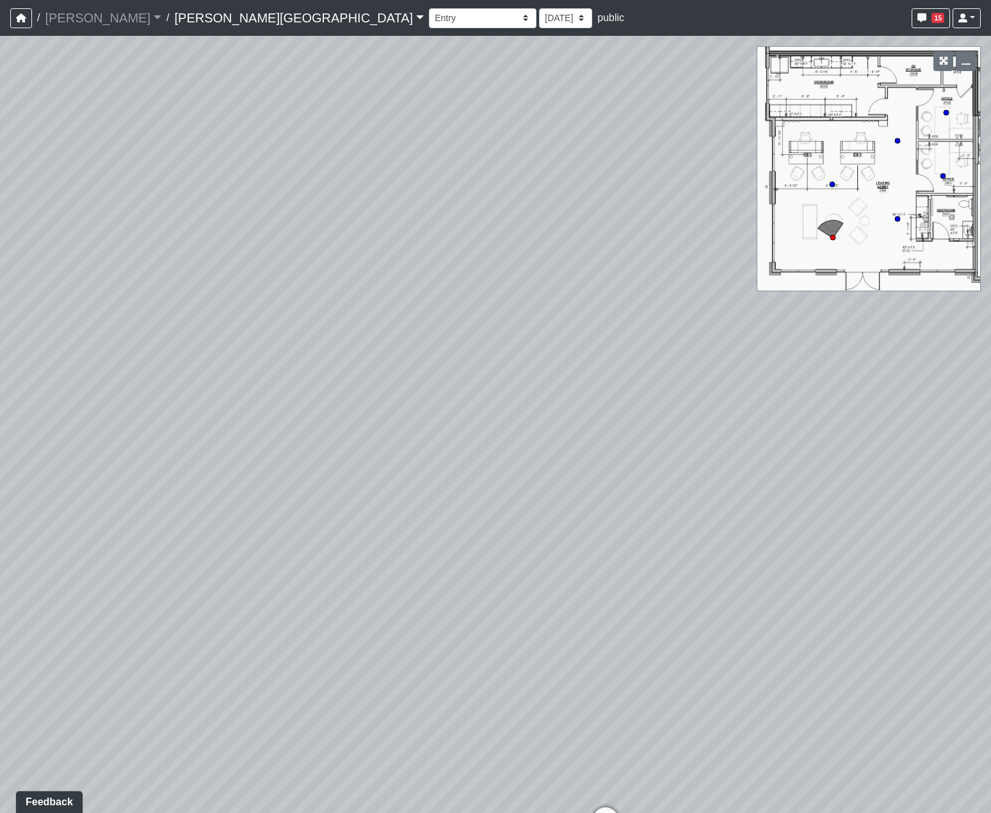
click at [646, 408] on div "Loading... Hallway - Hallway 2 Loading... Entry Loading... Market - Banquette L…" at bounding box center [495, 424] width 991 height 777
drag, startPoint x: 562, startPoint y: 399, endPoint x: 495, endPoint y: 422, distance: 71.0
click at [429, 340] on div at bounding box center [495, 406] width 991 height 813
drag, startPoint x: 414, startPoint y: 335, endPoint x: 393, endPoint y: 282, distance: 57.7
click at [389, 272] on div "Loading... Hallway - Hallway 2 Loading... Entry Loading... Market - Banquette L…" at bounding box center [495, 424] width 991 height 777
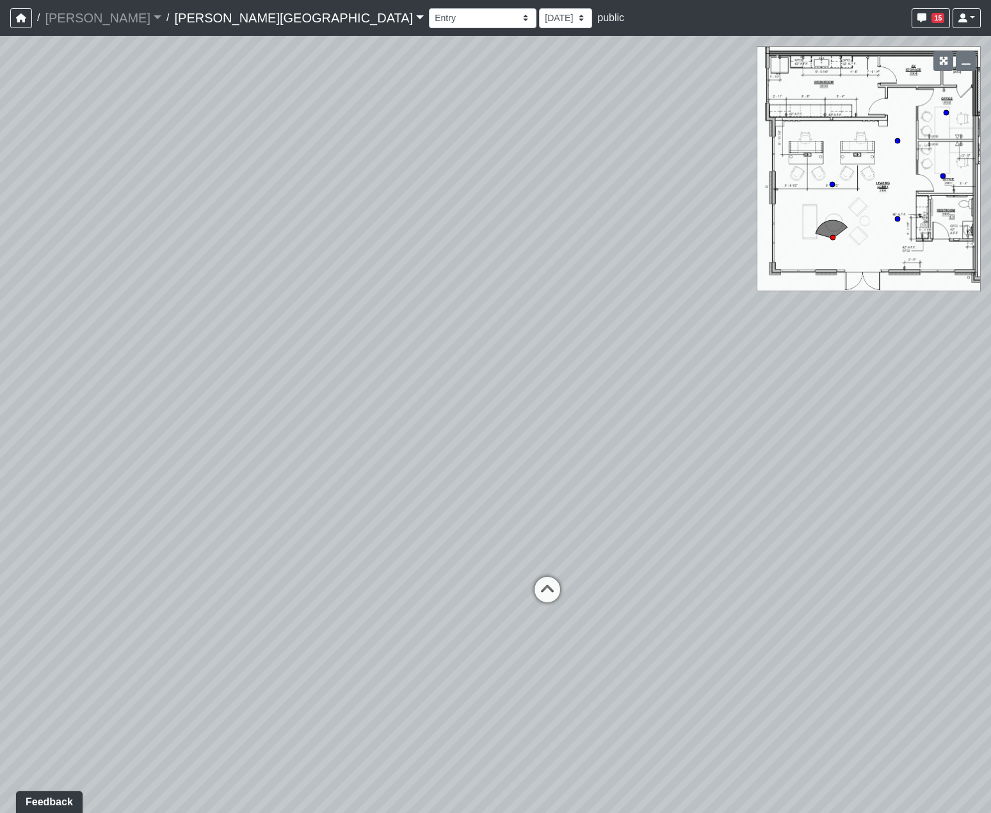
click at [262, 32] on nav "/ Flournoy Flournoy Loading... / Tanner Road Tanner Road Loading... Tanner Road…" at bounding box center [495, 18] width 991 height 36
click at [429, 24] on select "Booths 1 Booths 2 Entry Lounge 1 Lounge 2 Lounge 3 Windows Bar Entrance Lounge …" at bounding box center [482, 18] width 107 height 20
click at [429, 8] on select "Booths 1 Booths 2 Entry Lounge 1 Lounge 2 Lounge 3 Windows Bar Entrance Lounge …" at bounding box center [482, 18] width 107 height 20
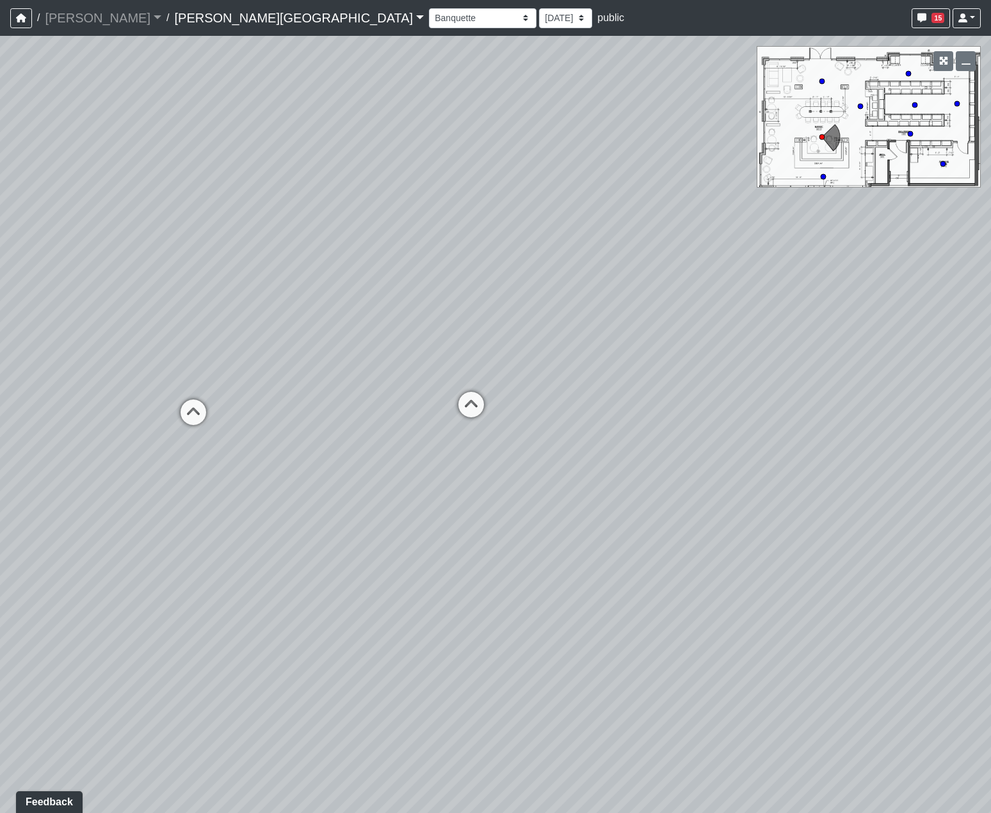
drag, startPoint x: 475, startPoint y: 380, endPoint x: 402, endPoint y: 335, distance: 85.6
click at [402, 335] on div "Loading... Hallway - Hallway 2 Loading... Entry Loading... Market - Banquette L…" at bounding box center [495, 424] width 991 height 777
drag, startPoint x: 425, startPoint y: 337, endPoint x: 543, endPoint y: 354, distance: 119.5
click at [596, 349] on div "Loading... Hallway - Hallway 2 Loading... Entry Loading... Market - Banquette L…" at bounding box center [495, 424] width 991 height 777
drag, startPoint x: 514, startPoint y: 346, endPoint x: 731, endPoint y: 381, distance: 219.7
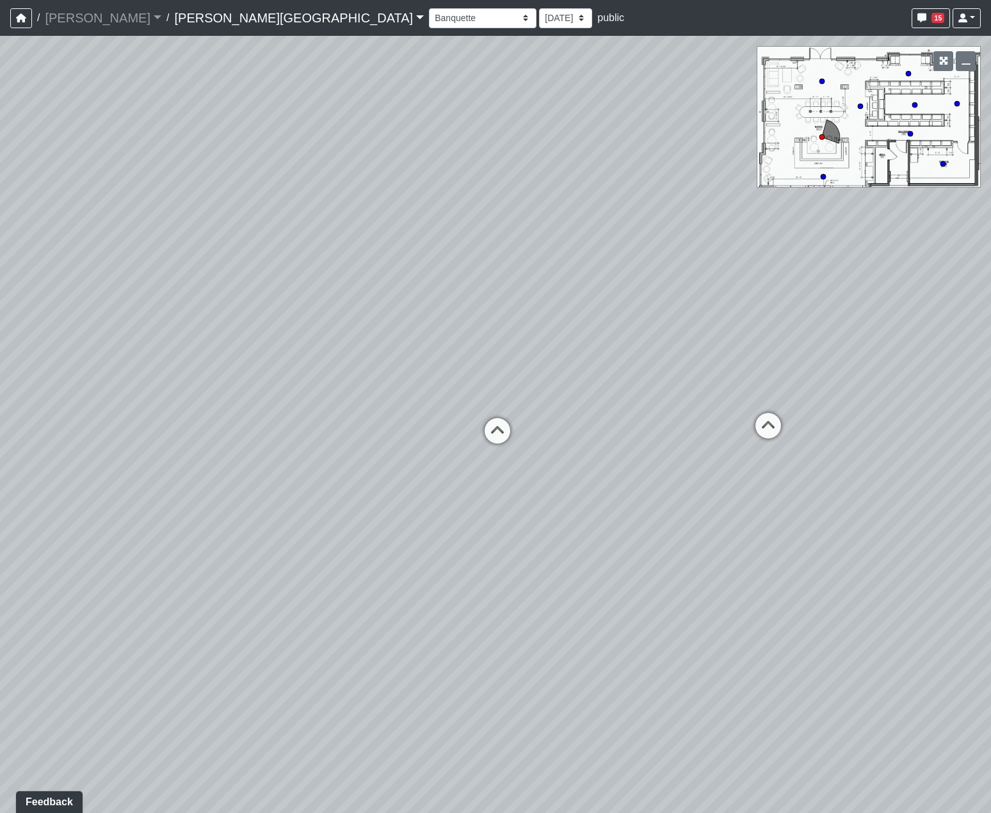
click at [740, 379] on div "Loading... Hallway - Hallway 2 Loading... Entry Loading... Market - Banquette L…" at bounding box center [495, 424] width 991 height 777
drag, startPoint x: 459, startPoint y: 372, endPoint x: 619, endPoint y: 320, distance: 167.5
click at [619, 320] on div "Loading... Hallway - Hallway 2 Loading... Entry Loading... Market - Banquette L…" at bounding box center [495, 424] width 991 height 777
drag, startPoint x: 373, startPoint y: 361, endPoint x: 539, endPoint y: 370, distance: 166.0
click at [604, 351] on div "Loading... Hallway - Hallway 2 Loading... Entry Loading... Market - Banquette L…" at bounding box center [495, 424] width 991 height 777
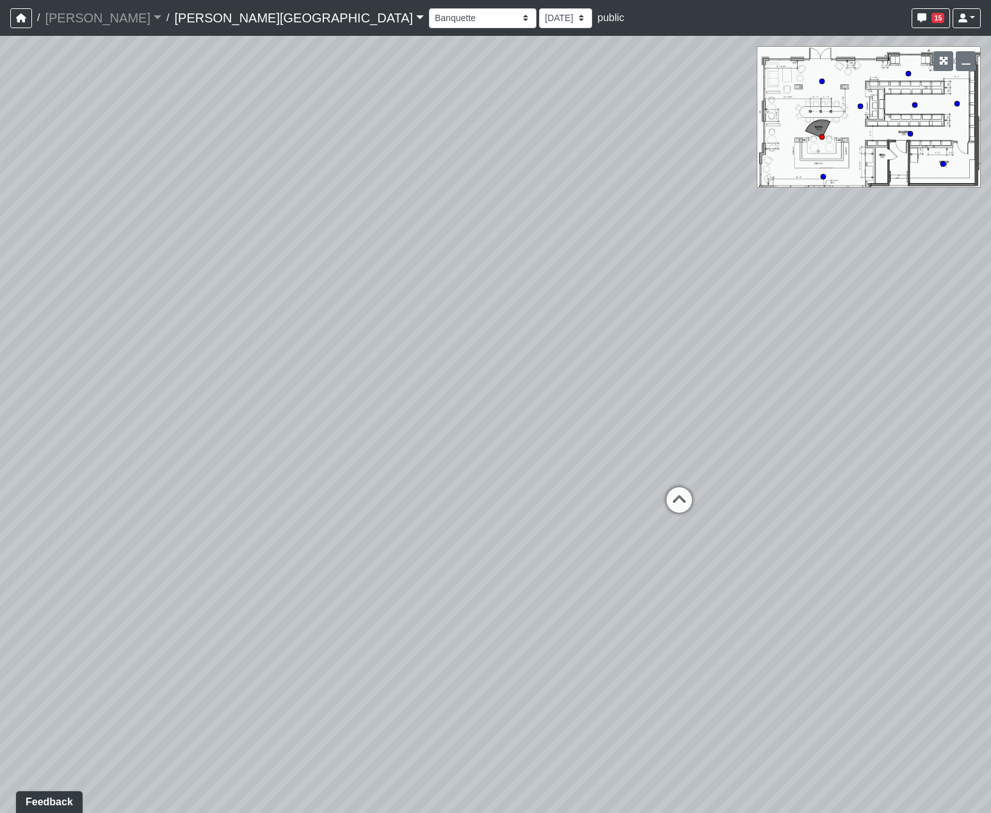
drag, startPoint x: 329, startPoint y: 372, endPoint x: 335, endPoint y: 342, distance: 30.7
click at [336, 342] on div "Loading... Hallway - Hallway 2 Loading... Entry Loading... Market - Banquette L…" at bounding box center [495, 424] width 991 height 777
drag, startPoint x: 477, startPoint y: 342, endPoint x: 364, endPoint y: 326, distance: 113.7
click at [364, 326] on div "Loading... Hallway - Hallway 2 Loading... Entry Loading... Market - Banquette L…" at bounding box center [495, 424] width 991 height 777
drag, startPoint x: 488, startPoint y: 356, endPoint x: 408, endPoint y: 337, distance: 82.3
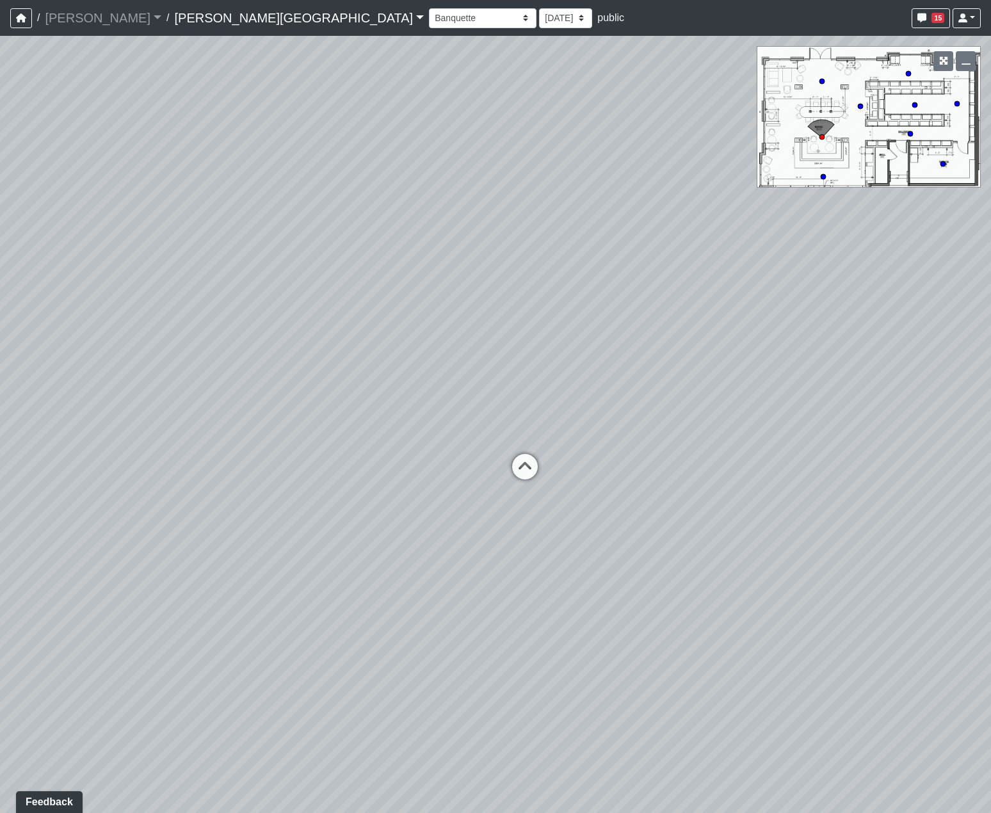
click at [408, 337] on div "Loading... Hallway - Hallway 2 Loading... Entry Loading... Market - Banquette L…" at bounding box center [495, 424] width 991 height 777
drag, startPoint x: 569, startPoint y: 340, endPoint x: 564, endPoint y: 205, distance: 135.1
click at [564, 205] on div "Loading... Hallway - Hallway 2 Loading... Entry Loading... Market - Banquette L…" at bounding box center [495, 424] width 991 height 777
drag, startPoint x: 541, startPoint y: 363, endPoint x: 152, endPoint y: 250, distance: 404.4
click at [152, 248] on div "Loading... Hallway - Hallway 2 Loading... Entry Loading... Market - Banquette L…" at bounding box center [495, 424] width 991 height 777
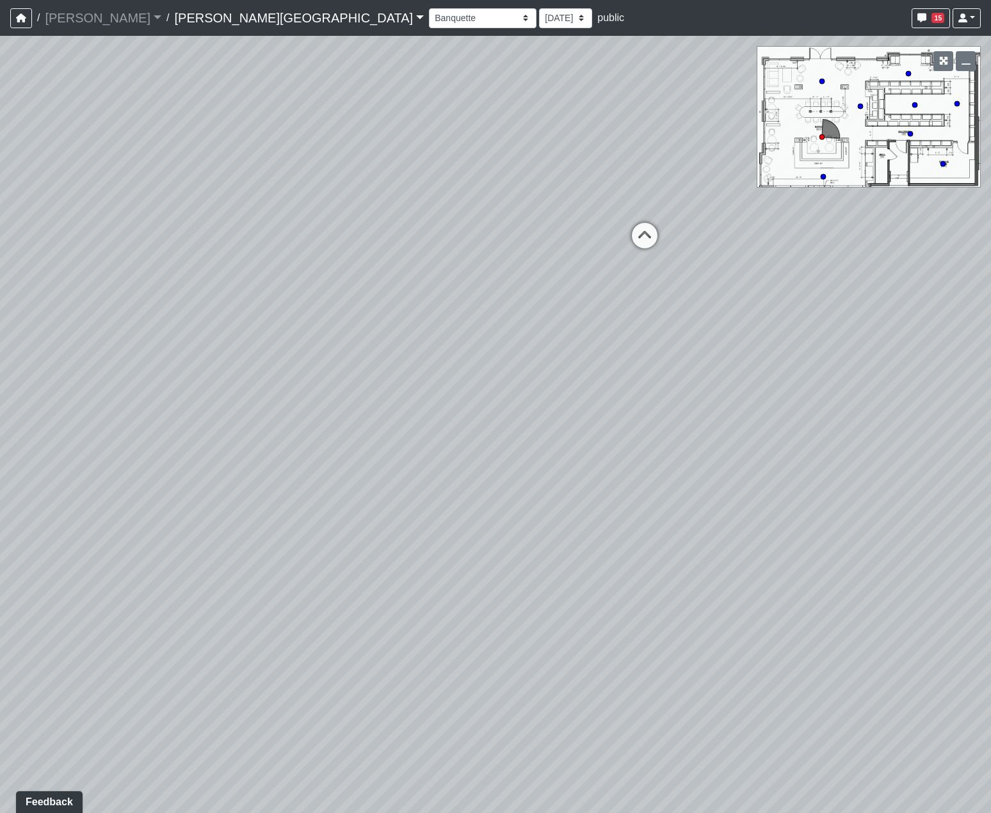
drag, startPoint x: 660, startPoint y: 294, endPoint x: 143, endPoint y: 311, distance: 517.9
click at [26, 275] on div "Loading... Hallway - Hallway 2 Loading... Entry Loading... Market - Banquette L…" at bounding box center [495, 424] width 991 height 777
drag, startPoint x: 307, startPoint y: 283, endPoint x: 302, endPoint y: 412, distance: 129.4
click at [302, 412] on div "Loading... Hallway - Hallway 2 Loading... Entry Loading... Market - Banquette L…" at bounding box center [495, 424] width 991 height 777
drag, startPoint x: 535, startPoint y: 472, endPoint x: -1, endPoint y: 372, distance: 545.3
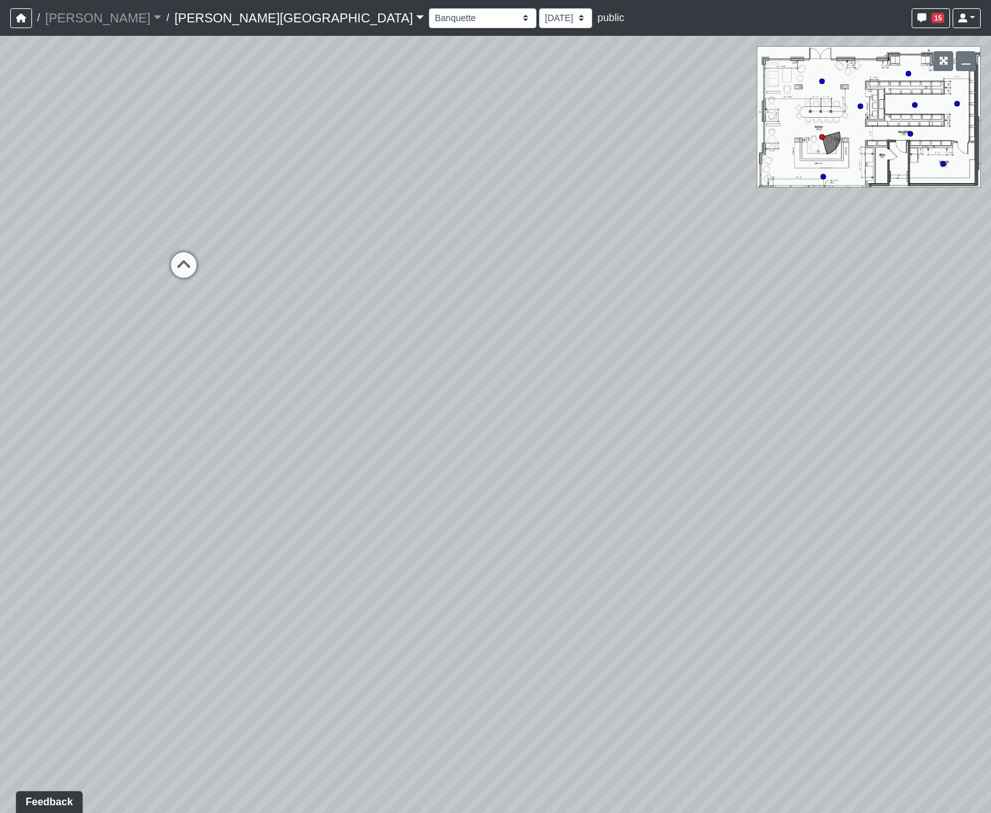
click at [0, 372] on html "/ Flournoy Flournoy Loading... / Tanner Road Tanner Road Loading... Tanner Road…" at bounding box center [495, 406] width 991 height 813
drag, startPoint x: 438, startPoint y: 375, endPoint x: 191, endPoint y: 438, distance: 254.8
click at [193, 436] on div "Loading... Hallway - Hallway 2 Loading... Entry Loading... Market - Banquette L…" at bounding box center [495, 424] width 991 height 777
drag, startPoint x: 662, startPoint y: 406, endPoint x: 336, endPoint y: 408, distance: 326.3
click at [335, 408] on div "Loading... Hallway - Hallway 2 Loading... Entry Loading... Market - Banquette L…" at bounding box center [495, 424] width 991 height 777
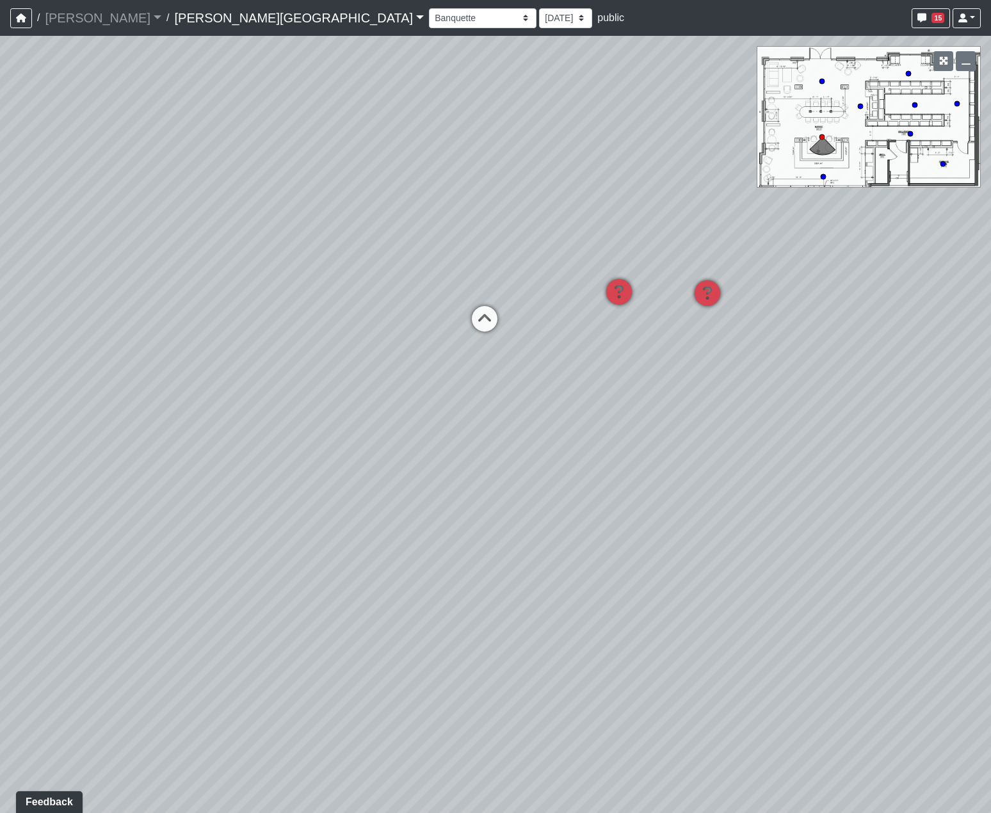
drag, startPoint x: 545, startPoint y: 330, endPoint x: 756, endPoint y: 267, distance: 221.1
click at [754, 267] on div "Loading... Hallway - Hallway 2 Loading... Entry Loading... Market - Banquette L…" at bounding box center [495, 424] width 991 height 777
drag, startPoint x: 589, startPoint y: 379, endPoint x: 633, endPoint y: 425, distance: 63.4
click at [630, 410] on div "Loading... Hallway - Hallway 2 Loading... Entry Loading... Market - Banquette L…" at bounding box center [495, 424] width 991 height 777
drag, startPoint x: 530, startPoint y: 390, endPoint x: 635, endPoint y: 397, distance: 105.1
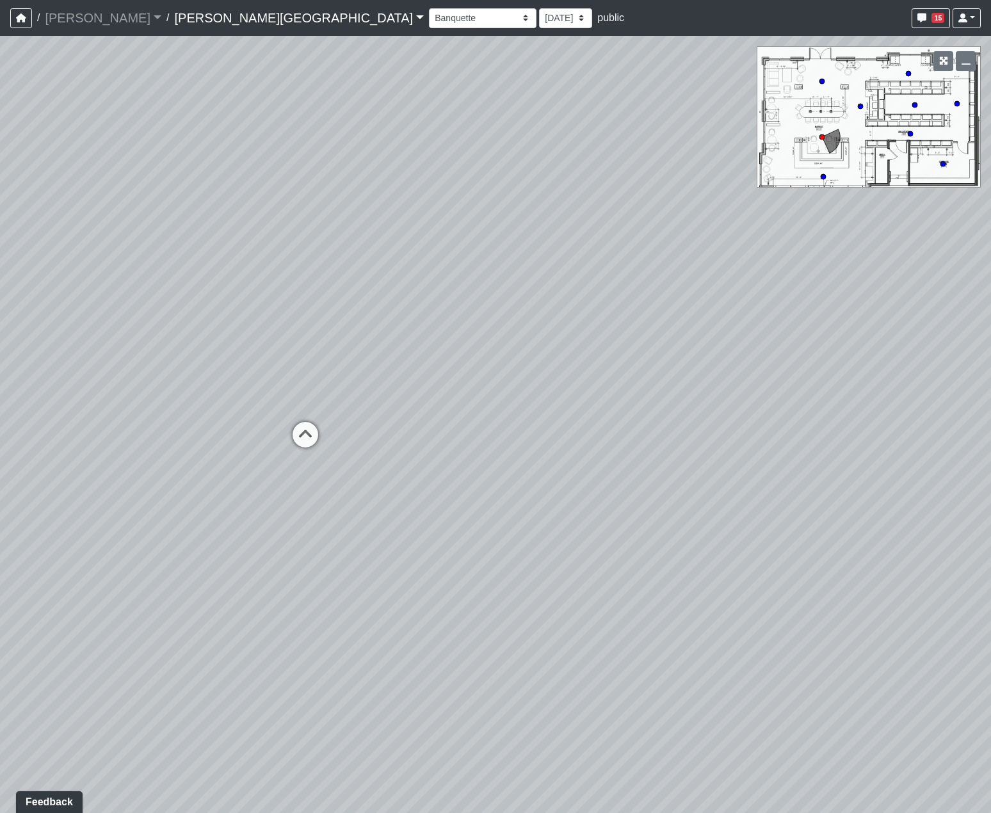
click at [635, 394] on div "Loading... Hallway - Hallway 2 Loading... Entry Loading... Market - Banquette L…" at bounding box center [495, 424] width 991 height 777
drag, startPoint x: 500, startPoint y: 364, endPoint x: 574, endPoint y: 349, distance: 75.8
click at [574, 349] on div "Loading... Hallway - Hallway 2 Loading... Entry Loading... Market - Banquette L…" at bounding box center [495, 424] width 991 height 777
drag, startPoint x: 446, startPoint y: 336, endPoint x: 252, endPoint y: 390, distance: 201.2
click at [255, 378] on div "Loading... Hallway - Hallway 2 Loading... Entry Loading... Market - Banquette L…" at bounding box center [495, 424] width 991 height 777
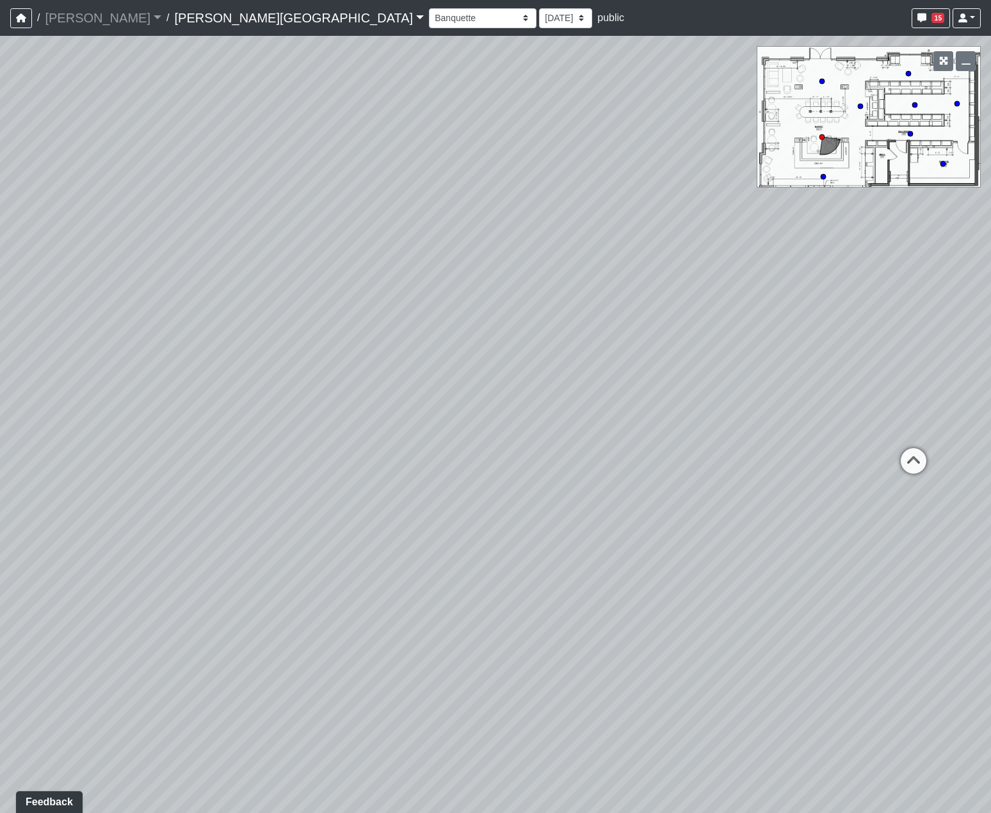
drag, startPoint x: 580, startPoint y: 345, endPoint x: 186, endPoint y: 384, distance: 395.5
click at [193, 379] on div "Loading... Hallway - Hallway 2 Loading... Entry Loading... Market - Banquette L…" at bounding box center [495, 424] width 991 height 777
drag, startPoint x: 584, startPoint y: 365, endPoint x: 289, endPoint y: 342, distance: 295.8
click at [296, 340] on div "Loading... Hallway - Hallway 2 Loading... Entry Loading... Market - Banquette L…" at bounding box center [495, 424] width 991 height 777
drag, startPoint x: 579, startPoint y: 383, endPoint x: 314, endPoint y: 398, distance: 266.0
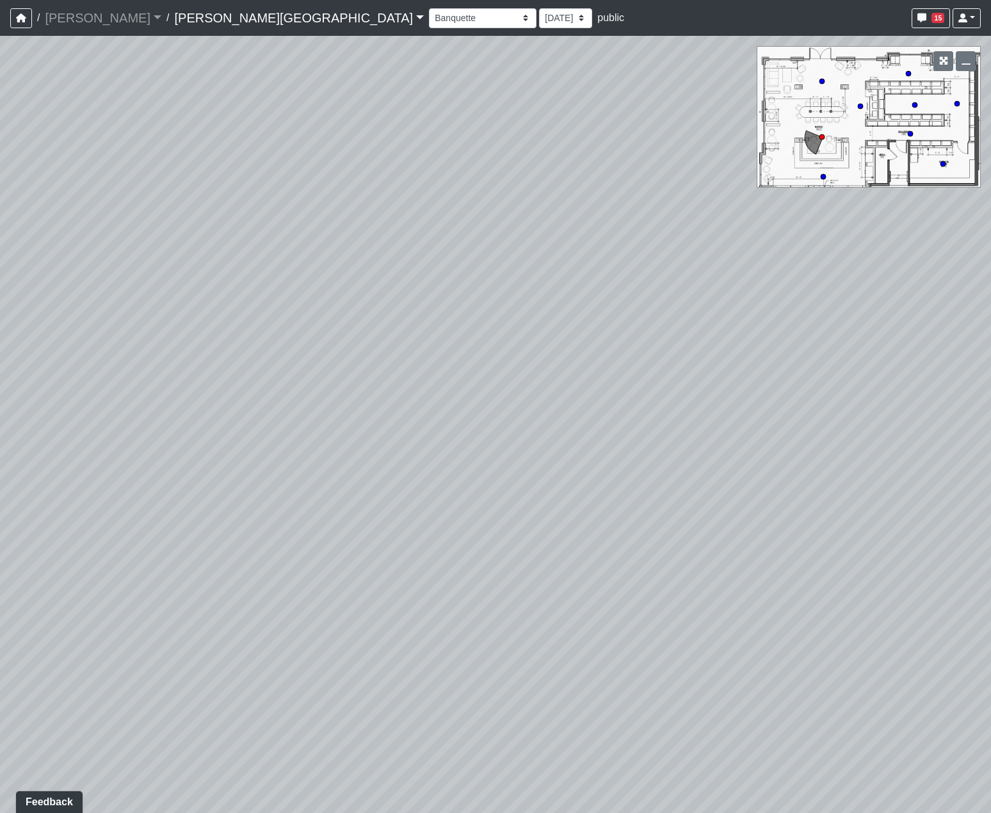
click at [320, 397] on div "Loading... Hallway - Hallway 2 Loading... Entry Loading... Market - Banquette L…" at bounding box center [495, 424] width 991 height 777
drag, startPoint x: 452, startPoint y: 403, endPoint x: 406, endPoint y: 381, distance: 50.4
click at [401, 398] on div "Loading... Hallway - Hallway 2 Loading... Entry Loading... Market - Banquette L…" at bounding box center [495, 424] width 991 height 777
click at [429, 22] on select "Booths 1 Booths 2 Entry Lounge 1 Lounge 2 Lounge 3 Windows Bar Entrance Lounge …" at bounding box center [482, 18] width 107 height 20
click at [429, 8] on select "Booths 1 Booths 2 Entry Lounge 1 Lounge 2 Lounge 3 Windows Bar Entrance Lounge …" at bounding box center [482, 18] width 107 height 20
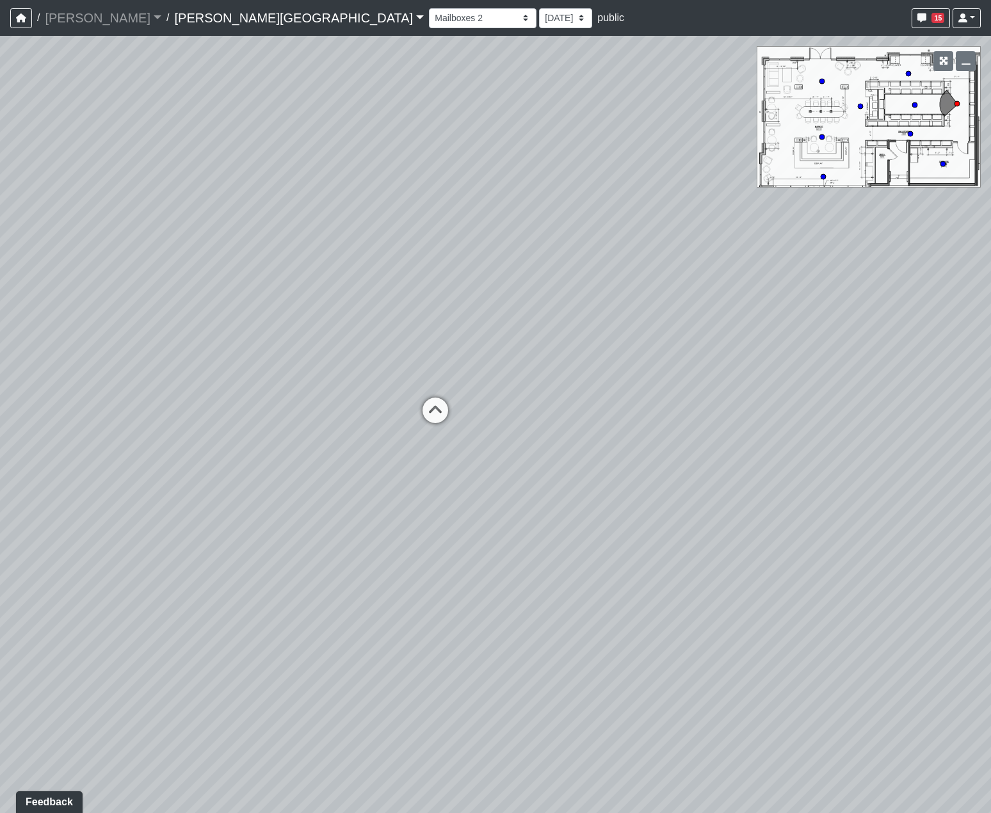
drag, startPoint x: 643, startPoint y: 378, endPoint x: 454, endPoint y: 402, distance: 190.3
click at [465, 400] on div "Loading... Hallway - Hallway 2 Loading... Entry Loading... Market - Banquette L…" at bounding box center [495, 424] width 991 height 777
drag, startPoint x: 611, startPoint y: 365, endPoint x: 540, endPoint y: 447, distance: 108.4
click at [550, 451] on div "Loading... Hallway - Hallway 2 Loading... Entry Loading... Market - Banquette L…" at bounding box center [495, 424] width 991 height 777
drag, startPoint x: 536, startPoint y: 445, endPoint x: 824, endPoint y: 404, distance: 290.9
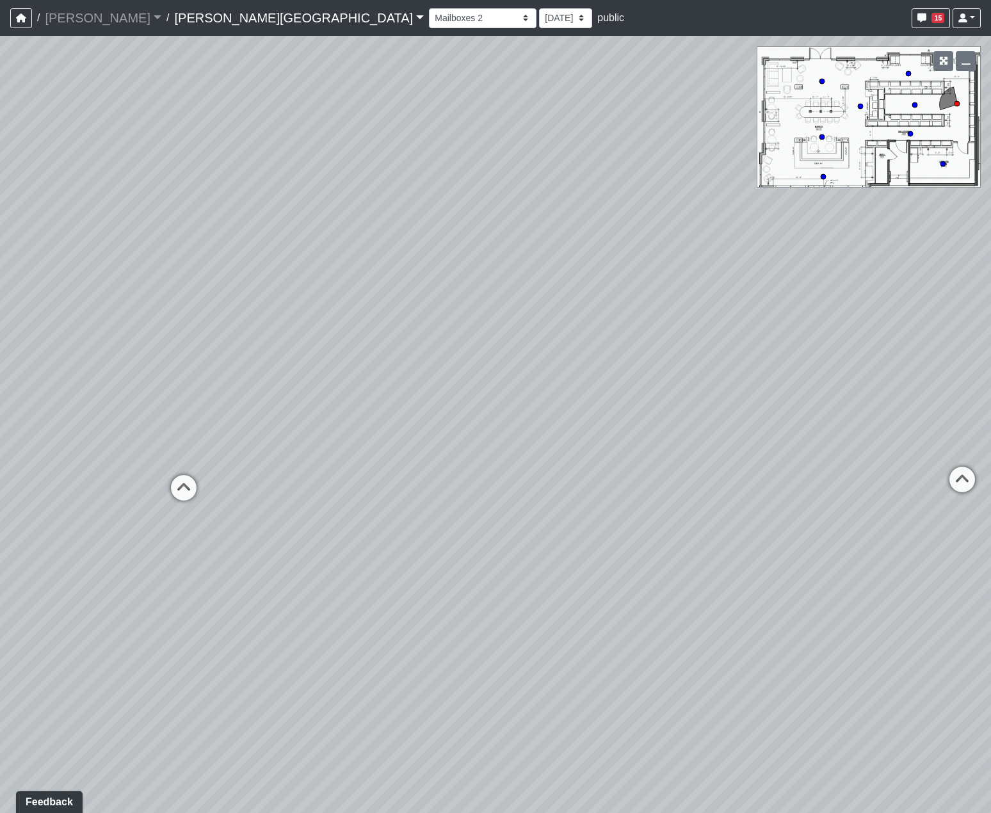
click at [782, 406] on div "Loading... Hallway - Hallway 2 Loading... Entry Loading... Market - Banquette L…" at bounding box center [495, 424] width 991 height 777
drag, startPoint x: 578, startPoint y: 383, endPoint x: 690, endPoint y: 386, distance: 112.0
click at [690, 386] on div "Loading... Hallway - Hallway 2 Loading... Entry Loading... Market - Banquette L…" at bounding box center [495, 424] width 991 height 777
click at [429, 19] on select "Booths 1 Booths 2 Entry Lounge 1 Lounge 2 Lounge 3 Windows Bar Entrance Lounge …" at bounding box center [482, 18] width 107 height 20
click at [429, 8] on select "Booths 1 Booths 2 Entry Lounge 1 Lounge 2 Lounge 3 Windows Bar Entrance Lounge …" at bounding box center [482, 18] width 107 height 20
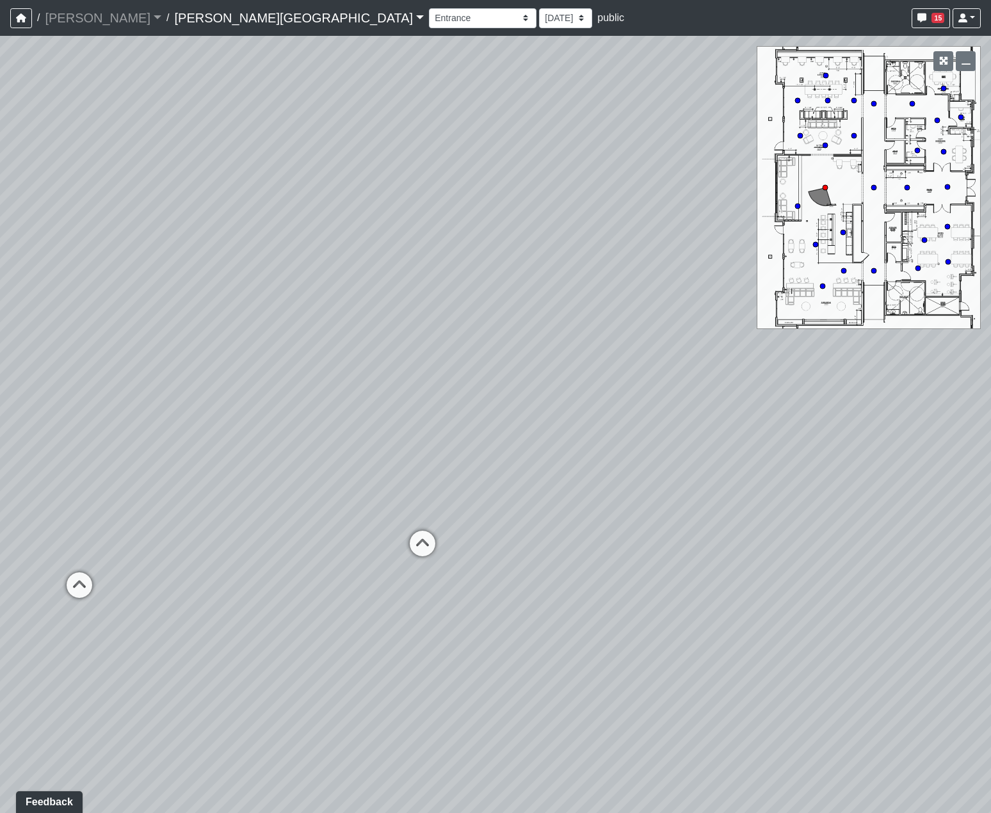
drag, startPoint x: 559, startPoint y: 430, endPoint x: 628, endPoint y: 411, distance: 72.2
click at [628, 411] on div "Loading... Hallway - Hallway 2 Loading... Entry Loading... Market - Banquette L…" at bounding box center [495, 424] width 991 height 777
drag, startPoint x: 506, startPoint y: 474, endPoint x: 609, endPoint y: 468, distance: 103.8
click at [623, 451] on div "Loading... Hallway - Hallway 2 Loading... Entry Loading... Market - Banquette L…" at bounding box center [495, 424] width 991 height 777
drag, startPoint x: 304, startPoint y: 452, endPoint x: 155, endPoint y: 474, distance: 150.6
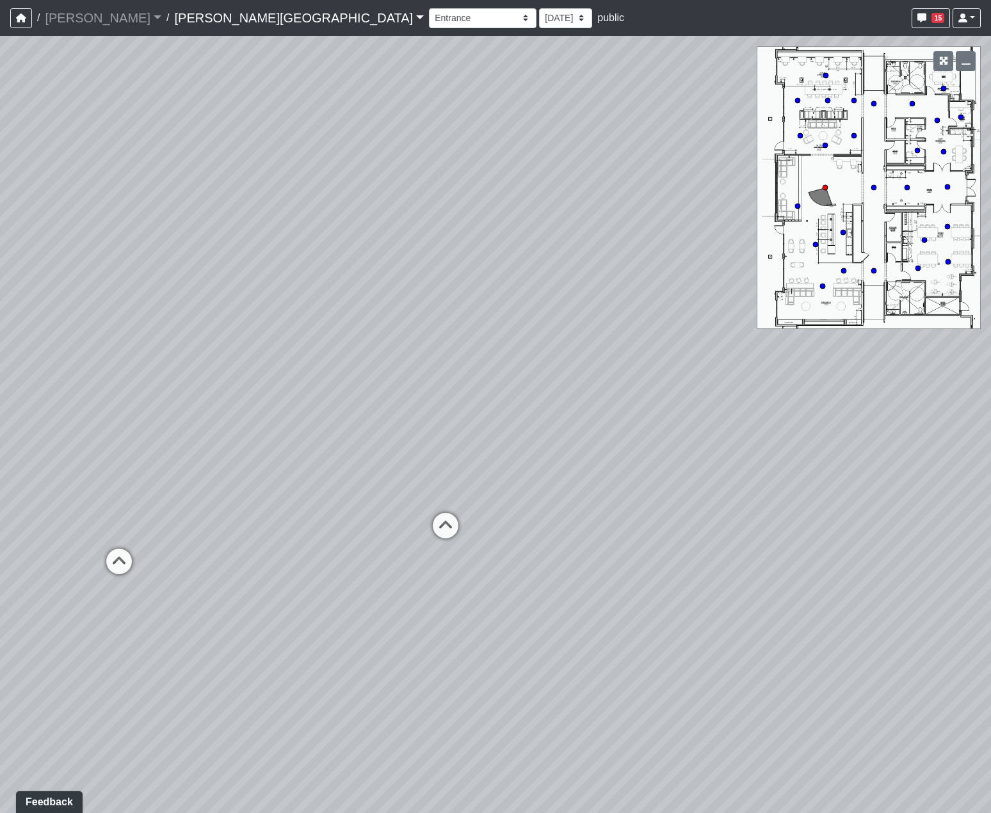
click at [124, 474] on div "Loading... Hallway - Hallway 2 Loading... Entry Loading... Market - Banquette L…" at bounding box center [495, 424] width 991 height 777
drag, startPoint x: 488, startPoint y: 464, endPoint x: 263, endPoint y: 484, distance: 226.1
click at [258, 484] on div "Loading... Hallway - Hallway 2 Loading... Entry Loading... Market - Banquette L…" at bounding box center [495, 424] width 991 height 777
drag, startPoint x: 595, startPoint y: 506, endPoint x: 470, endPoint y: 506, distance: 124.8
click at [470, 506] on div "Loading... Hallway - Hallway 2 Loading... Entry Loading... Market - Banquette L…" at bounding box center [495, 424] width 991 height 777
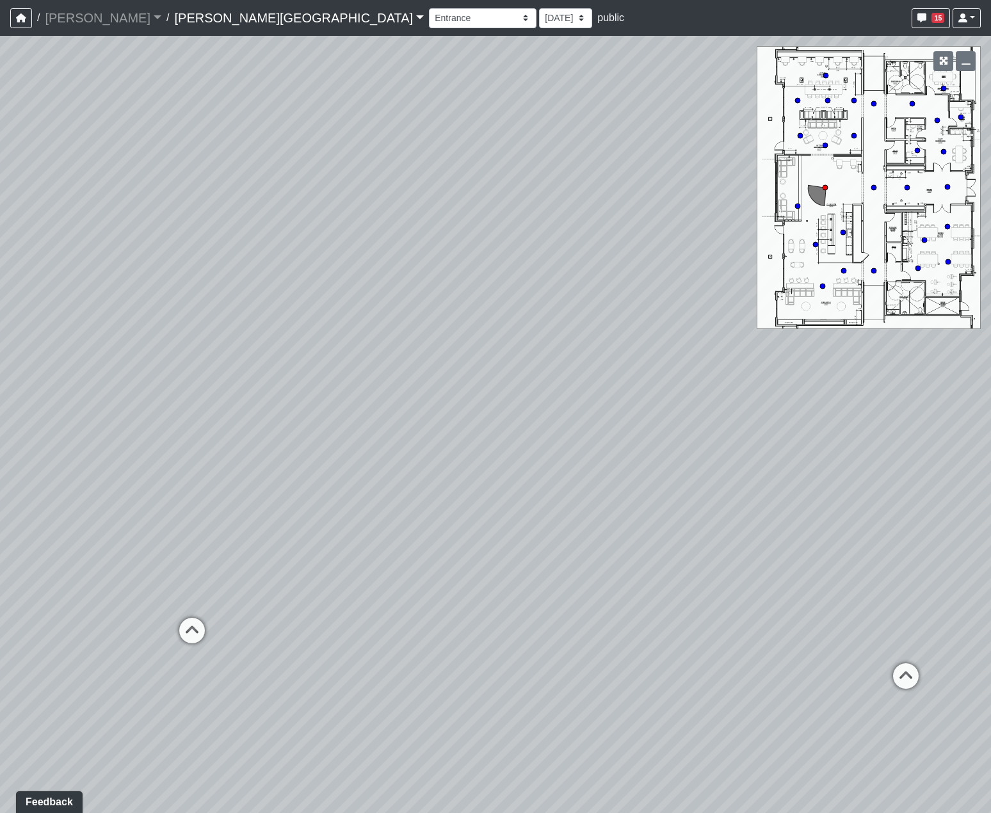
drag, startPoint x: 630, startPoint y: 530, endPoint x: 1039, endPoint y: 628, distance: 419.7
click at [965, 628] on html "/ Flournoy Flournoy Loading... / Tanner Road Tanner Road Loading... Tanner Road…" at bounding box center [495, 406] width 991 height 813
drag, startPoint x: 506, startPoint y: 554, endPoint x: 710, endPoint y: 568, distance: 203.9
click at [710, 568] on div "Loading... Hallway - Hallway 2 Loading... Entry Loading... Market - Banquette L…" at bounding box center [495, 424] width 991 height 777
drag, startPoint x: 459, startPoint y: 539, endPoint x: 672, endPoint y: 554, distance: 213.0
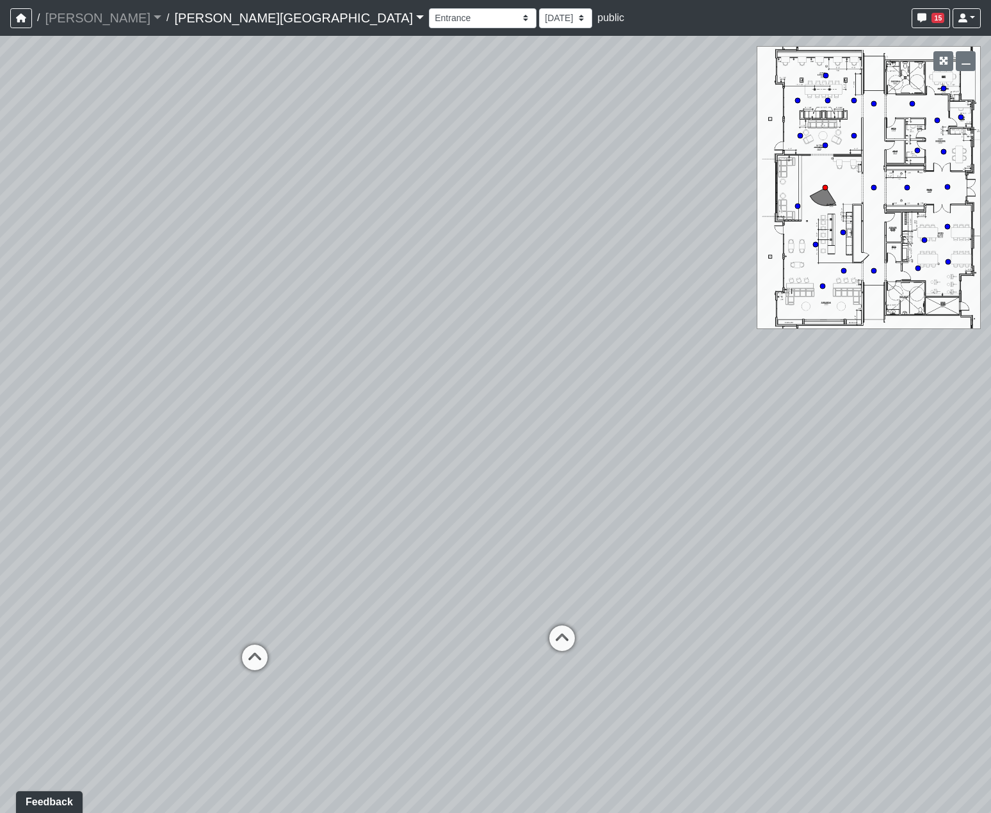
click at [672, 554] on div "Loading... Hallway - Hallway 2 Loading... Entry Loading... Market - Banquette L…" at bounding box center [495, 424] width 991 height 777
drag, startPoint x: 646, startPoint y: 594, endPoint x: 904, endPoint y: 596, distance: 257.2
click at [904, 596] on div "Loading... Hallway - Hallway 2 Loading... Entry Loading... Market - Banquette L…" at bounding box center [495, 424] width 991 height 777
drag, startPoint x: 392, startPoint y: 591, endPoint x: 446, endPoint y: 575, distance: 56.1
click at [446, 575] on div "Loading... Hallway - Hallway 2 Loading... Entry Loading... Market - Banquette L…" at bounding box center [495, 424] width 991 height 777
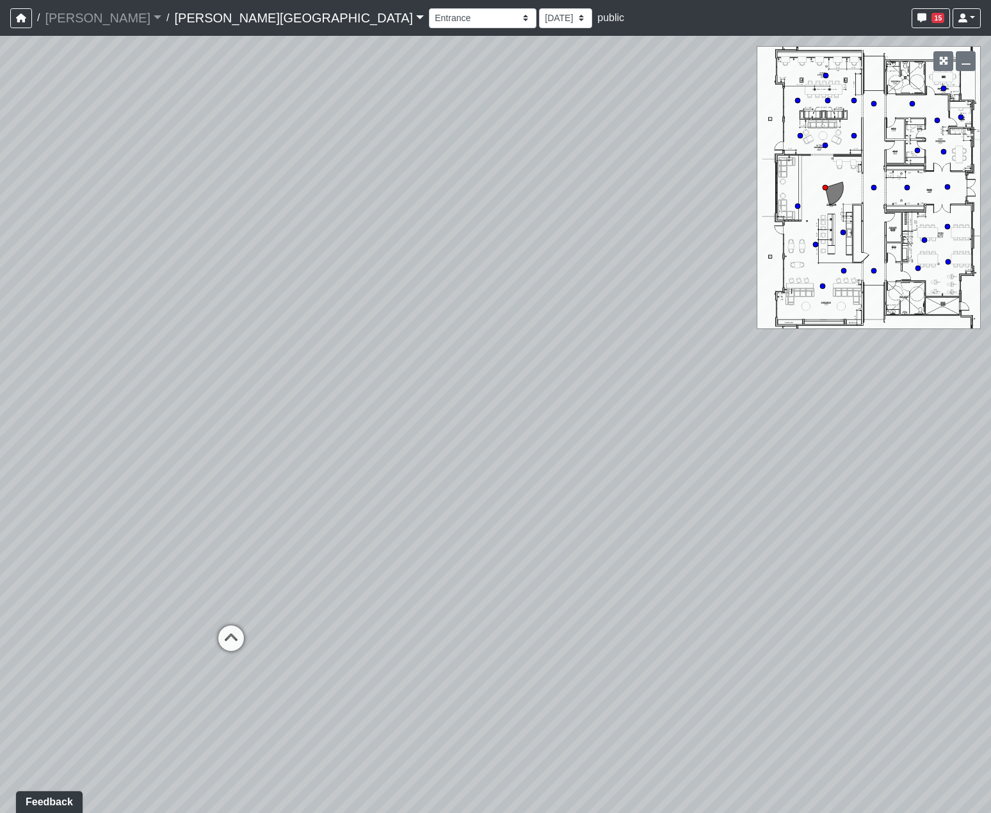
drag, startPoint x: 498, startPoint y: 564, endPoint x: 726, endPoint y: 514, distance: 233.3
click at [735, 503] on div "Loading... Hallway - Hallway 2 Loading... Entry Loading... Market - Banquette L…" at bounding box center [495, 424] width 991 height 777
drag, startPoint x: 627, startPoint y: 535, endPoint x: 736, endPoint y: 534, distance: 108.8
click at [736, 534] on div "Loading... Hallway - Hallway 2 Loading... Entry Loading... Market - Banquette L…" at bounding box center [495, 424] width 991 height 777
drag, startPoint x: 466, startPoint y: 515, endPoint x: 548, endPoint y: 510, distance: 81.4
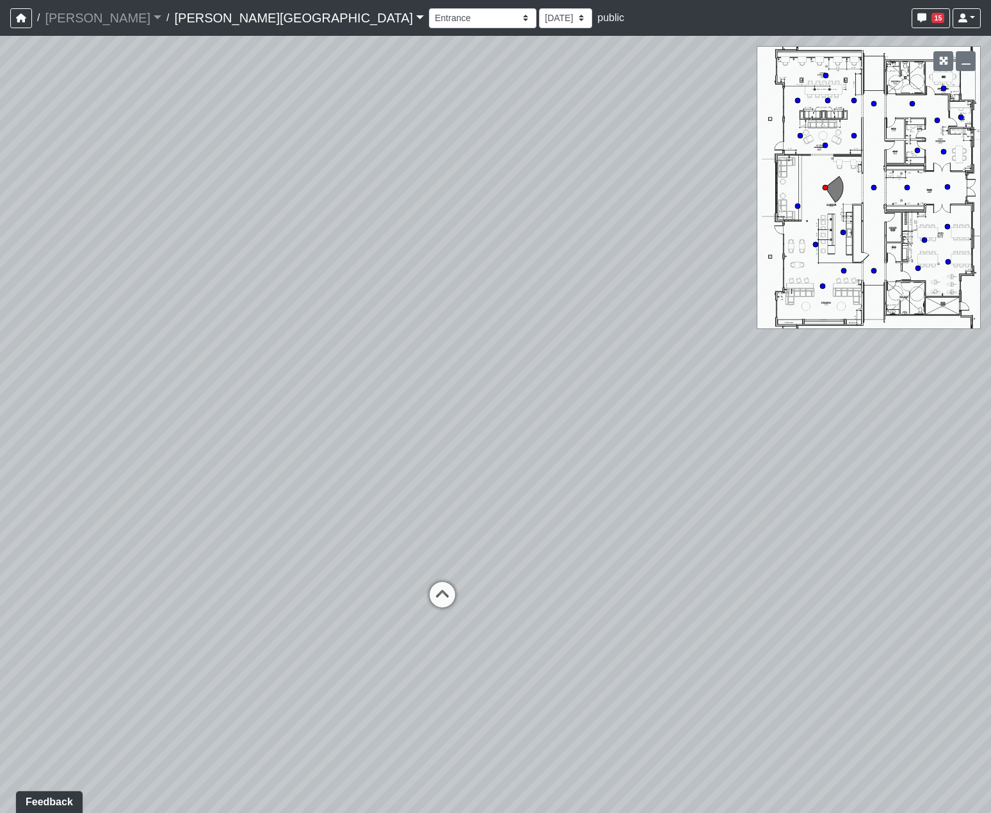
click at [548, 509] on div "Loading... Hallway - Hallway 2 Loading... Entry Loading... Market - Banquette L…" at bounding box center [495, 424] width 991 height 777
click at [795, 208] on icon at bounding box center [797, 206] width 6 height 6
click at [824, 188] on circle at bounding box center [824, 187] width 5 height 5
select select "2p1LcMW7A2doxWKe2HrzBw"
drag, startPoint x: 276, startPoint y: 463, endPoint x: 696, endPoint y: 531, distance: 425.2
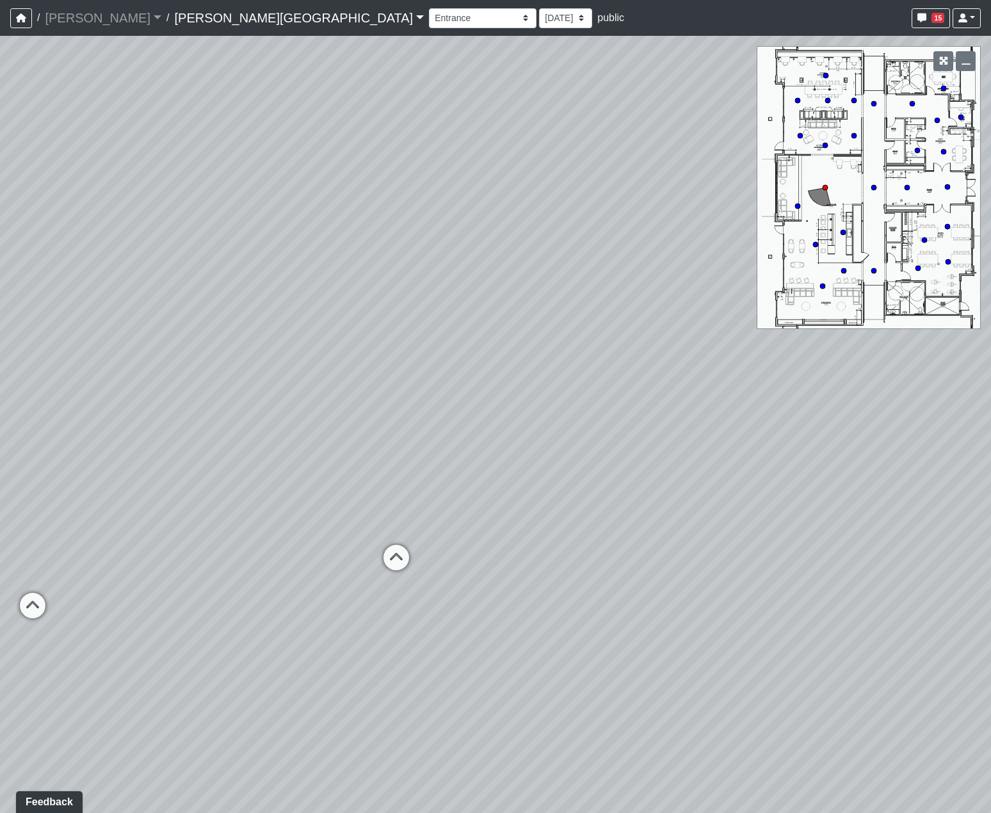
click at [694, 527] on div "Loading... Hallway - Hallway 2 Loading... Entry Loading... Market - Banquette L…" at bounding box center [495, 424] width 991 height 777
drag, startPoint x: 490, startPoint y: 452, endPoint x: 760, endPoint y: 427, distance: 270.5
click at [760, 427] on div "Loading... Hallway - Hallway 2 Loading... Entry Loading... Market - Banquette L…" at bounding box center [495, 424] width 991 height 777
drag, startPoint x: 585, startPoint y: 428, endPoint x: 802, endPoint y: 516, distance: 234.6
click at [802, 516] on div "Loading... Hallway - Hallway 2 Loading... Entry Loading... Market - Banquette L…" at bounding box center [495, 424] width 991 height 777
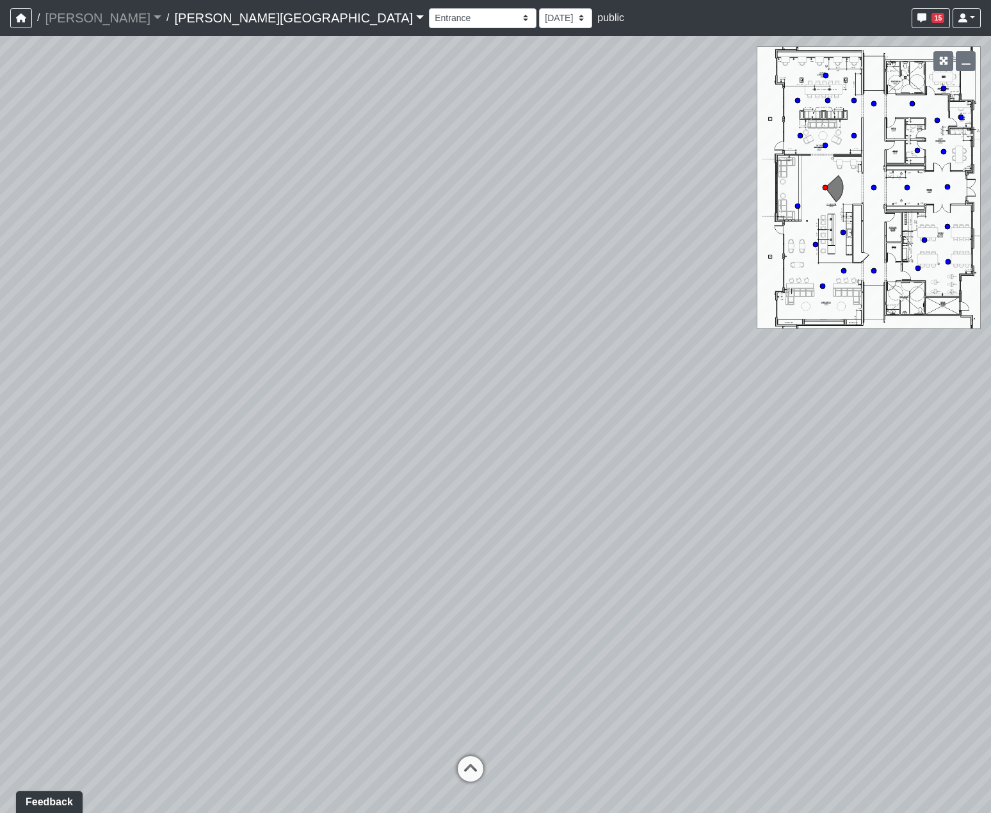
drag, startPoint x: 574, startPoint y: 464, endPoint x: 699, endPoint y: 499, distance: 129.6
click at [699, 499] on div "Loading... Hallway - Hallway 2 Loading... Entry Loading... Market - Banquette L…" at bounding box center [495, 424] width 991 height 777
drag, startPoint x: 632, startPoint y: 348, endPoint x: 636, endPoint y: 235, distance: 112.7
click at [636, 236] on div "Loading... Hallway - Hallway 2 Loading... Entry Loading... Market - Banquette L…" at bounding box center [495, 424] width 991 height 777
drag, startPoint x: 555, startPoint y: 404, endPoint x: 447, endPoint y: 337, distance: 126.8
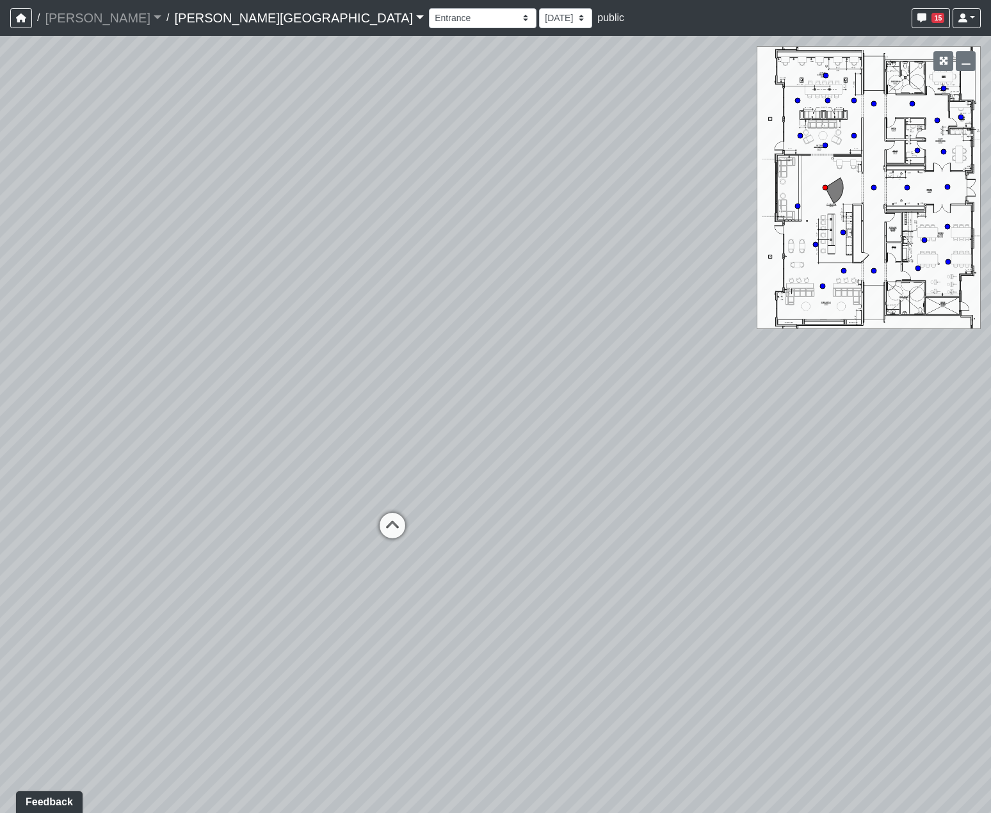
click at [447, 337] on div "Loading... Hallway - Hallway 2 Loading... Entry Loading... Market - Banquette L…" at bounding box center [495, 424] width 991 height 777
